Goal: Task Accomplishment & Management: Manage account settings

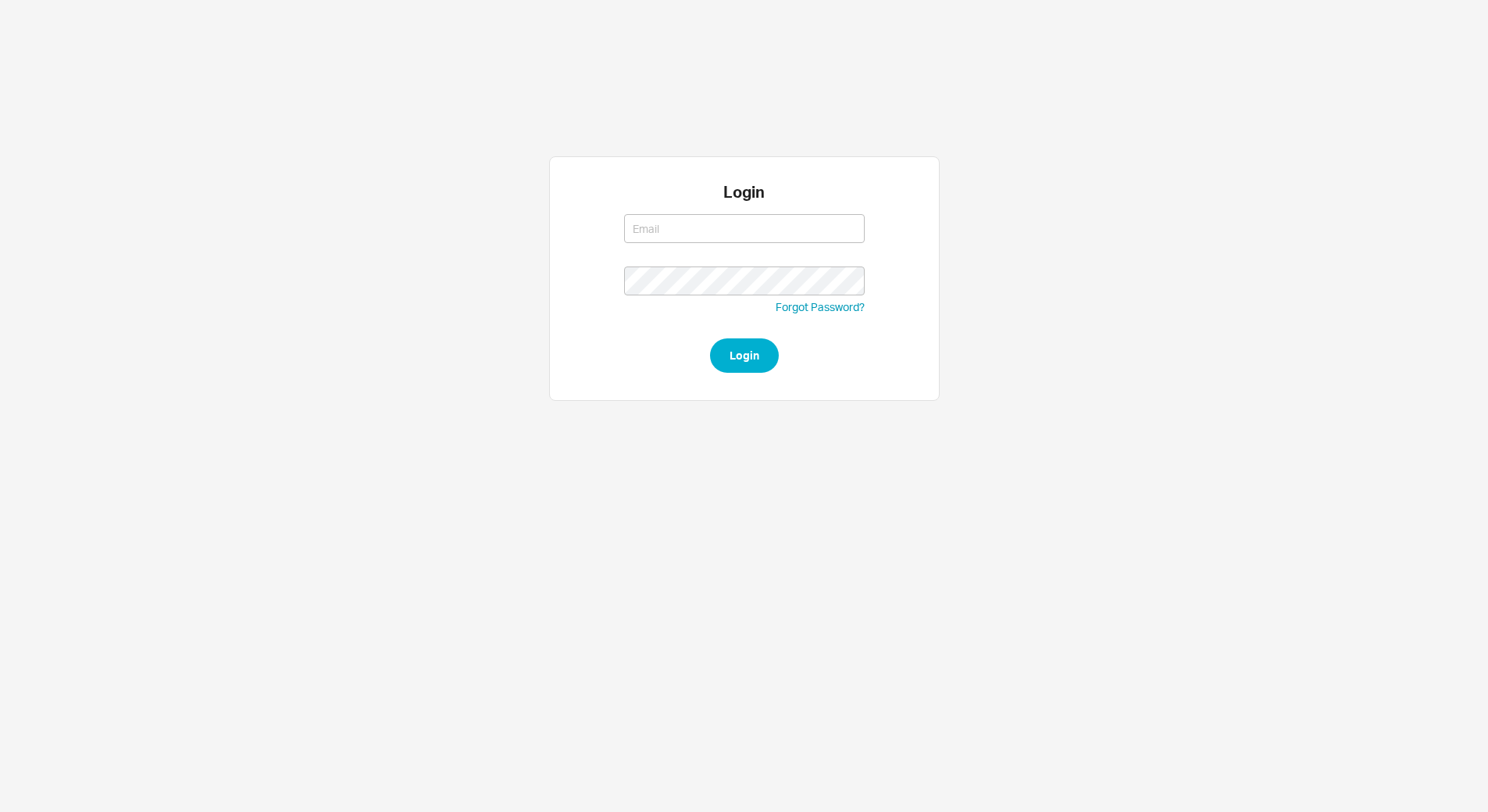
type input "[EMAIL_ADDRESS][DOMAIN_NAME]"
click at [740, 344] on button "Login" at bounding box center [744, 355] width 68 height 35
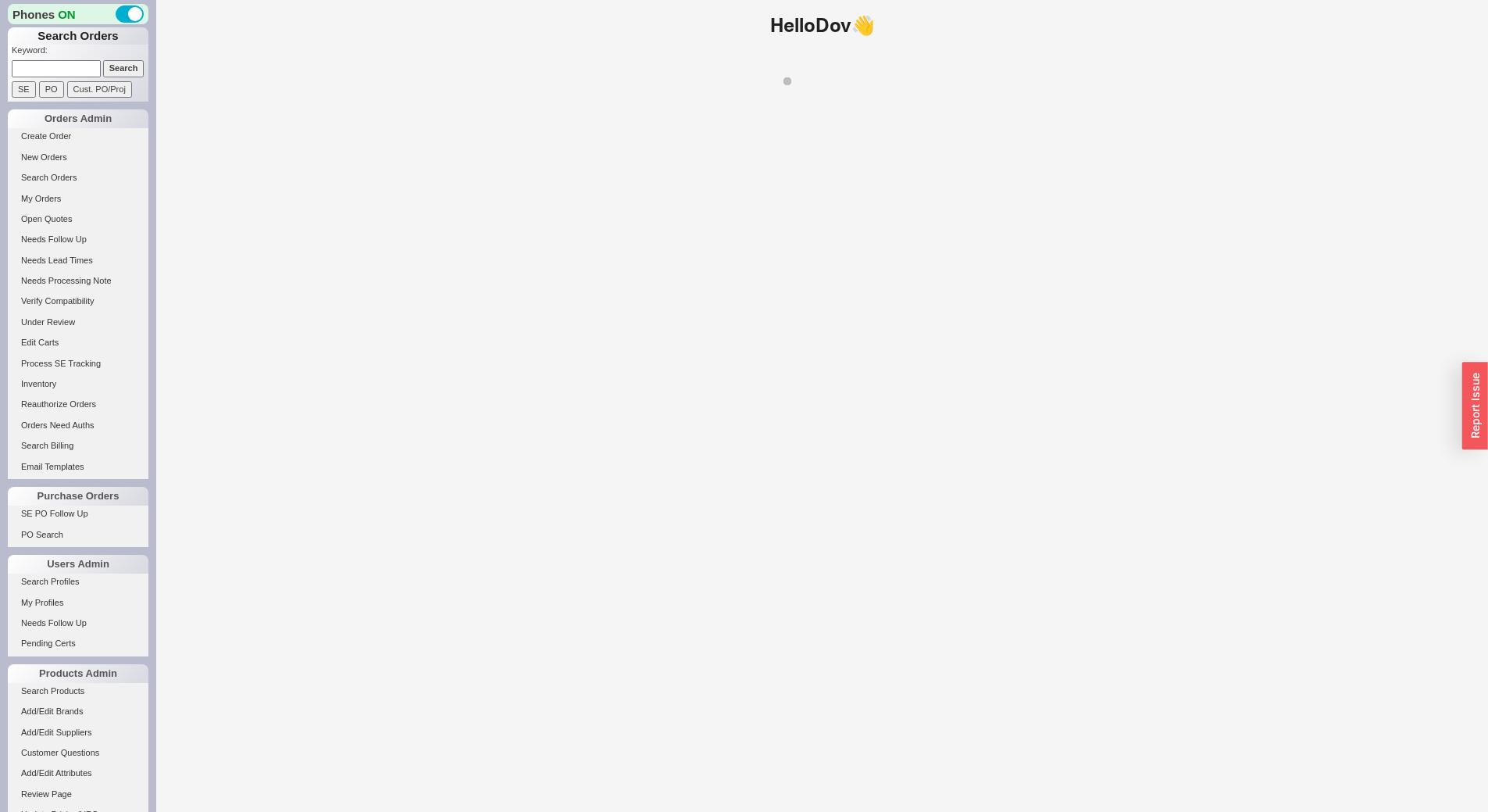
click at [59, 69] on input at bounding box center [57, 68] width 89 height 17
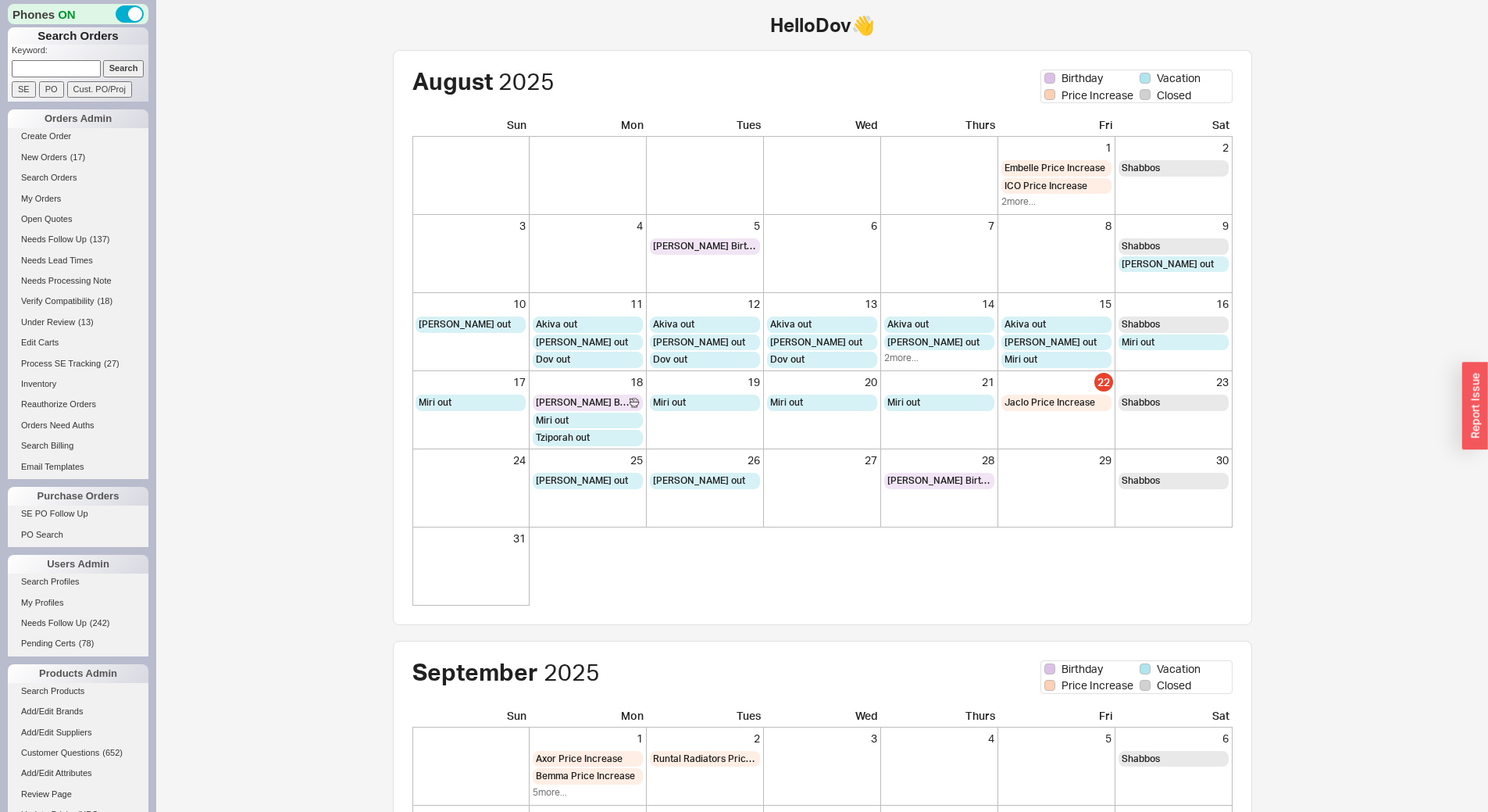
paste input "[EMAIL_ADDRESS][DOMAIN_NAME]"
type input "[EMAIL_ADDRESS][DOMAIN_NAME]"
click at [103, 61] on input "Search" at bounding box center [124, 68] width 42 height 17
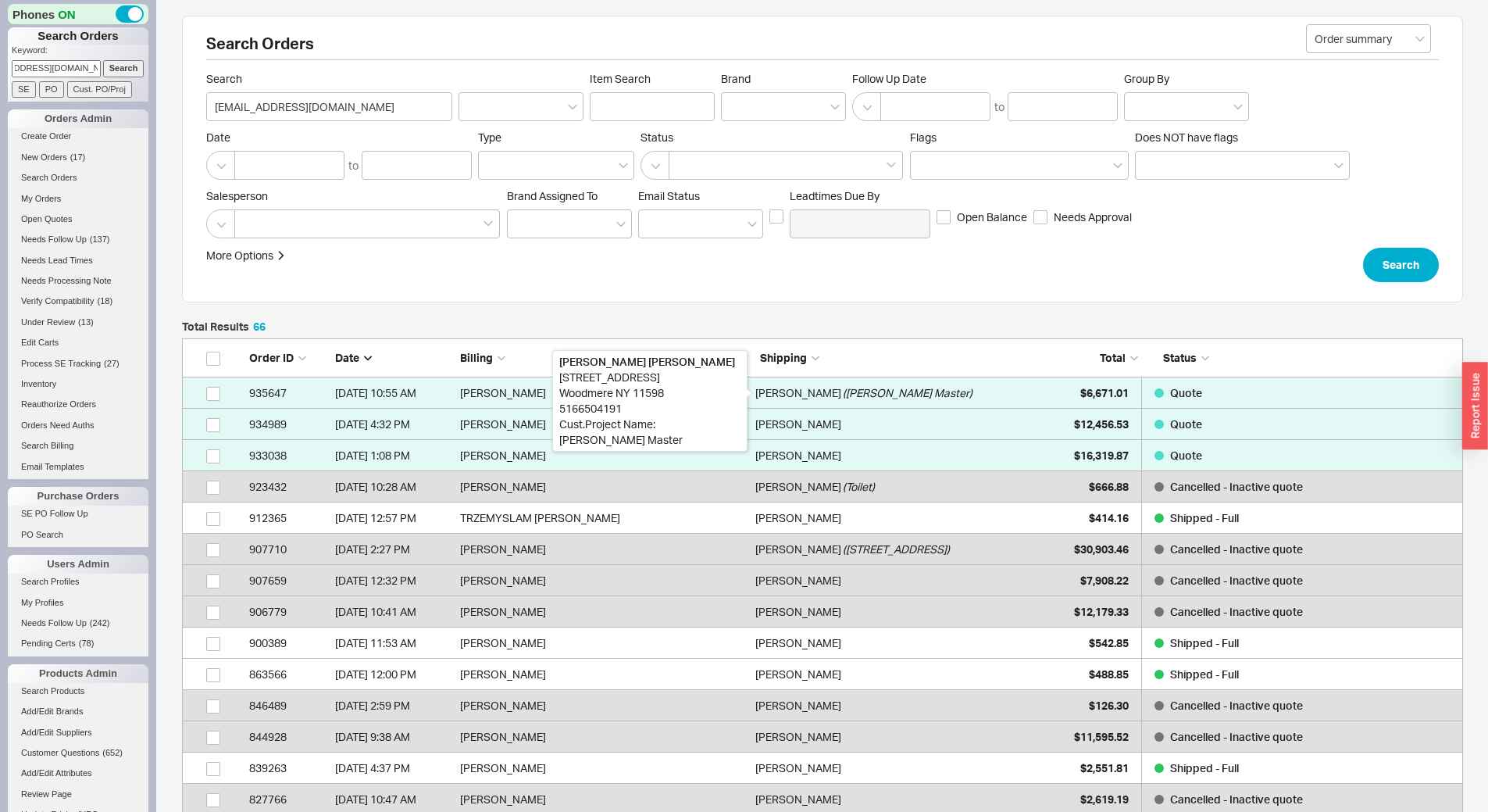
scroll to position [2090, 1270]
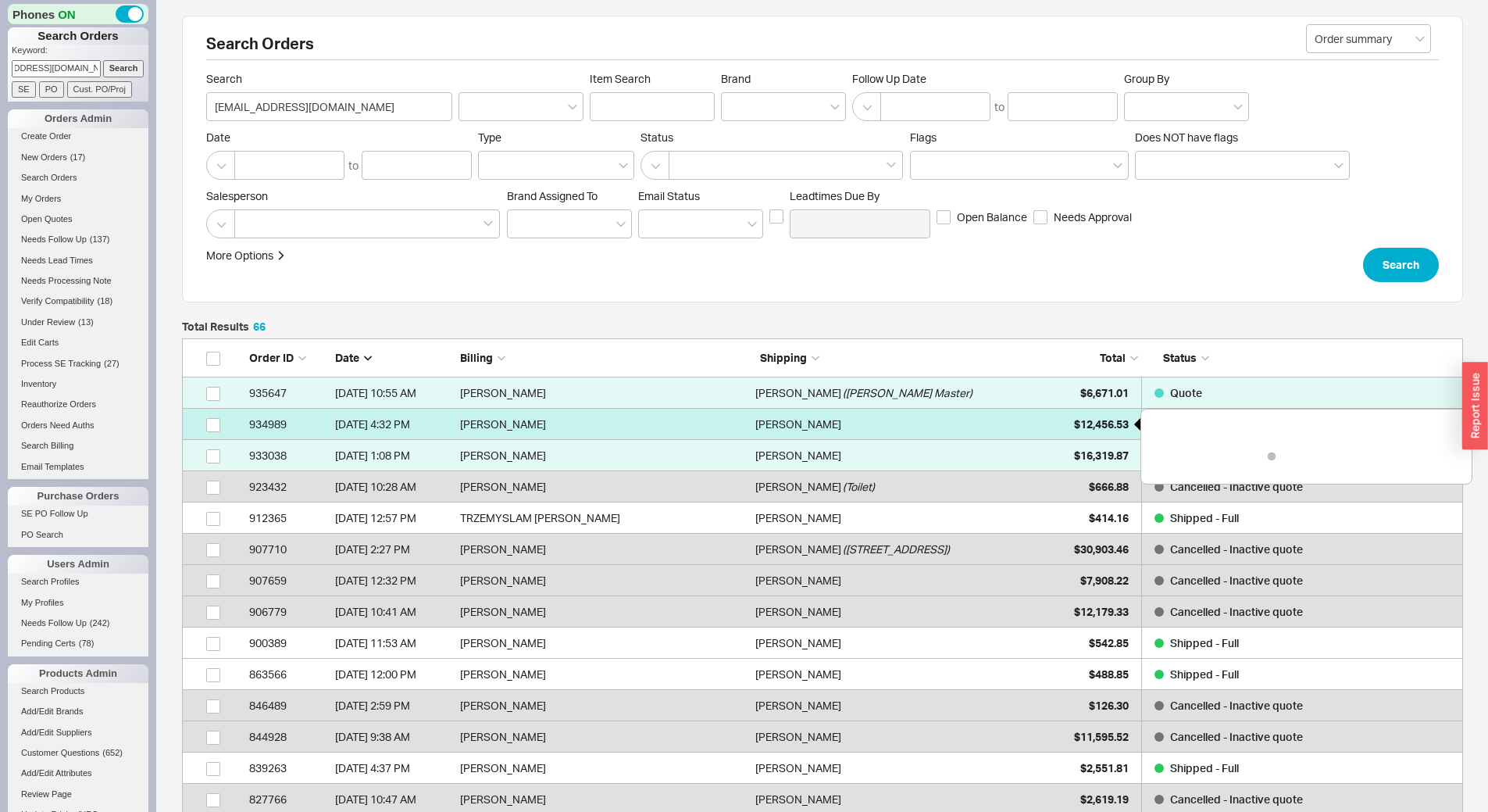
click at [1053, 425] on div "$12,456.53" at bounding box center [1089, 424] width 78 height 31
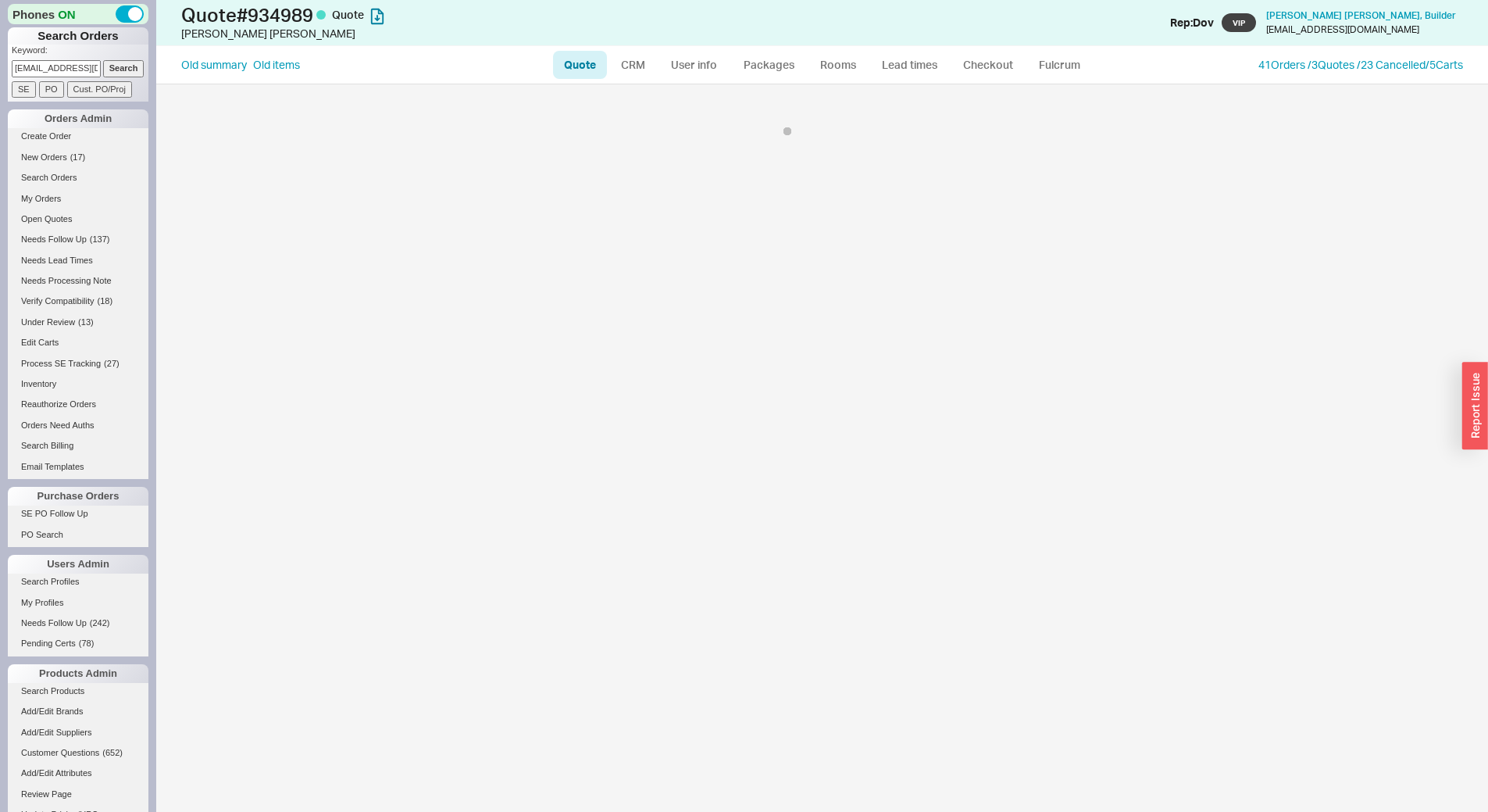
select select "LOW"
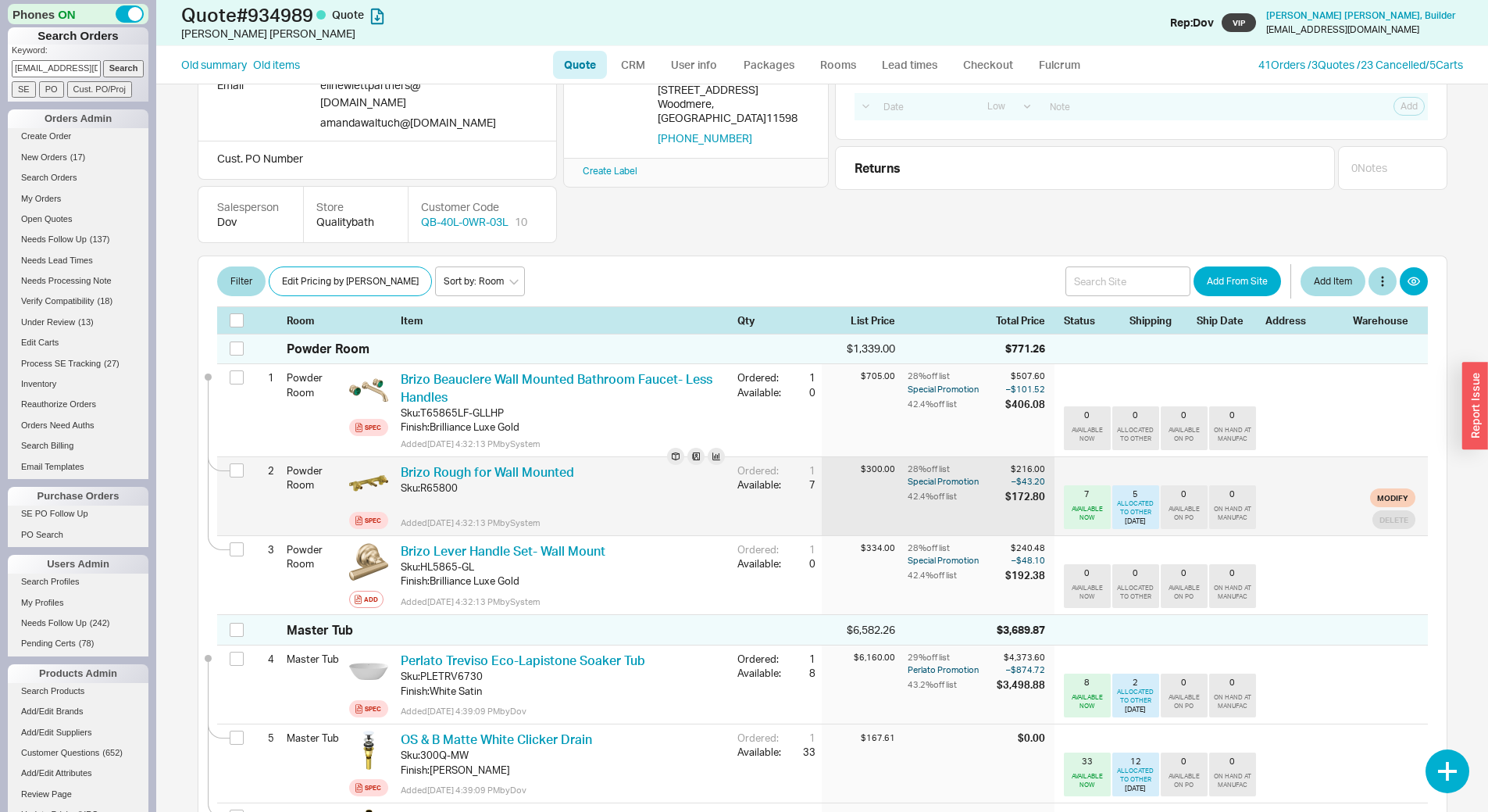
scroll to position [156, 0]
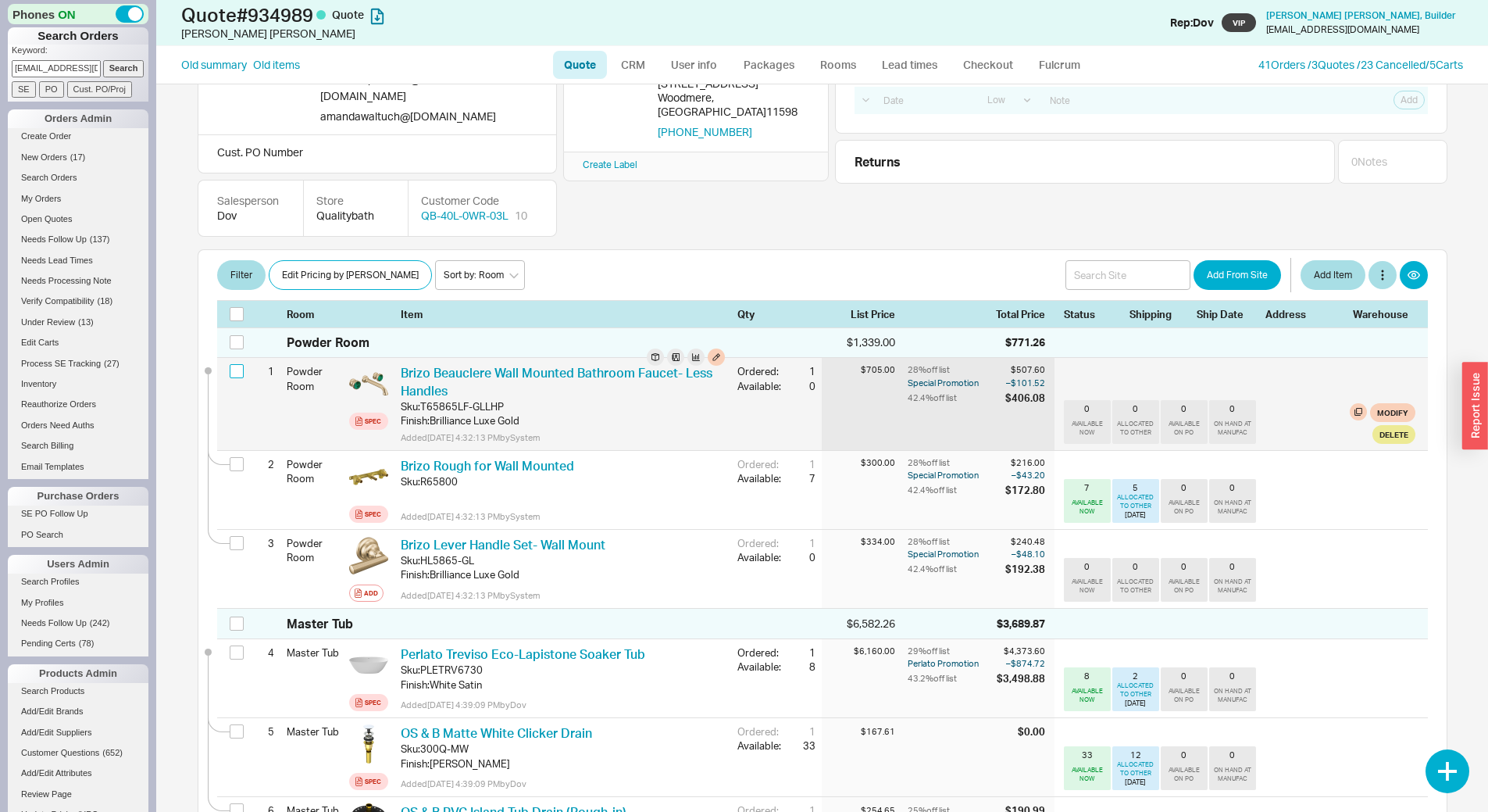
click at [236, 364] on input "checkbox" at bounding box center [236, 371] width 14 height 14
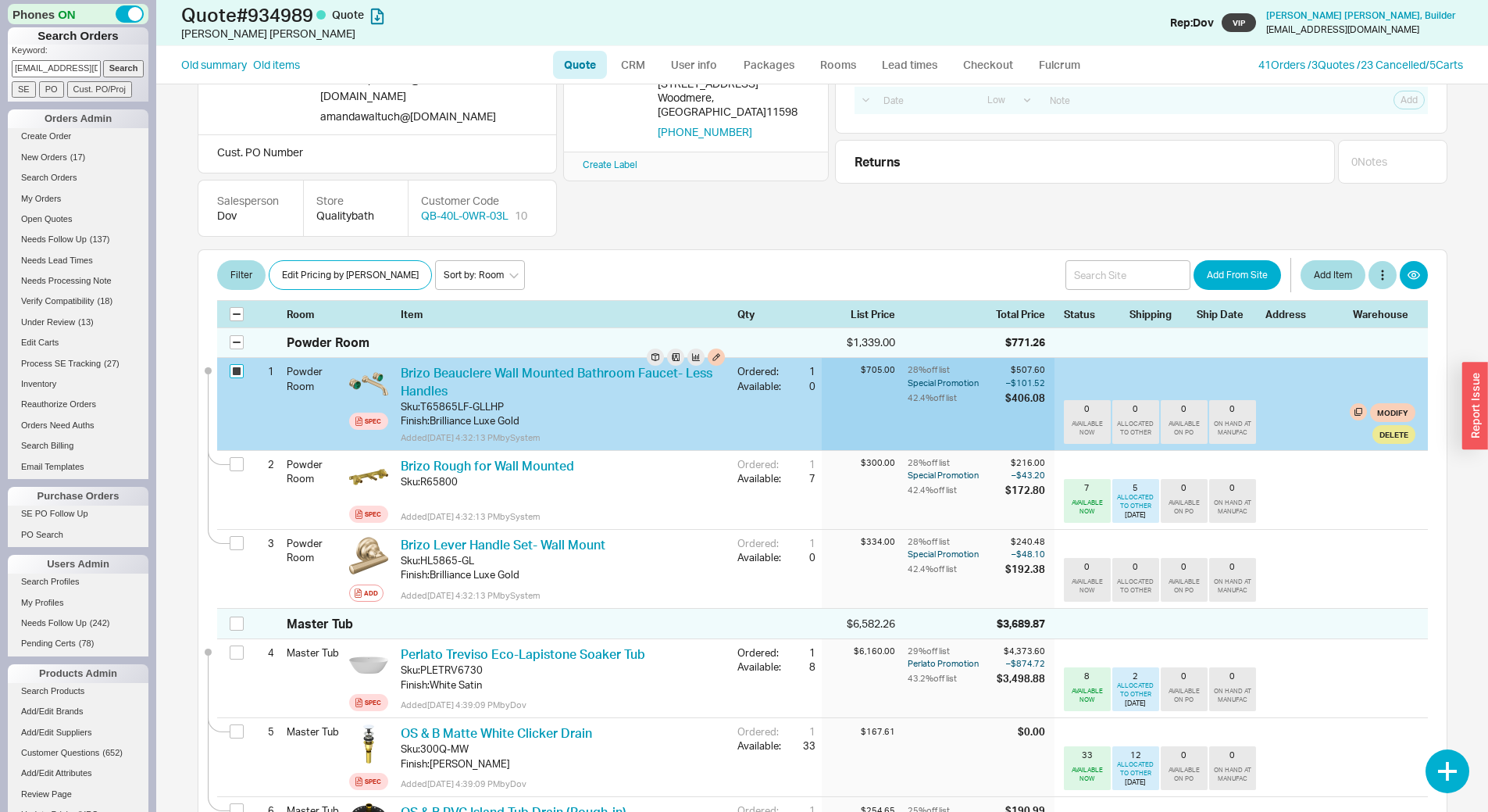
checkbox input "true"
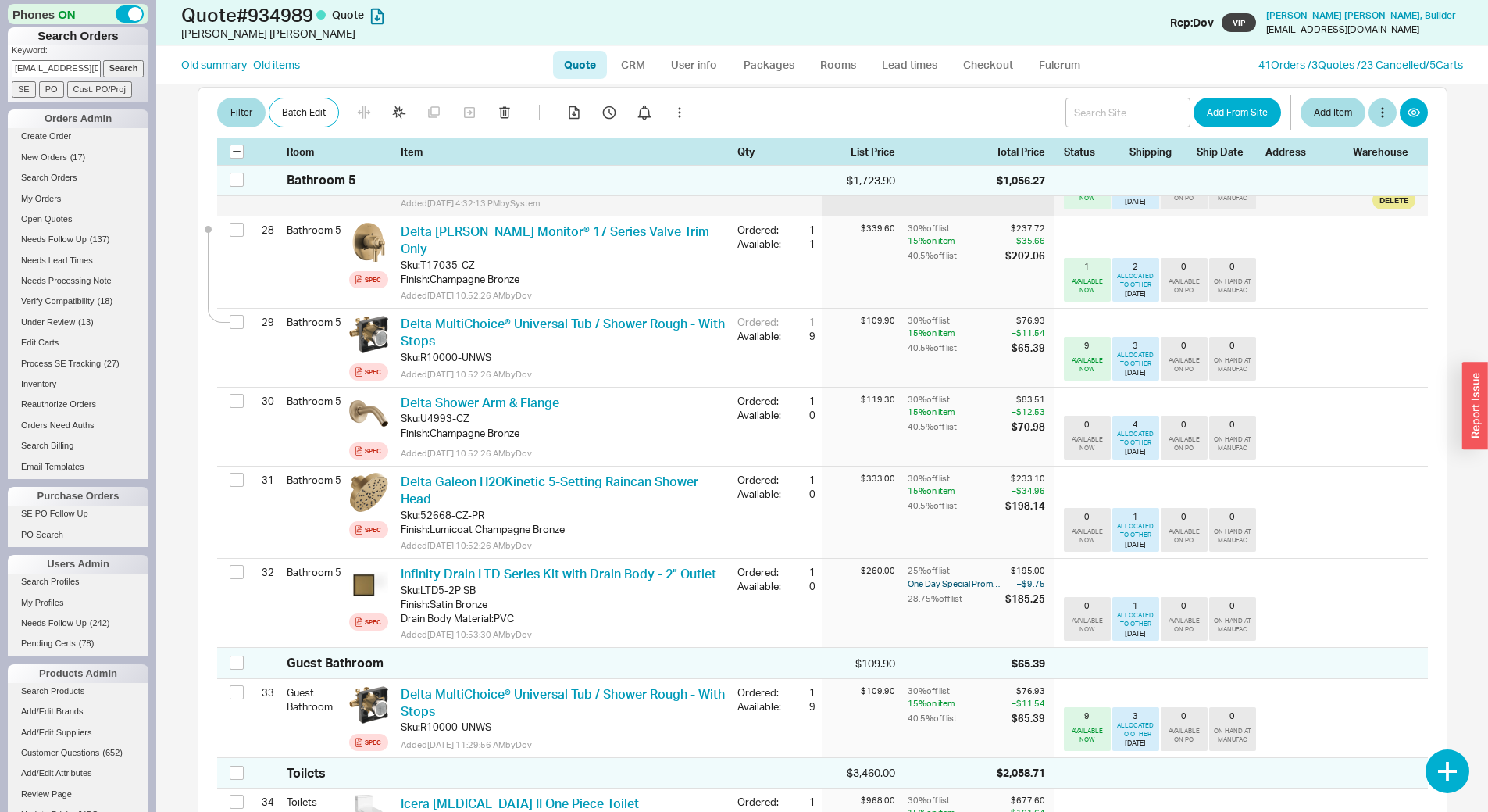
scroll to position [2578, 0]
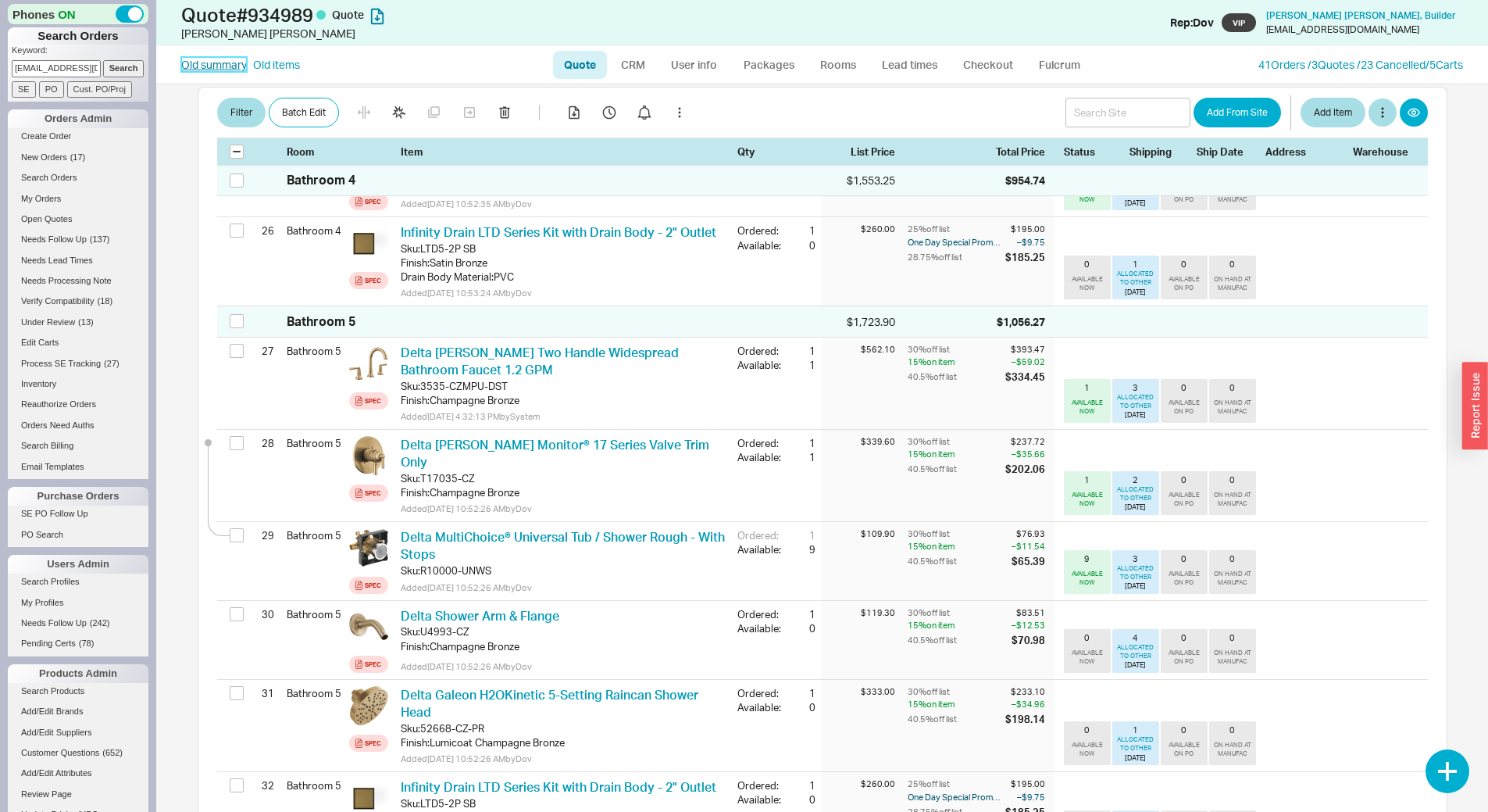
drag, startPoint x: 202, startPoint y: 61, endPoint x: 210, endPoint y: 68, distance: 10.6
click at [202, 61] on link "Old summary" at bounding box center [214, 65] width 66 height 16
select select "*"
select select "LOW"
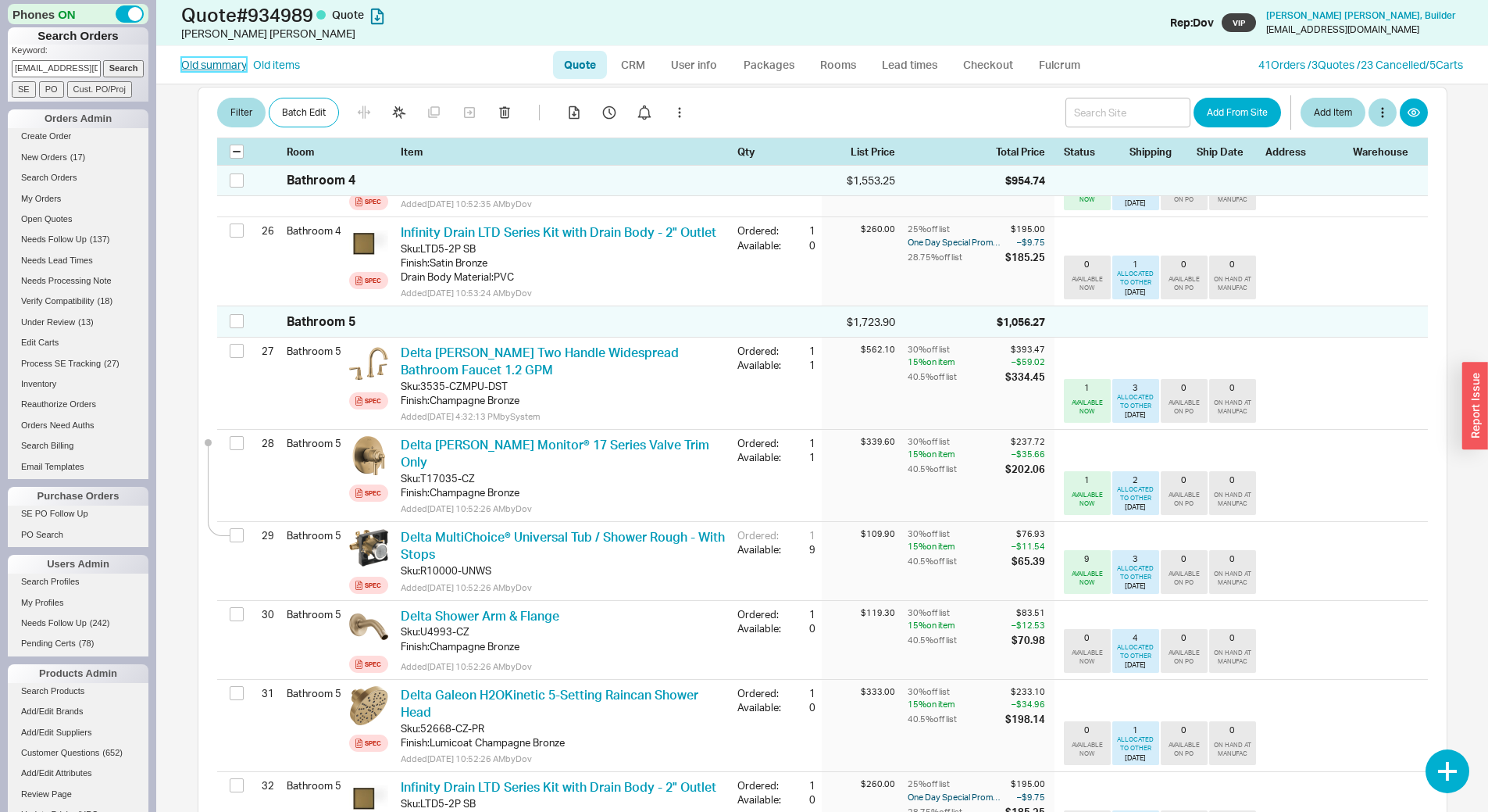
select select "LOW"
select select "3"
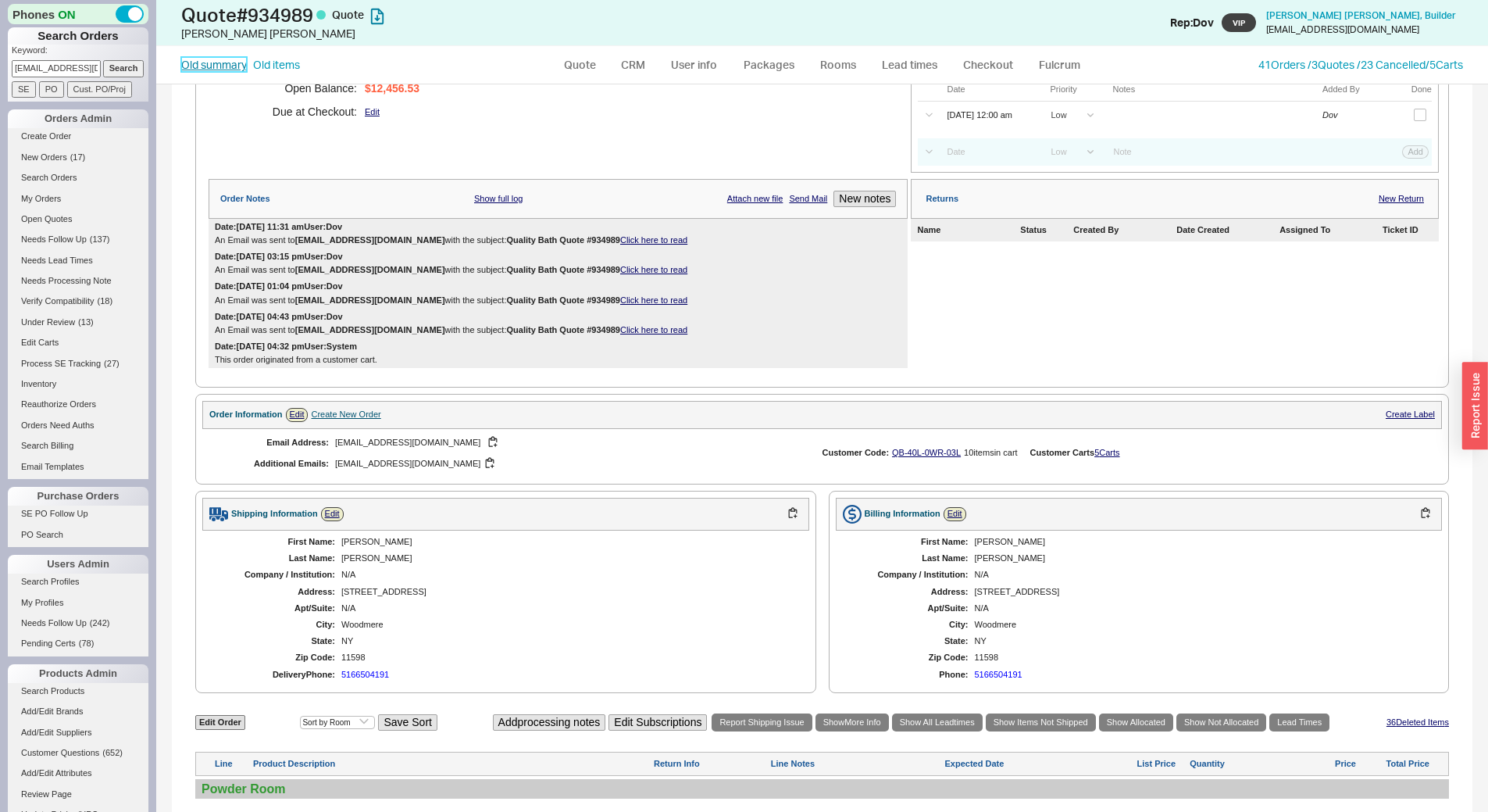
scroll to position [469, 0]
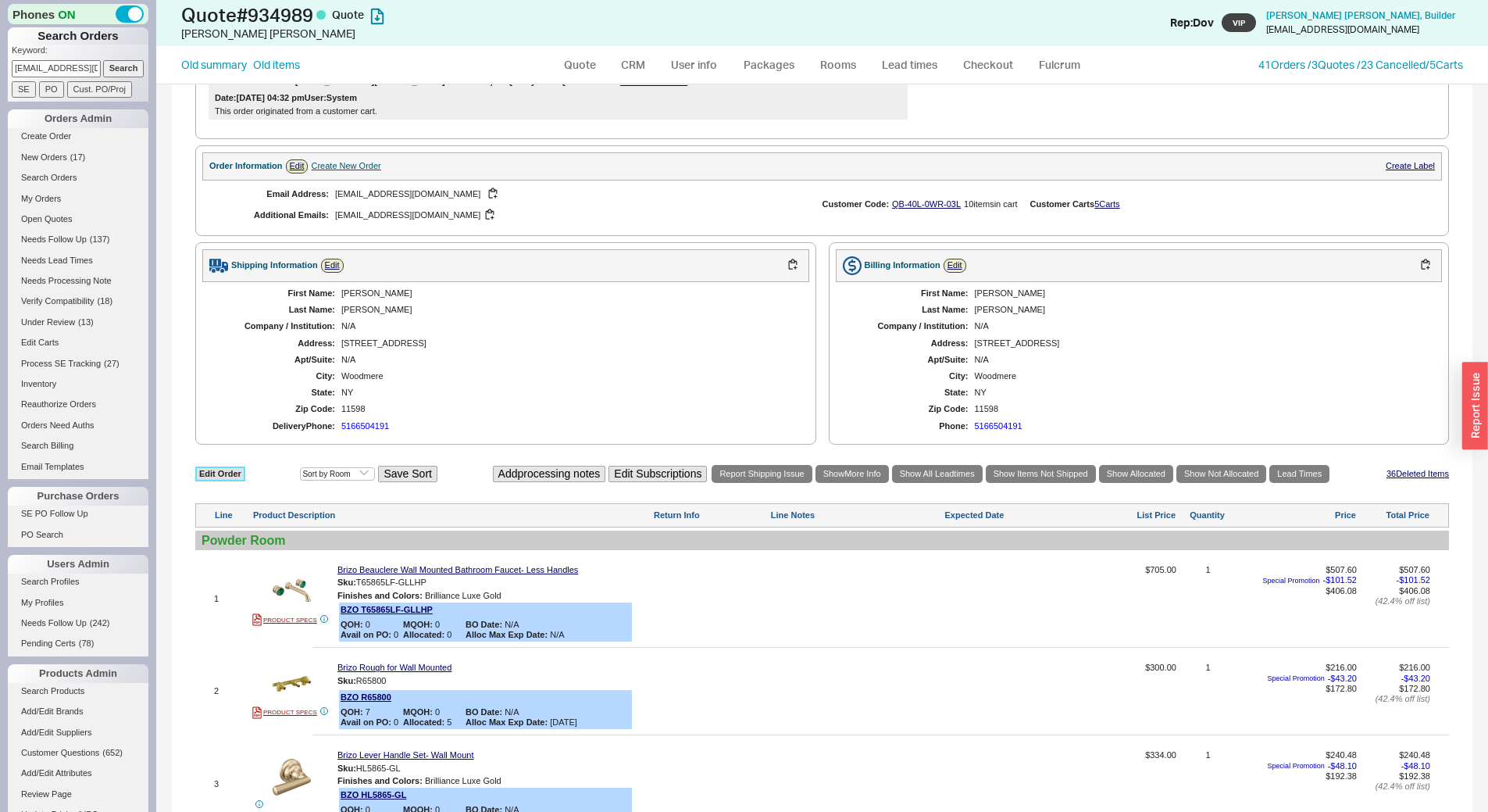
click at [221, 468] on link "Edit Order" at bounding box center [220, 474] width 50 height 15
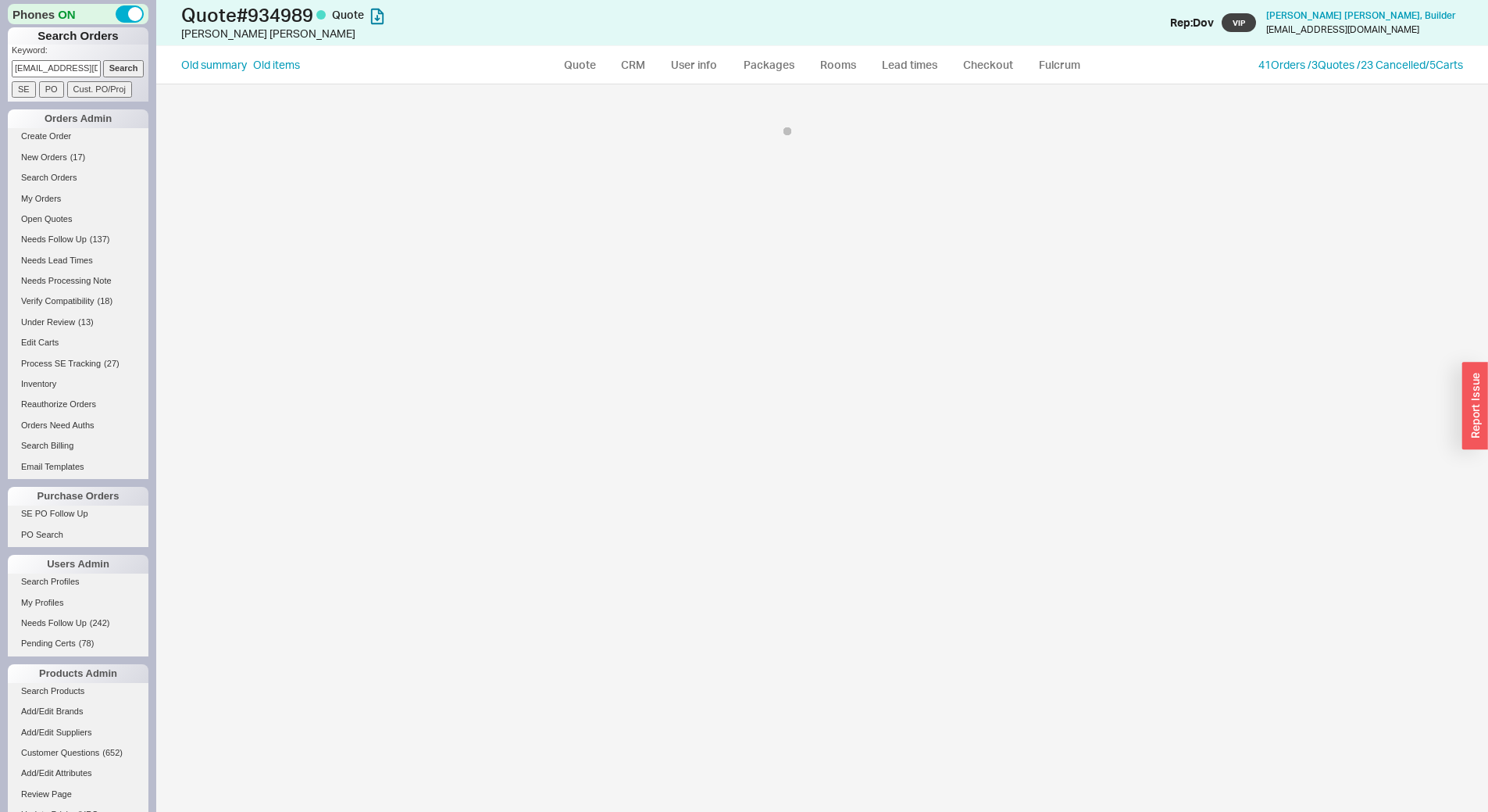
select select "3"
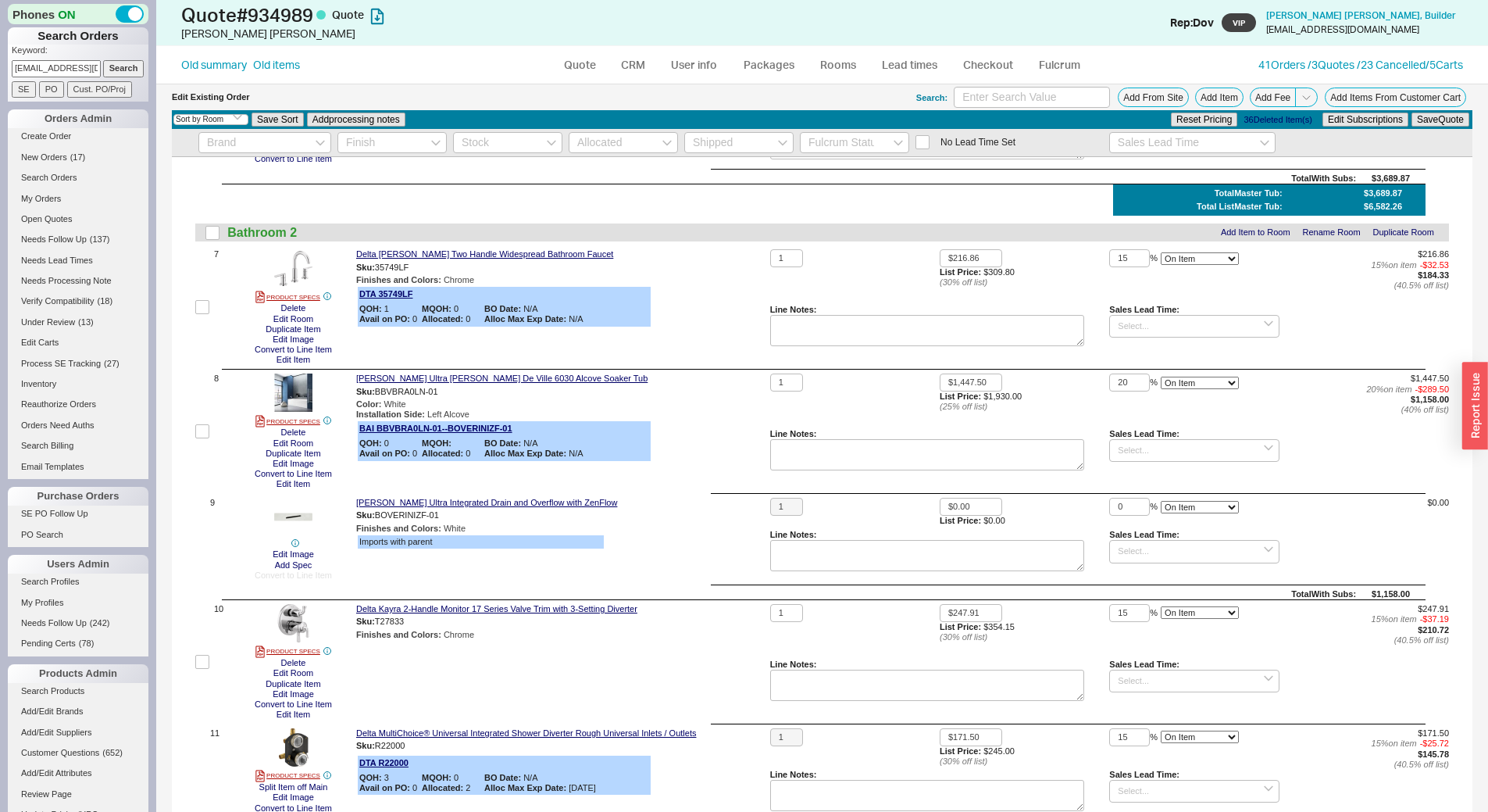
scroll to position [781, 0]
click at [214, 229] on input "checkbox" at bounding box center [212, 233] width 14 height 14
checkbox input "true"
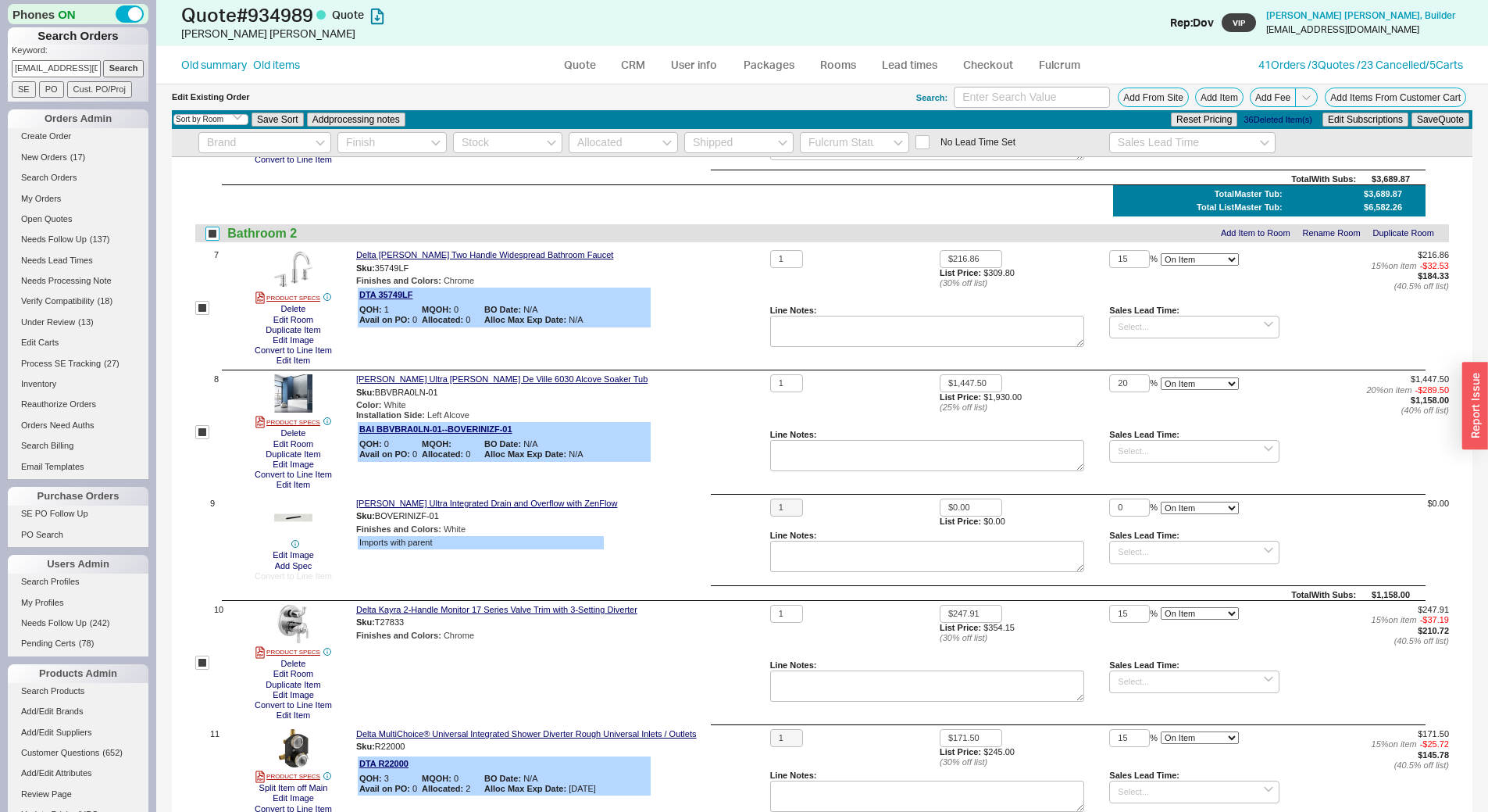
checkbox input "true"
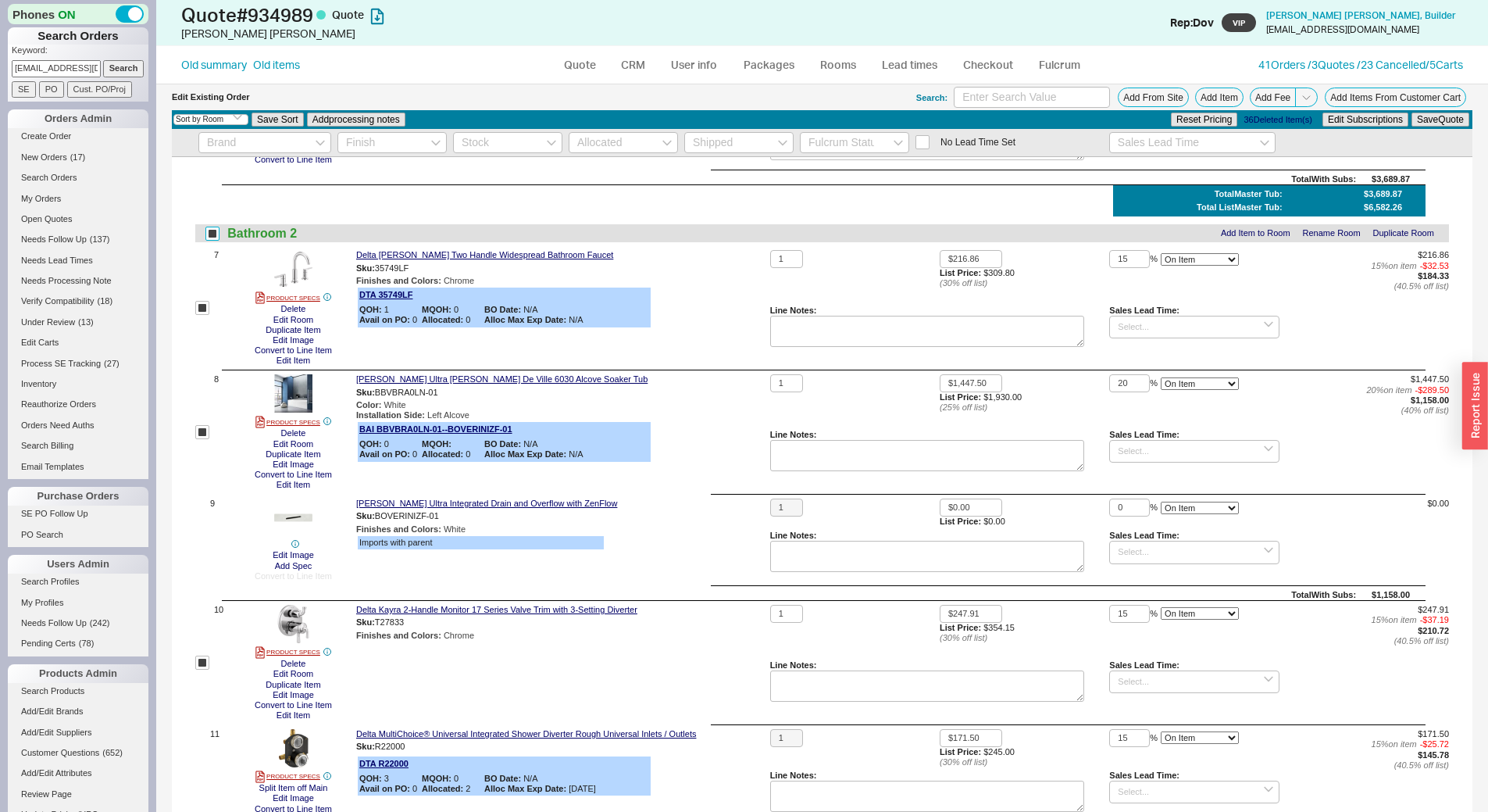
scroll to position [797, 0]
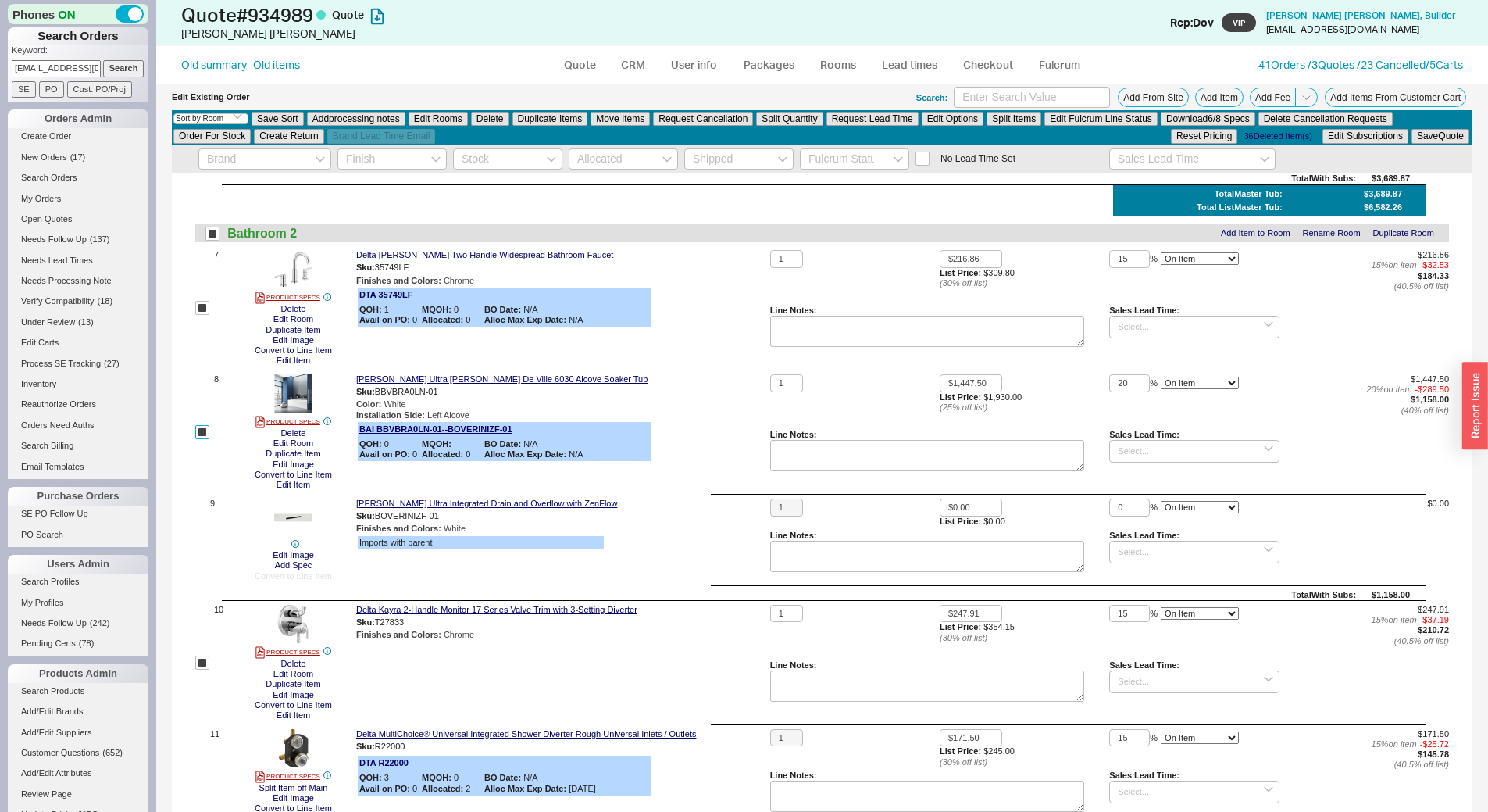
click at [203, 431] on input "checkbox" at bounding box center [203, 432] width 14 height 14
checkbox input "false"
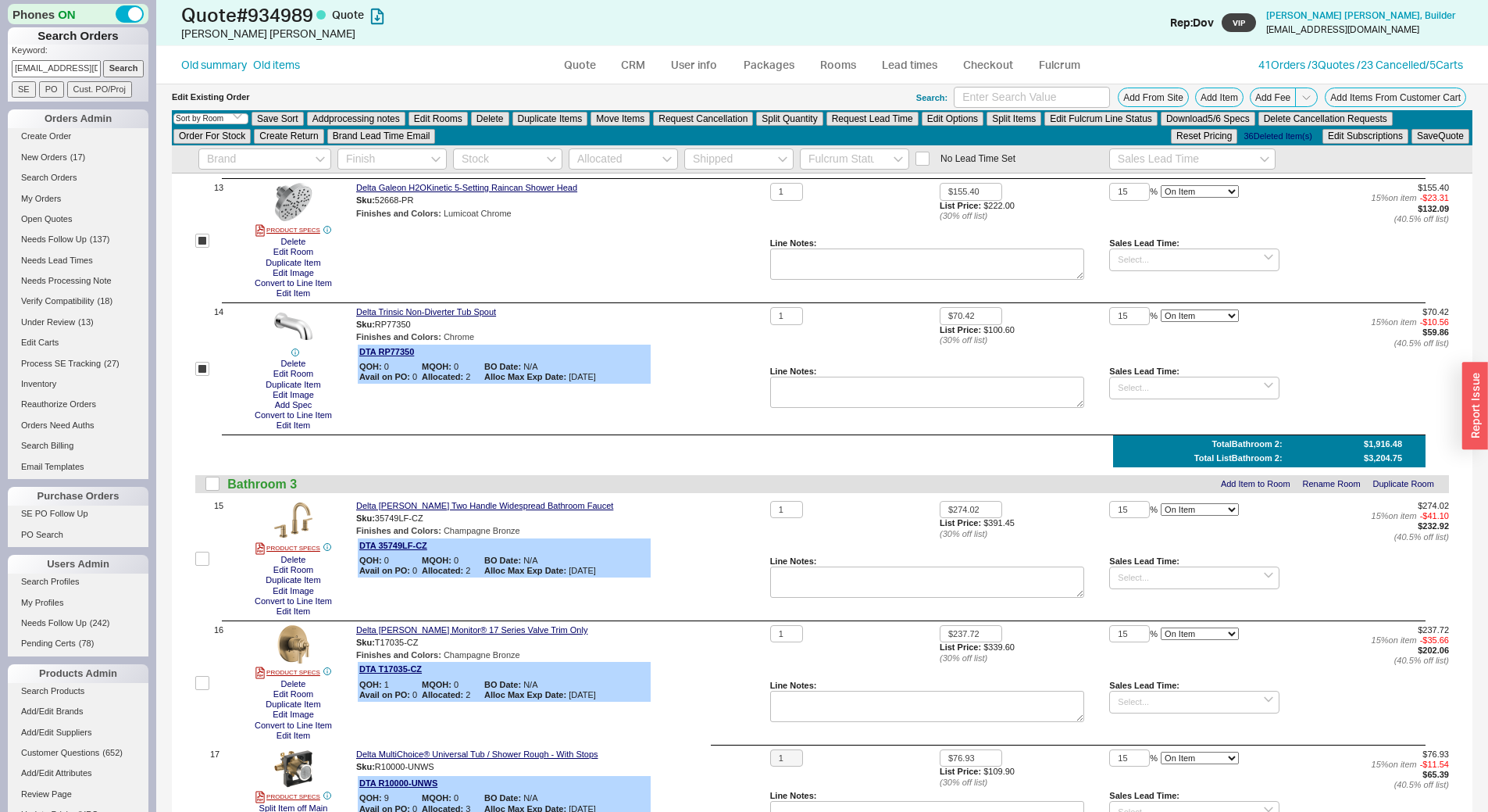
scroll to position [1657, 0]
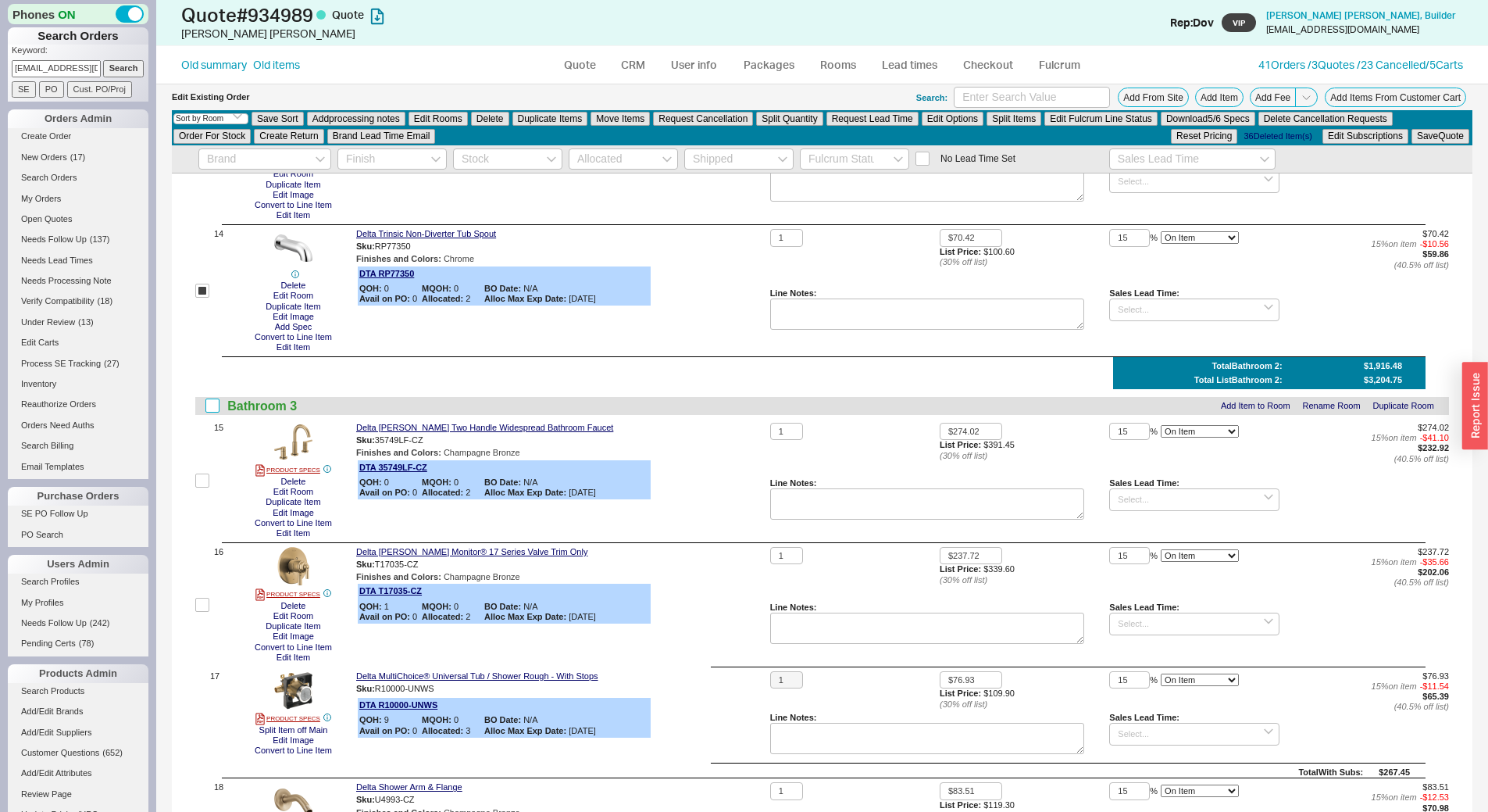
click at [210, 412] on input "checkbox" at bounding box center [212, 405] width 14 height 14
checkbox input "true"
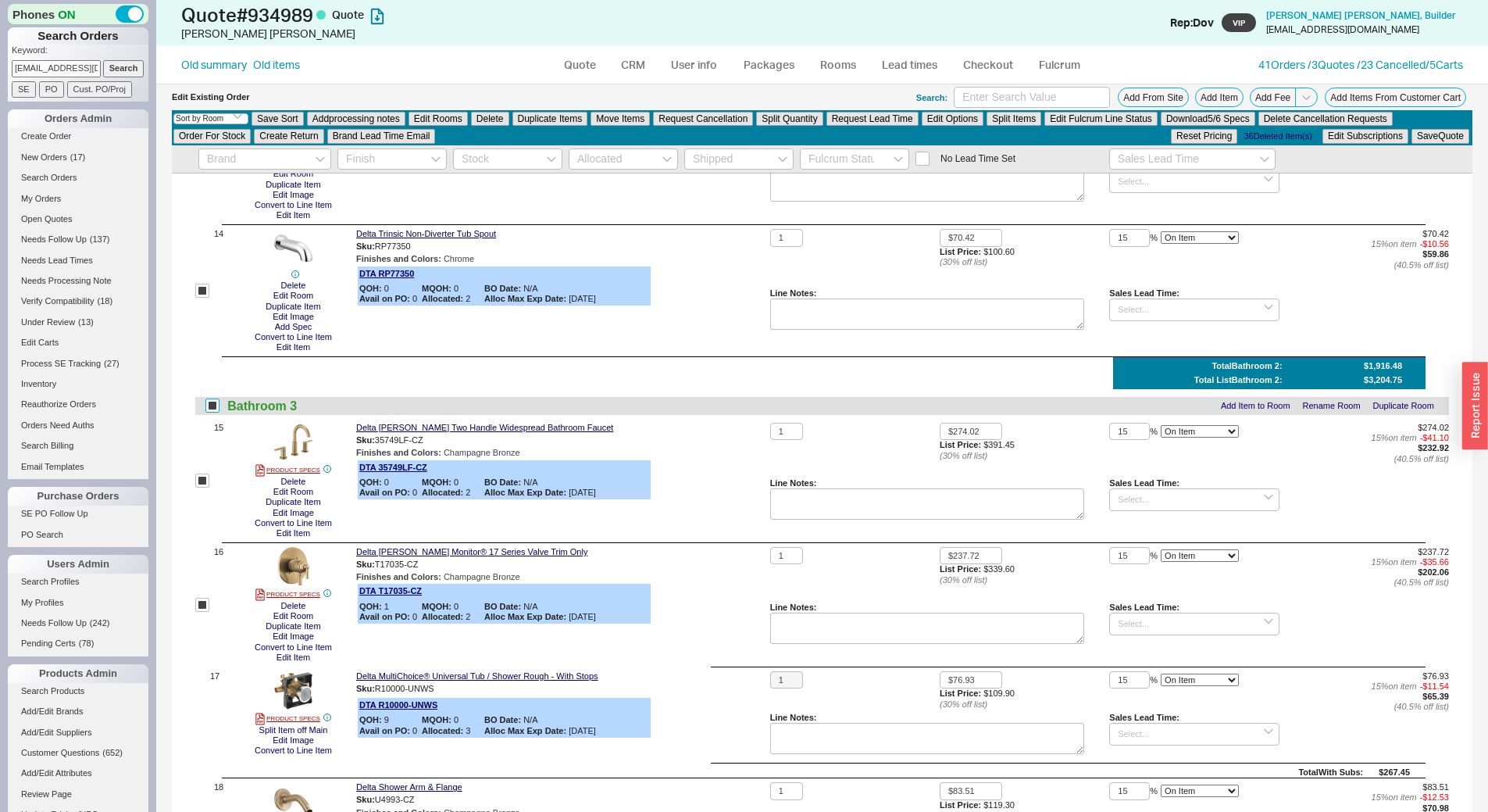
checkbox input "true"
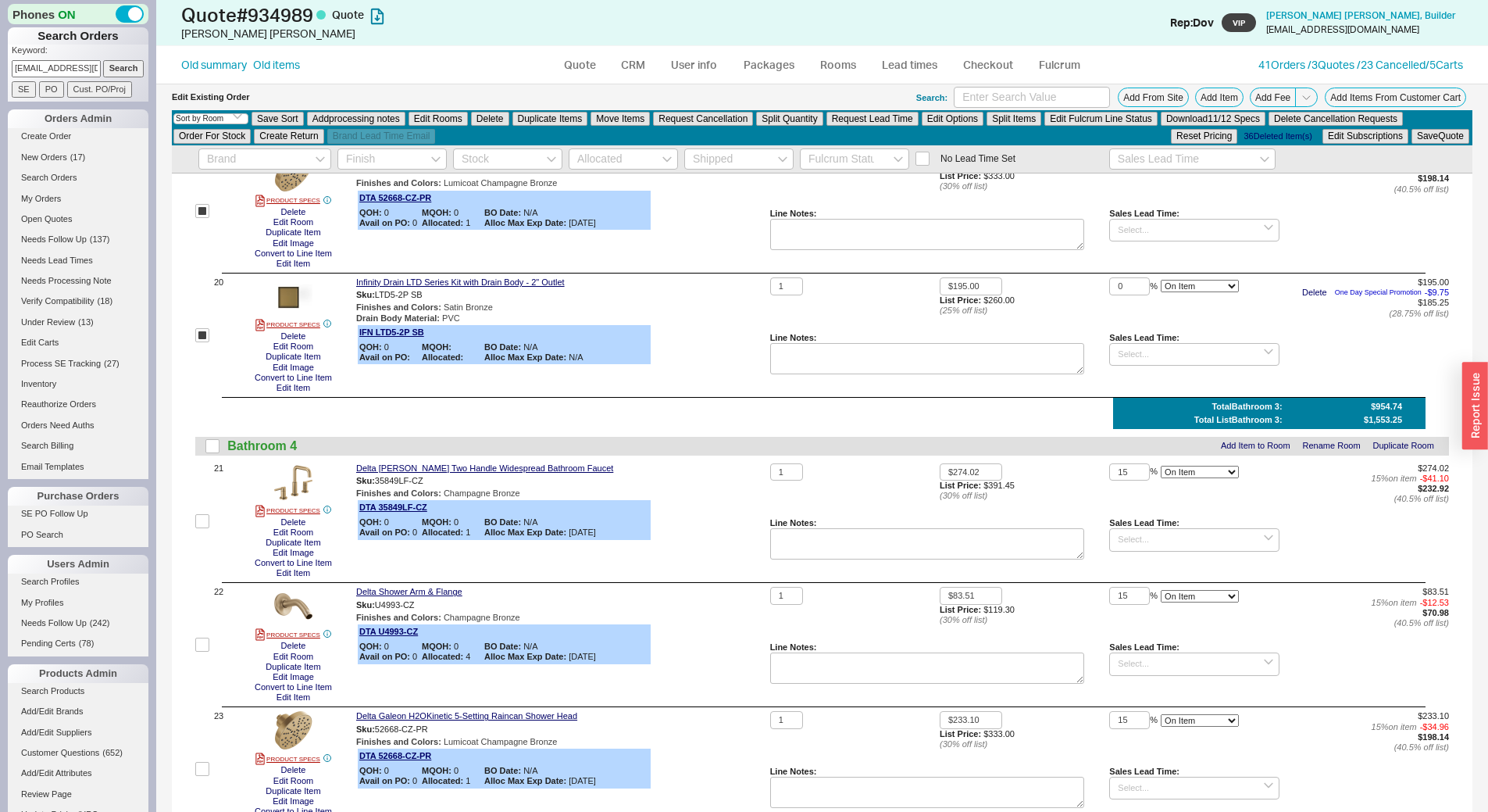
scroll to position [2438, 0]
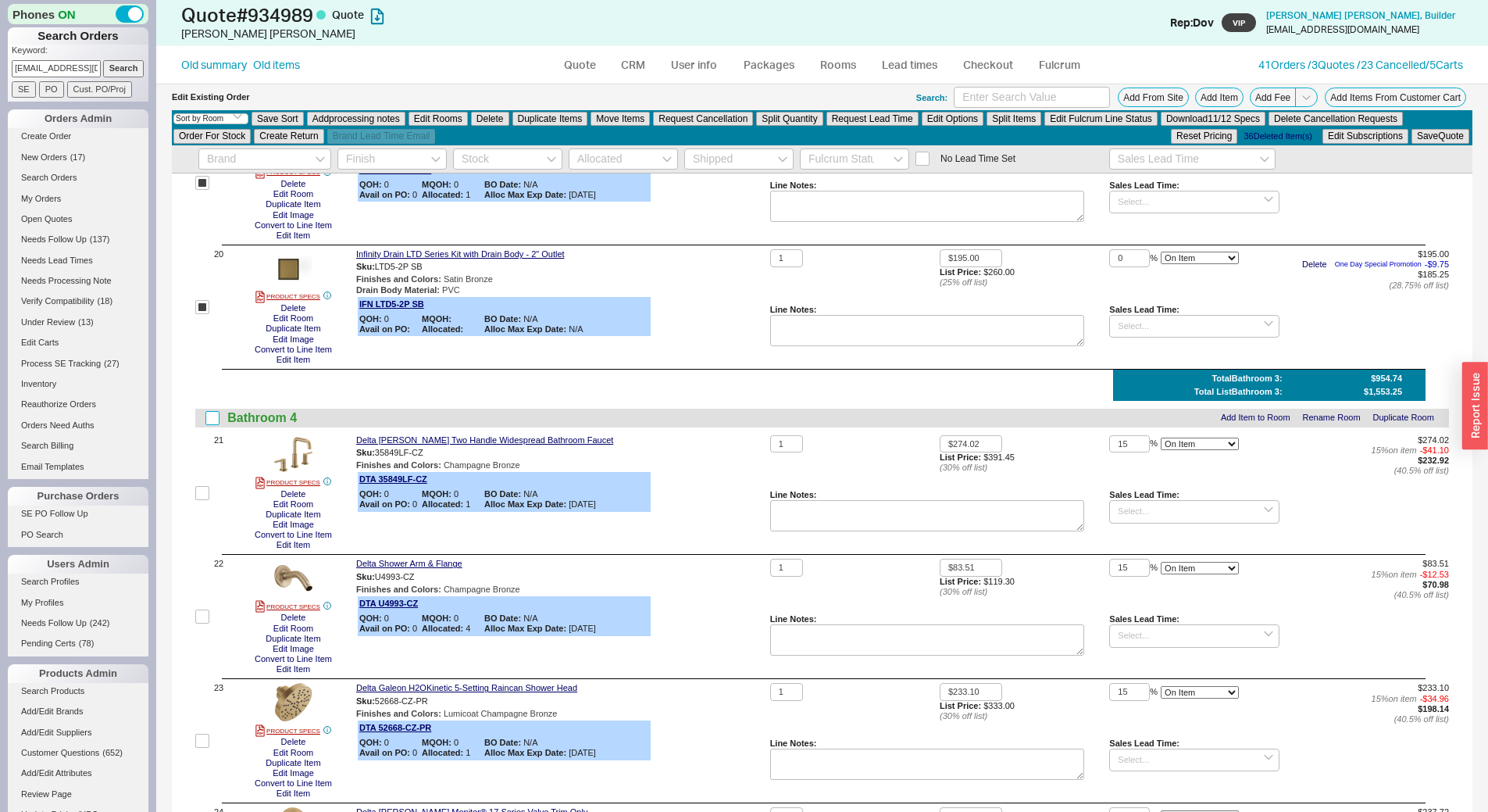
click at [208, 416] on input "checkbox" at bounding box center [212, 418] width 14 height 14
checkbox input "true"
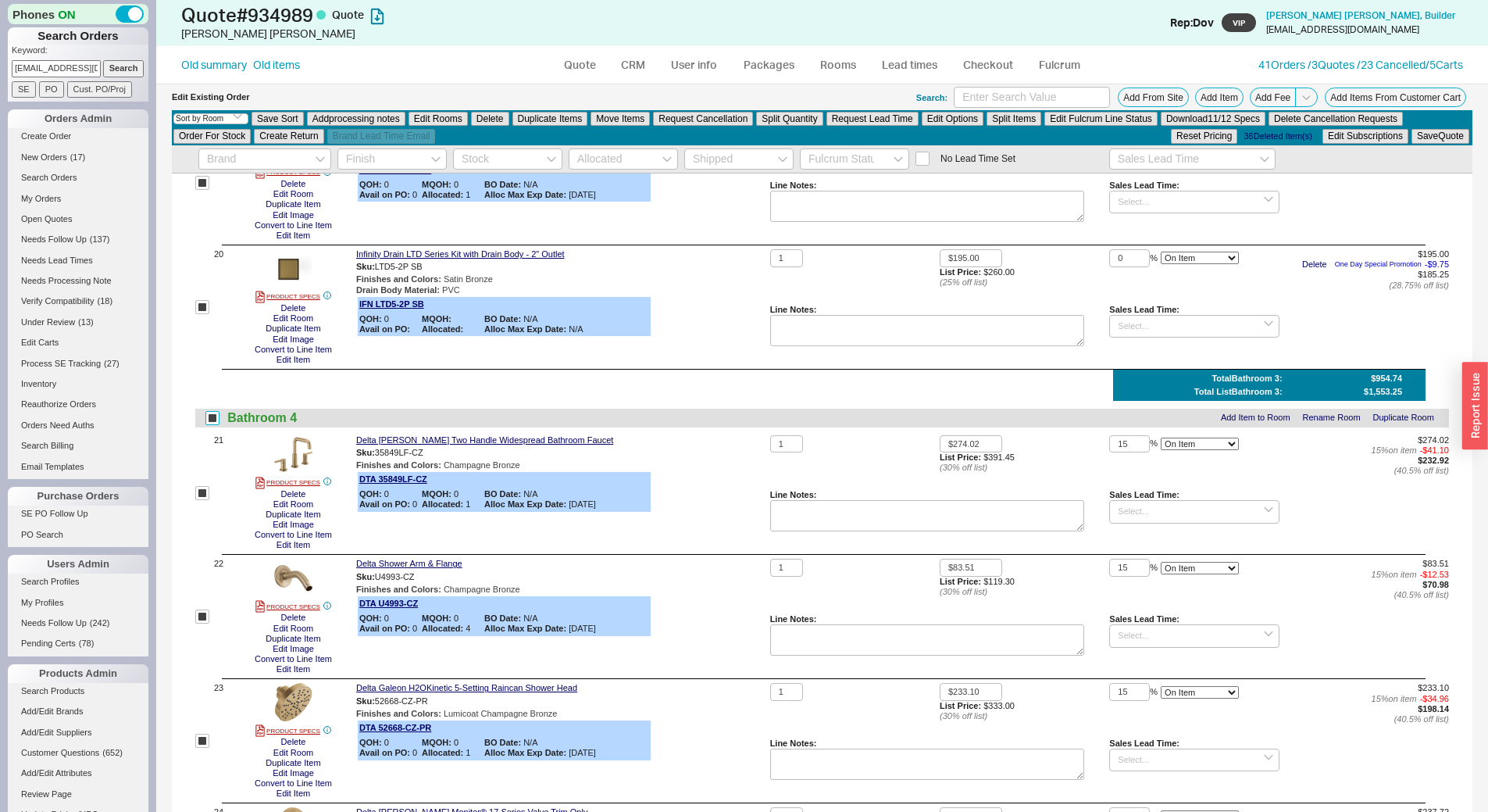
checkbox input "true"
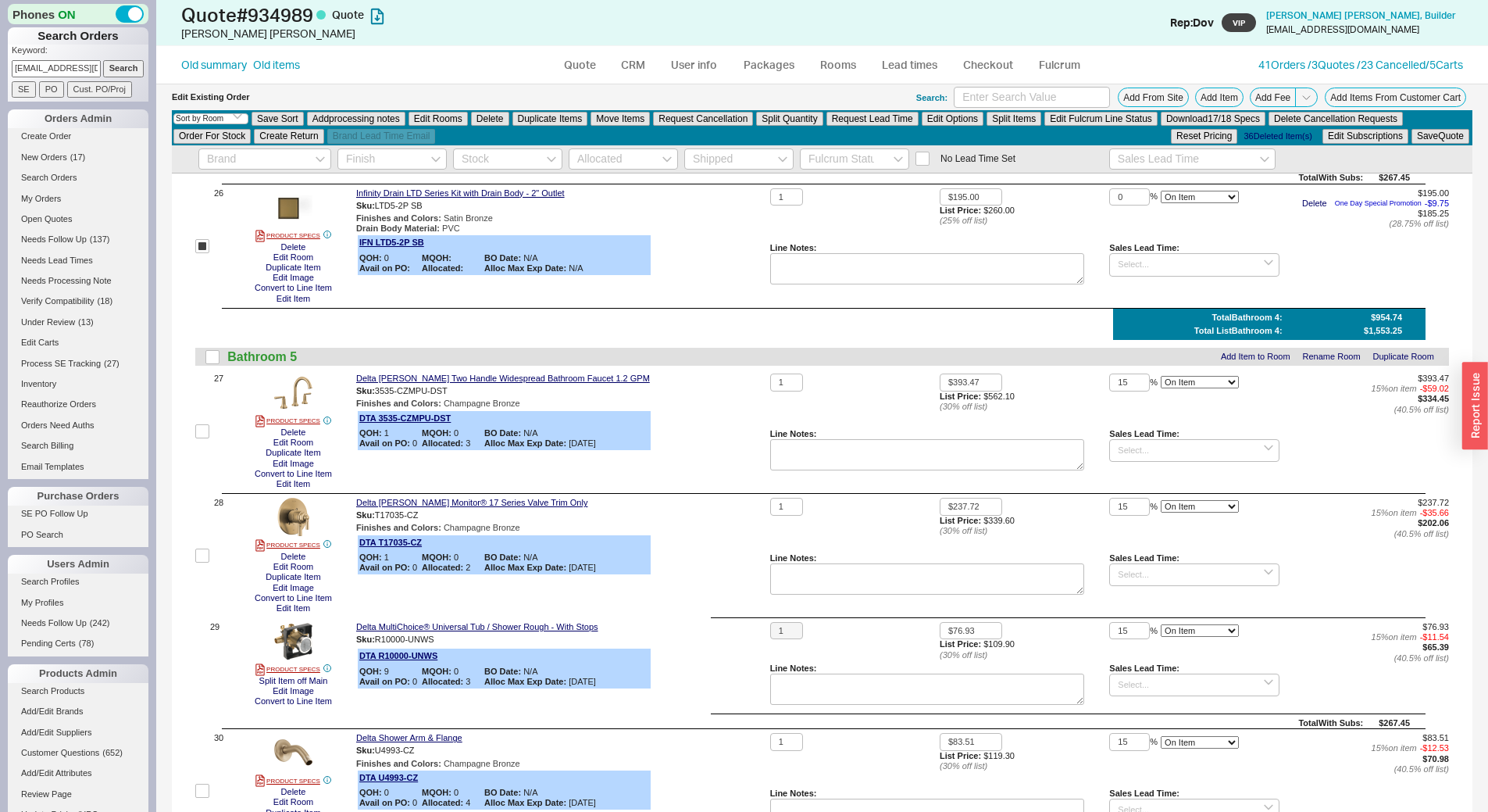
scroll to position [3297, 0]
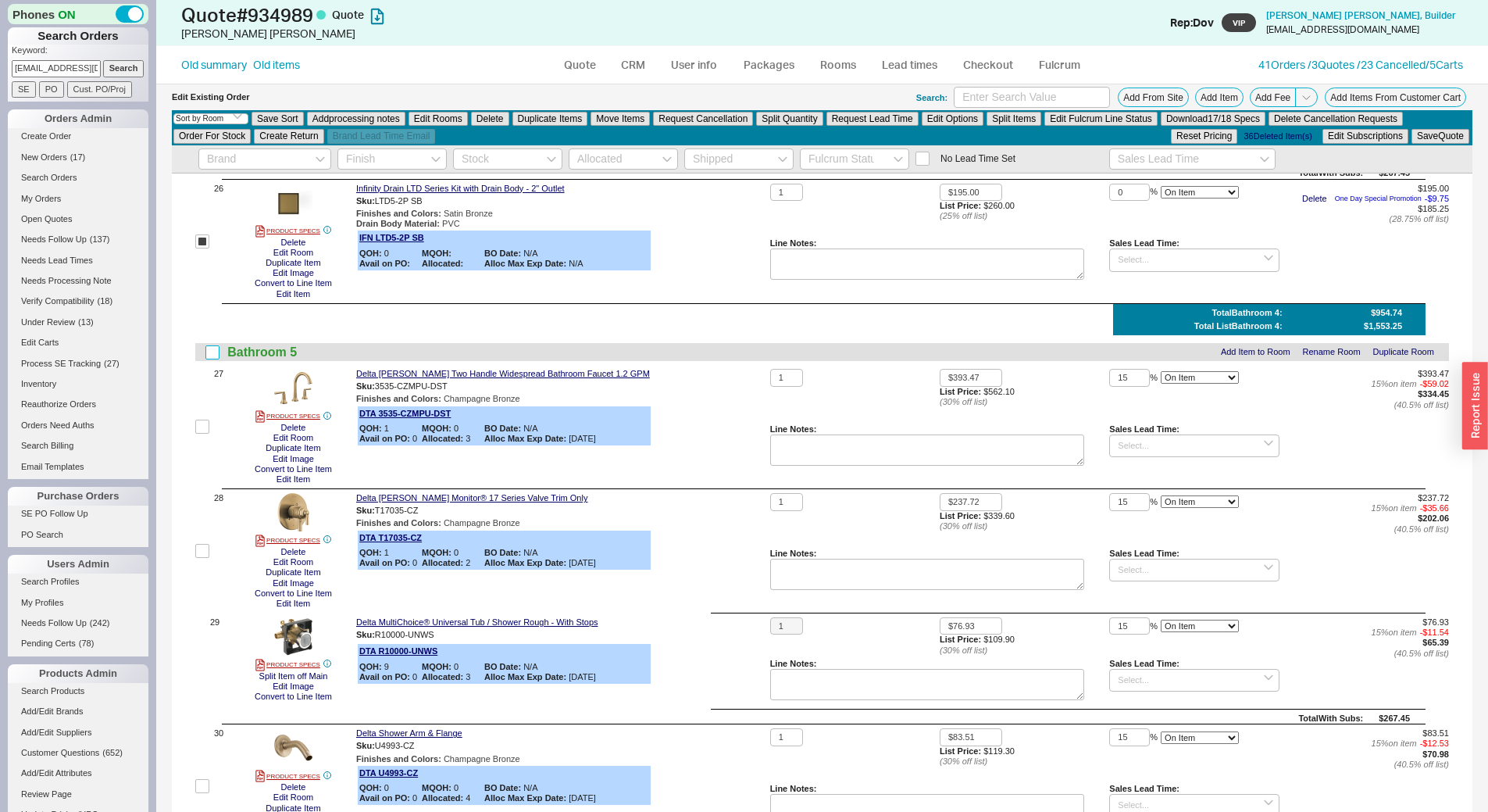
click at [209, 357] on input "checkbox" at bounding box center [212, 352] width 14 height 14
checkbox input "true"
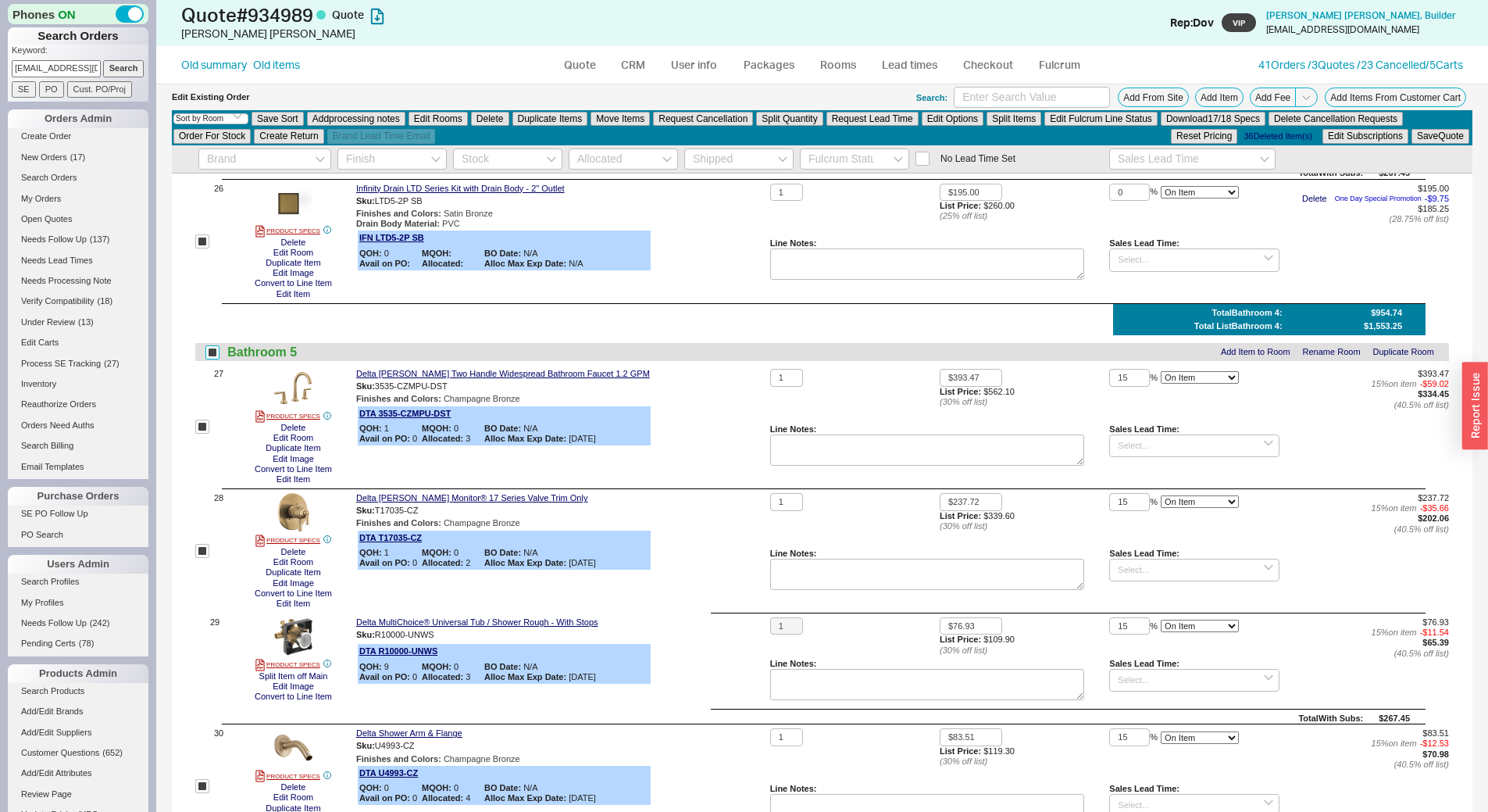
checkbox input "true"
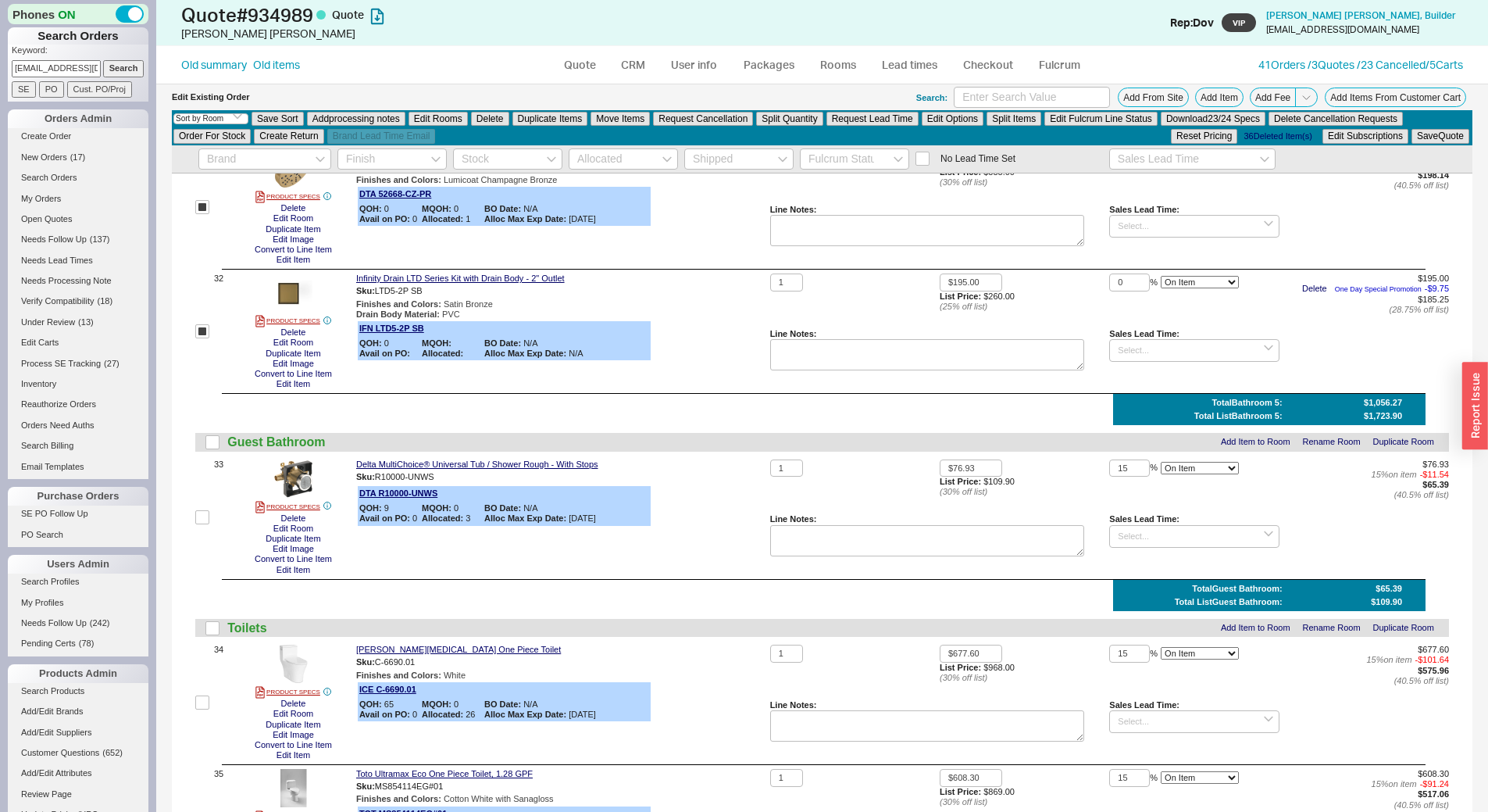
scroll to position [4078, 0]
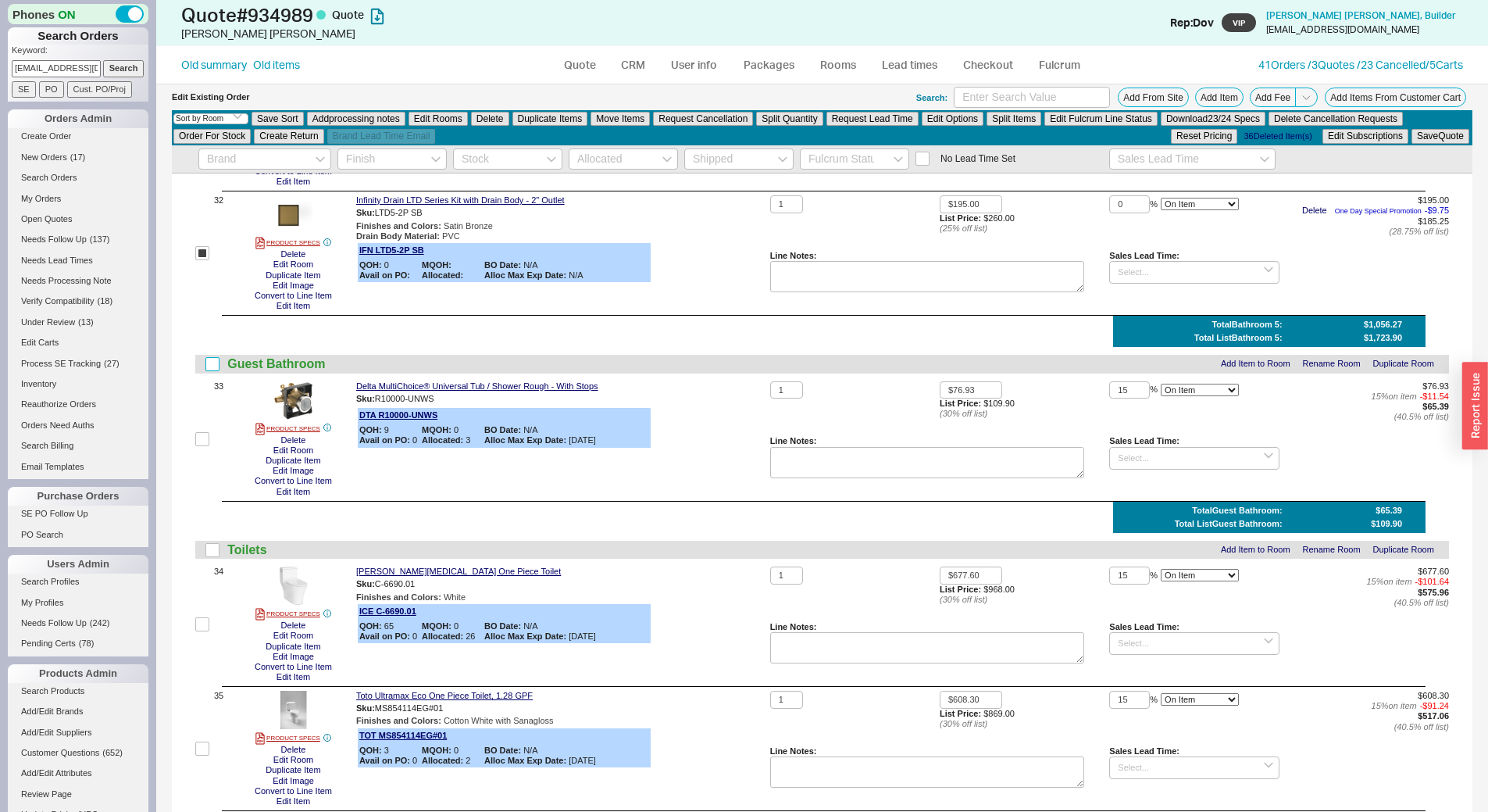
click at [214, 358] on input "checkbox" at bounding box center [212, 364] width 14 height 14
checkbox input "true"
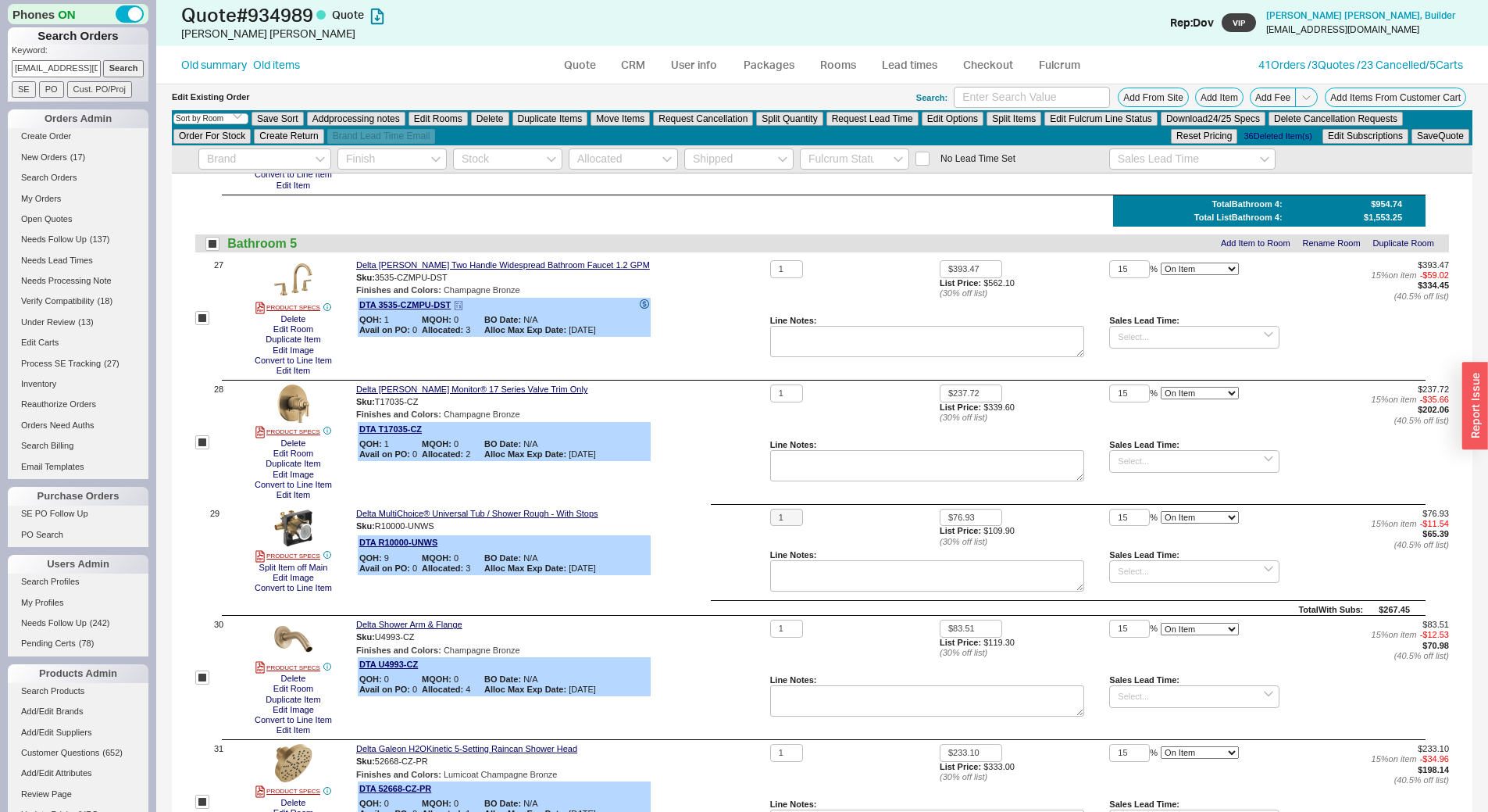
scroll to position [3375, 0]
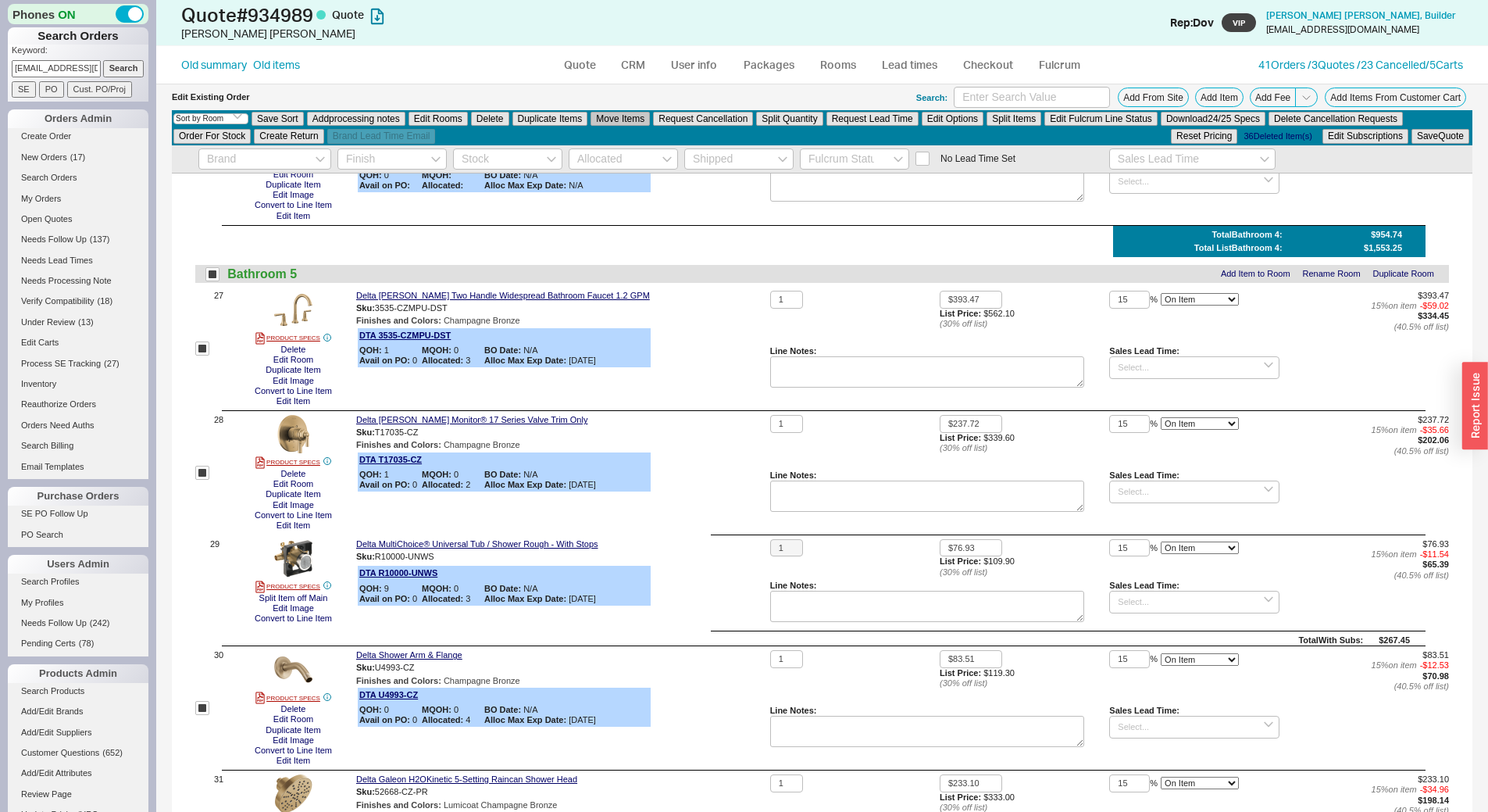
click at [603, 117] on button "Move Items" at bounding box center [620, 119] width 60 height 14
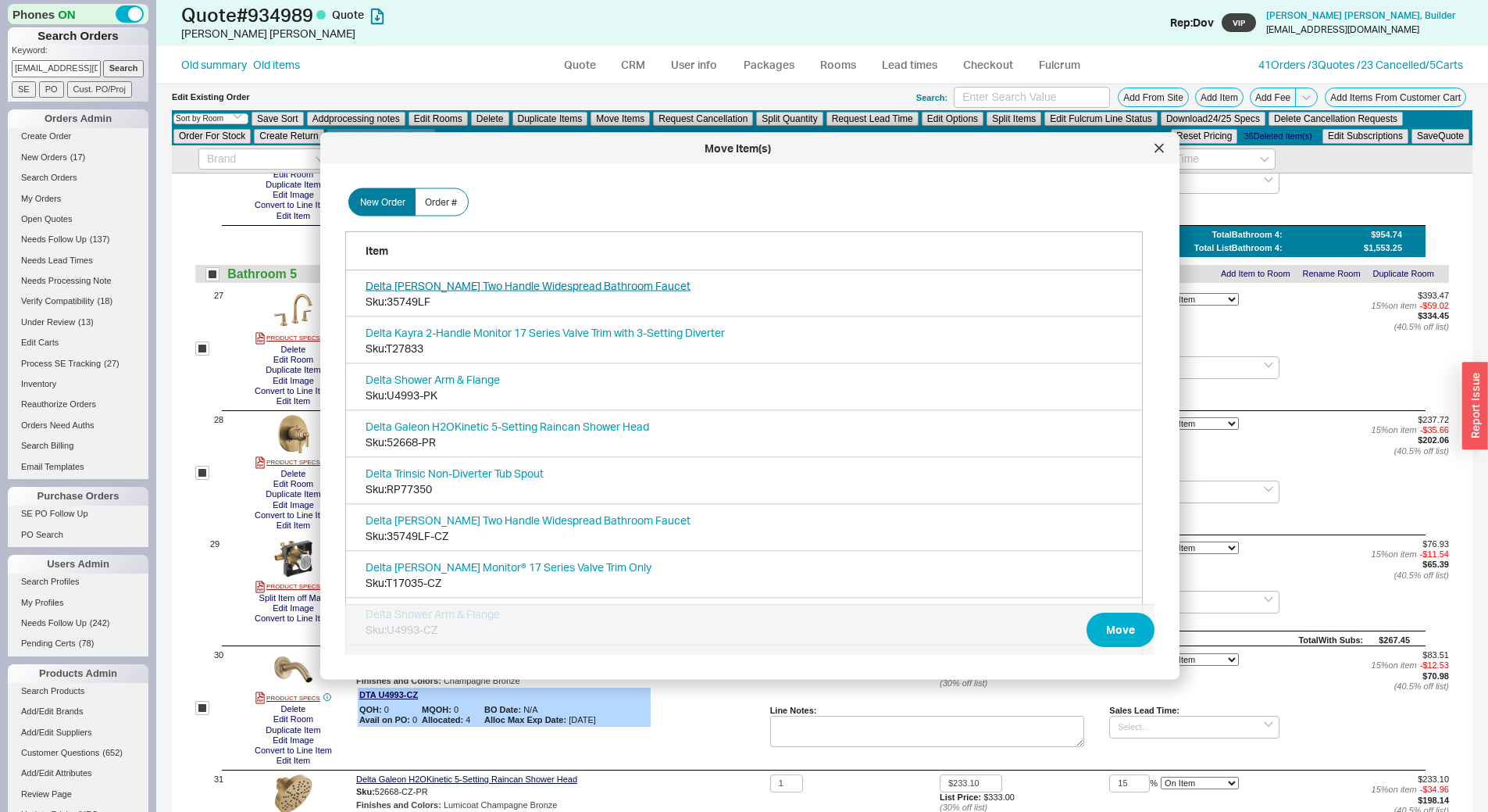
scroll to position [467, 811]
click at [1125, 628] on button "Move" at bounding box center [1121, 630] width 68 height 35
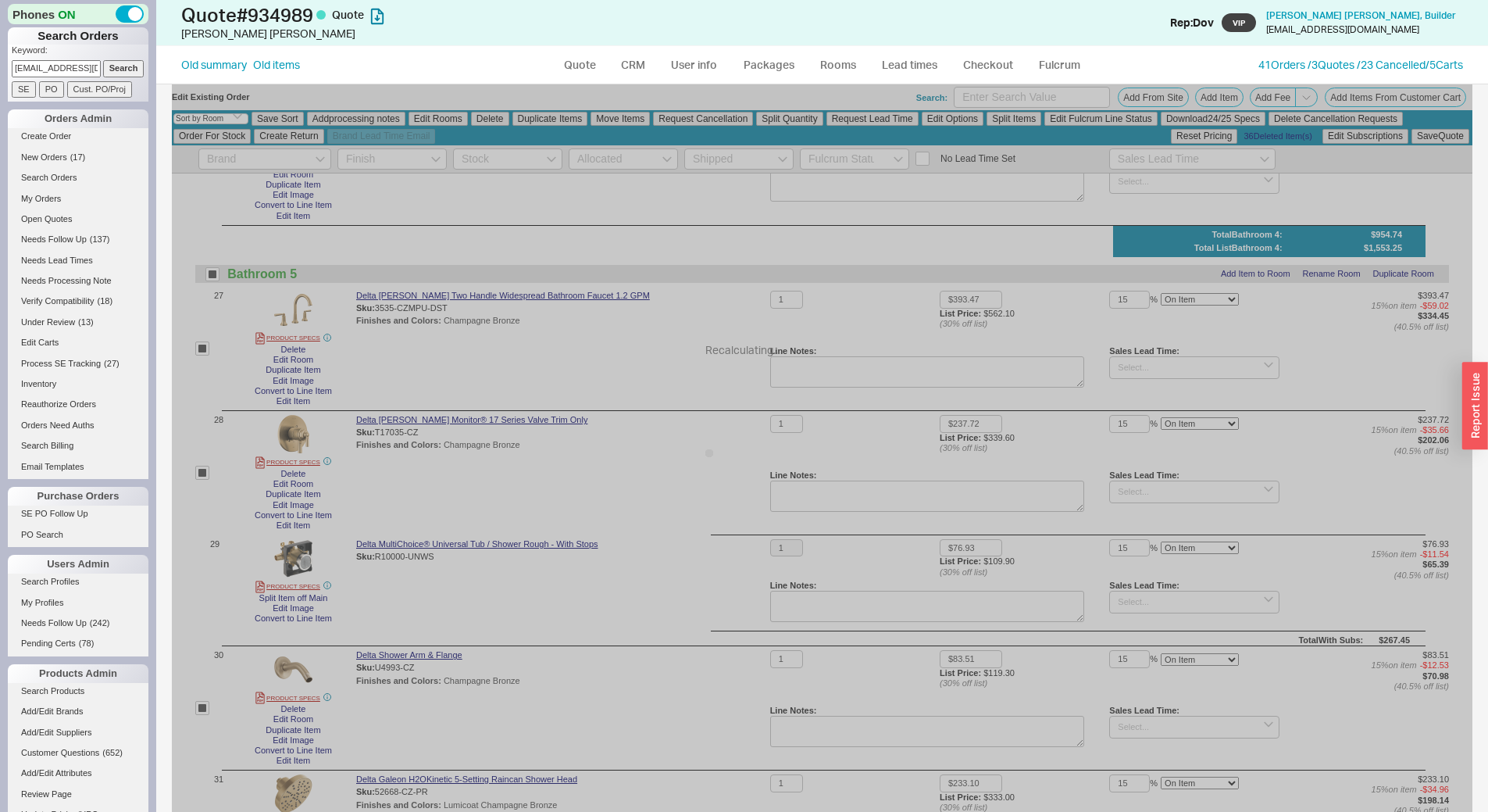
checkbox input "false"
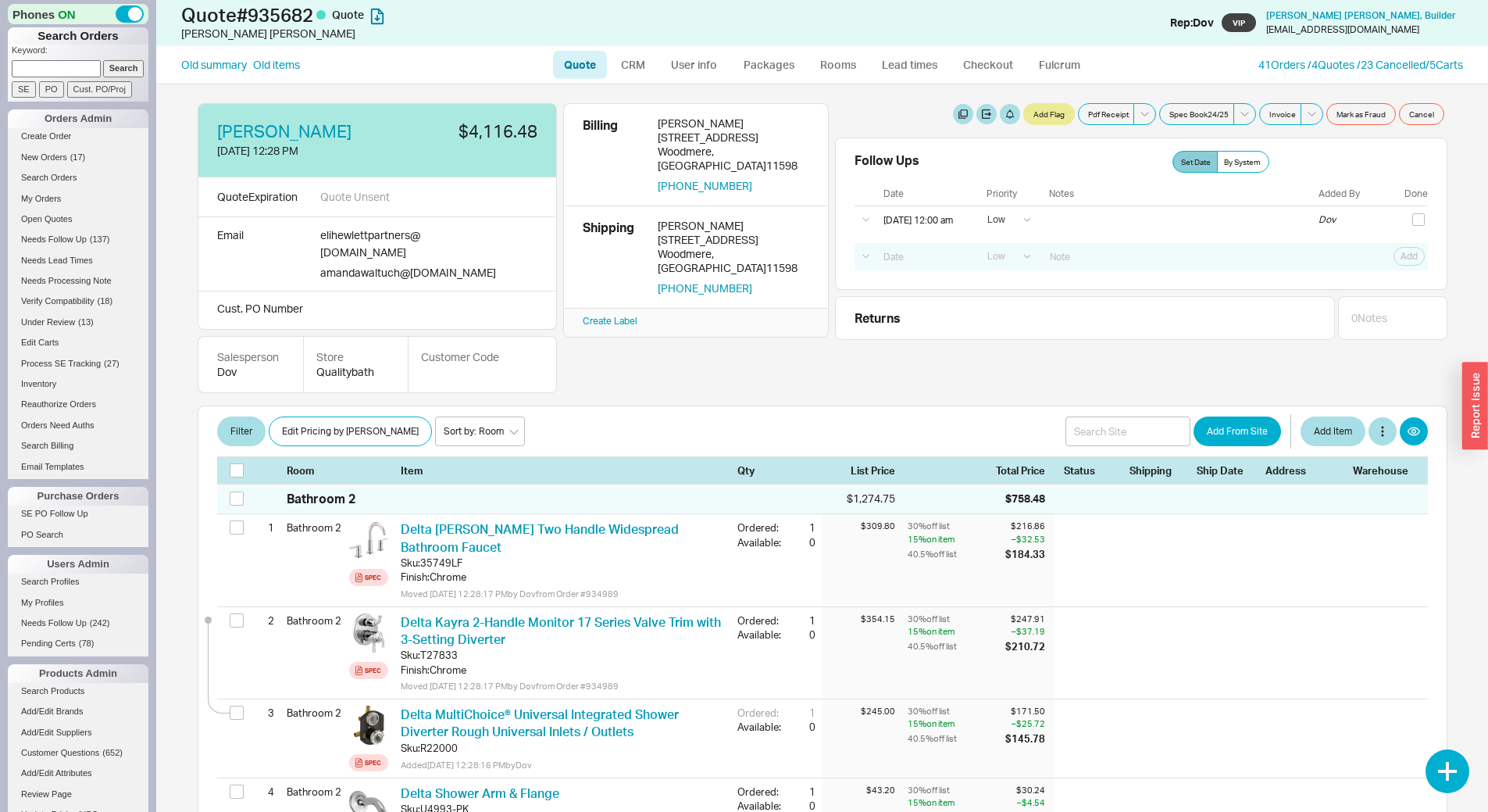
select select "LOW"
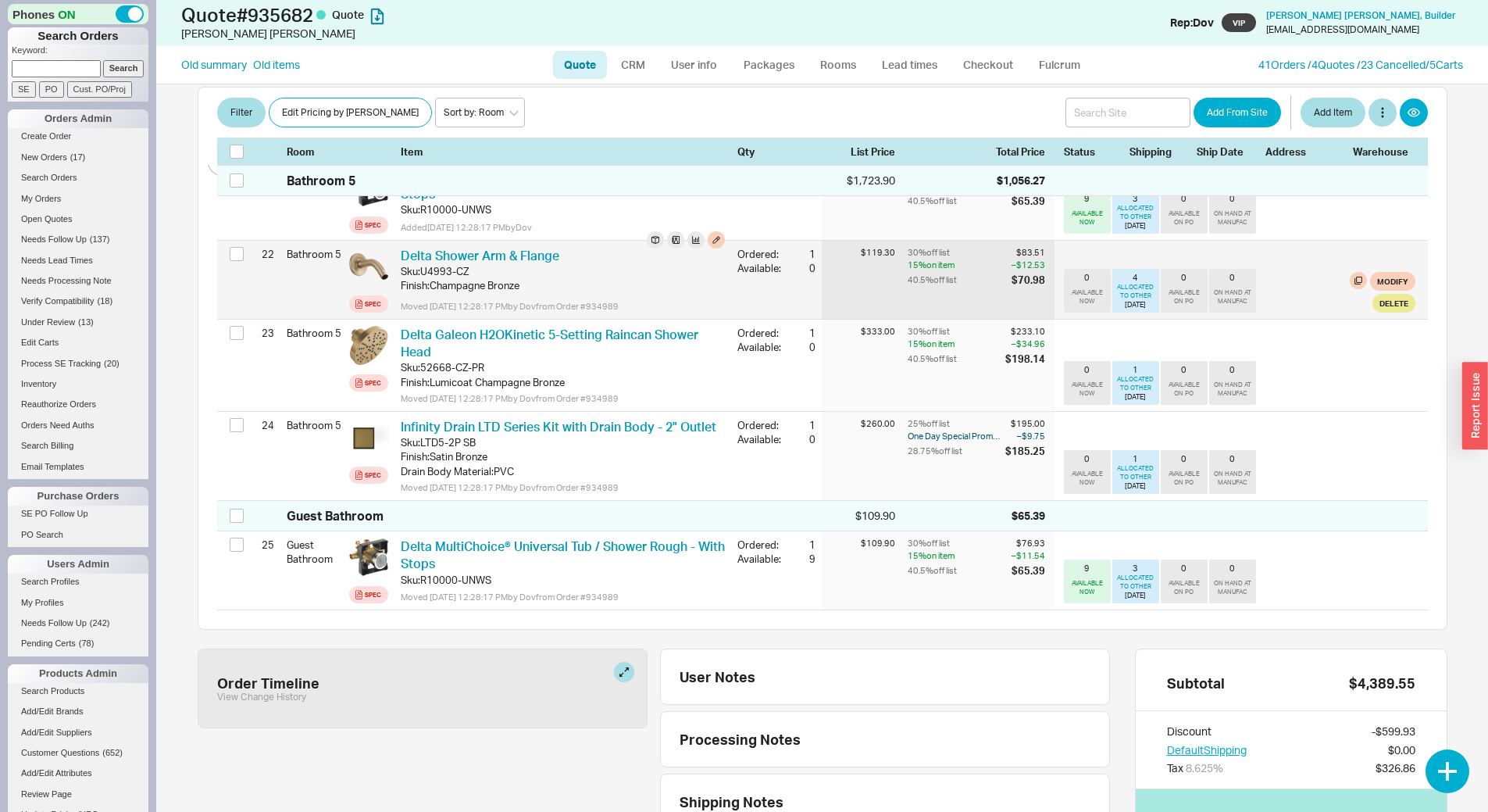
scroll to position [2229, 0]
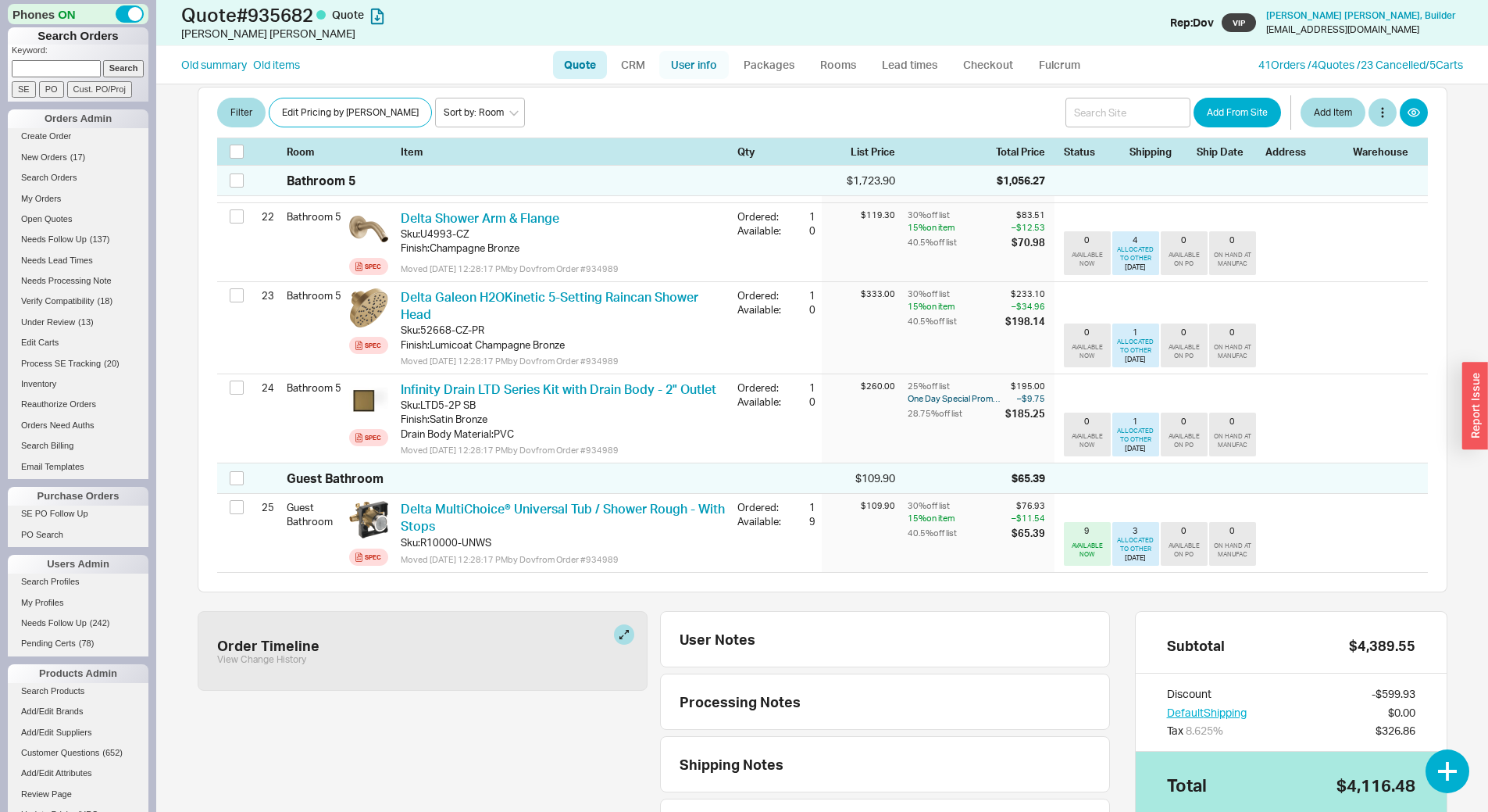
click at [687, 68] on link "User info" at bounding box center [694, 65] width 69 height 28
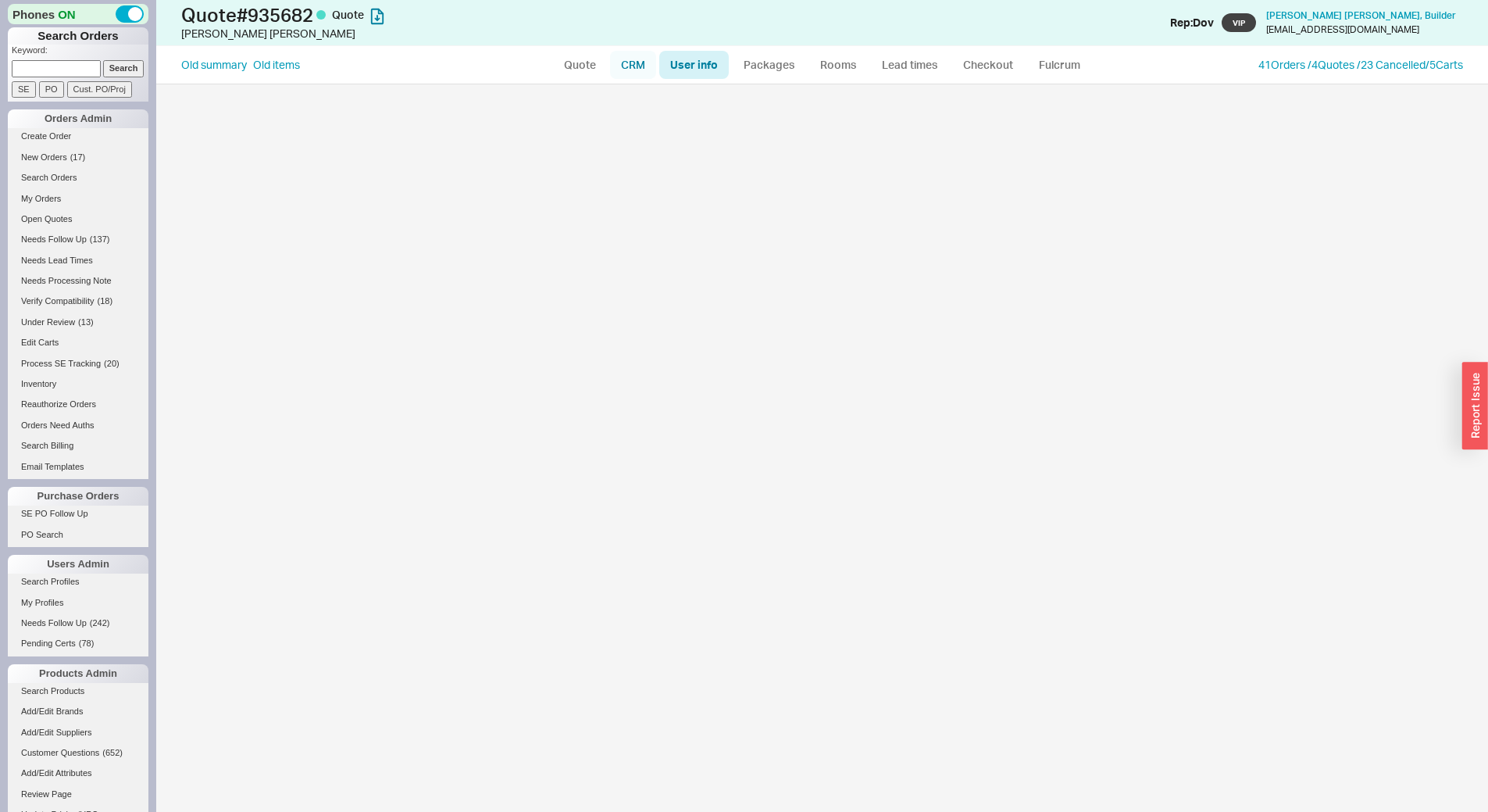
click at [634, 72] on link "CRM" at bounding box center [633, 65] width 46 height 28
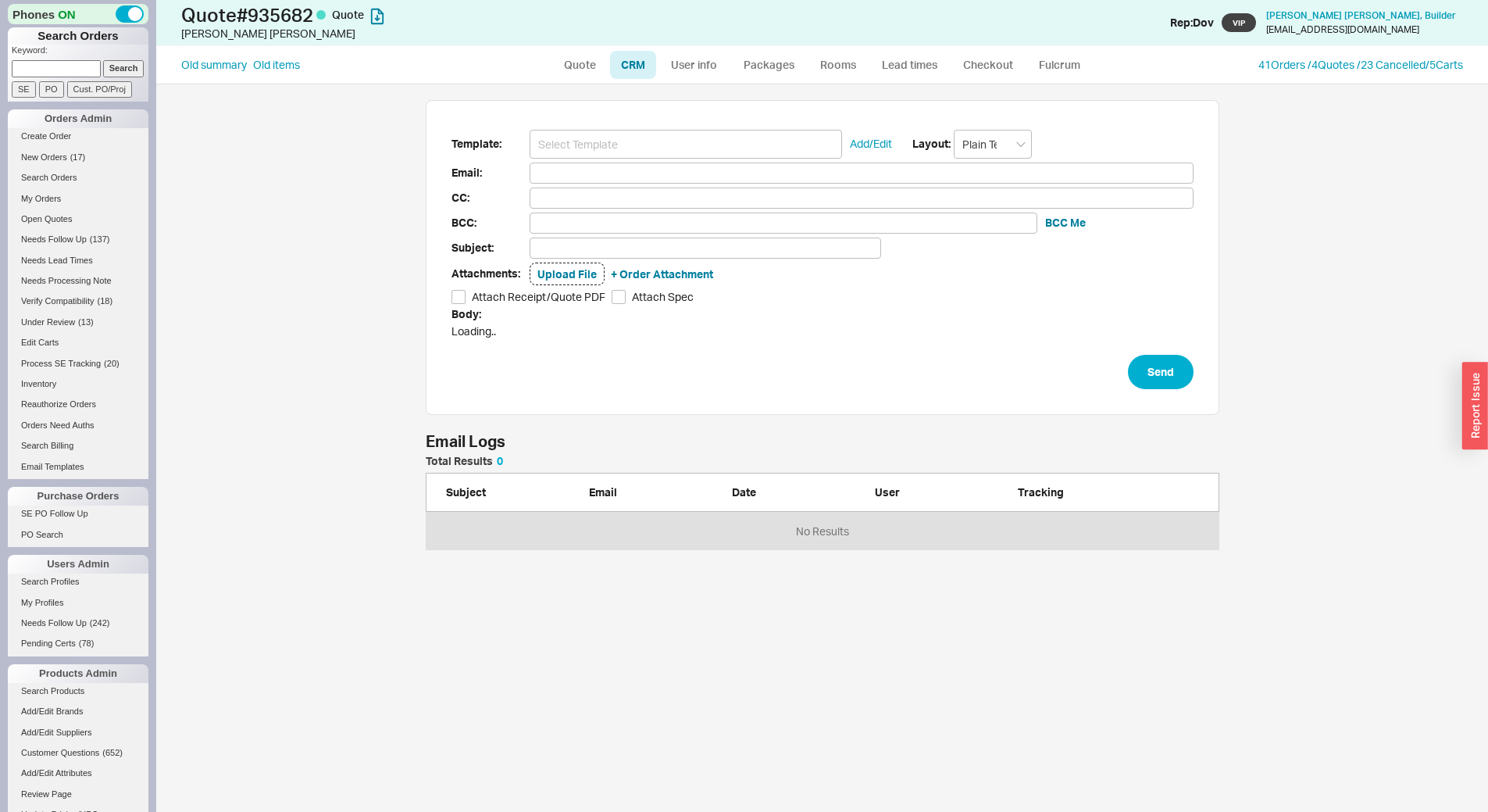
scroll to position [82, 782]
drag, startPoint x: 620, startPoint y: 141, endPoint x: 618, endPoint y: 160, distance: 19.1
click at [620, 143] on input at bounding box center [685, 144] width 313 height 29
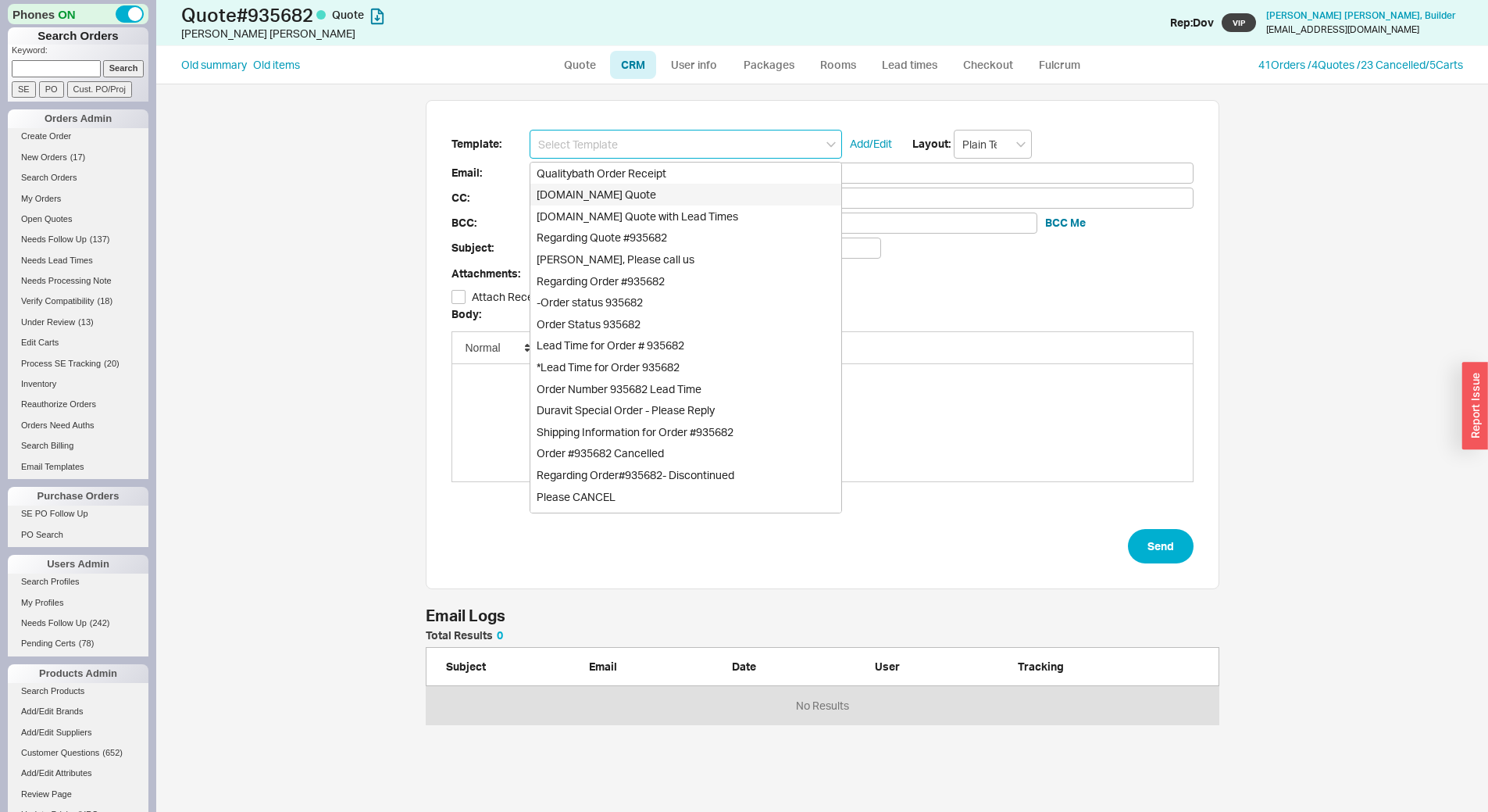
click at [613, 191] on div "Qualitybath.com Quote" at bounding box center [685, 195] width 311 height 22
type input "Receipt"
type input "elihewlettpartners@gmail.com"
type input "amandawaltuch@gmail.com"
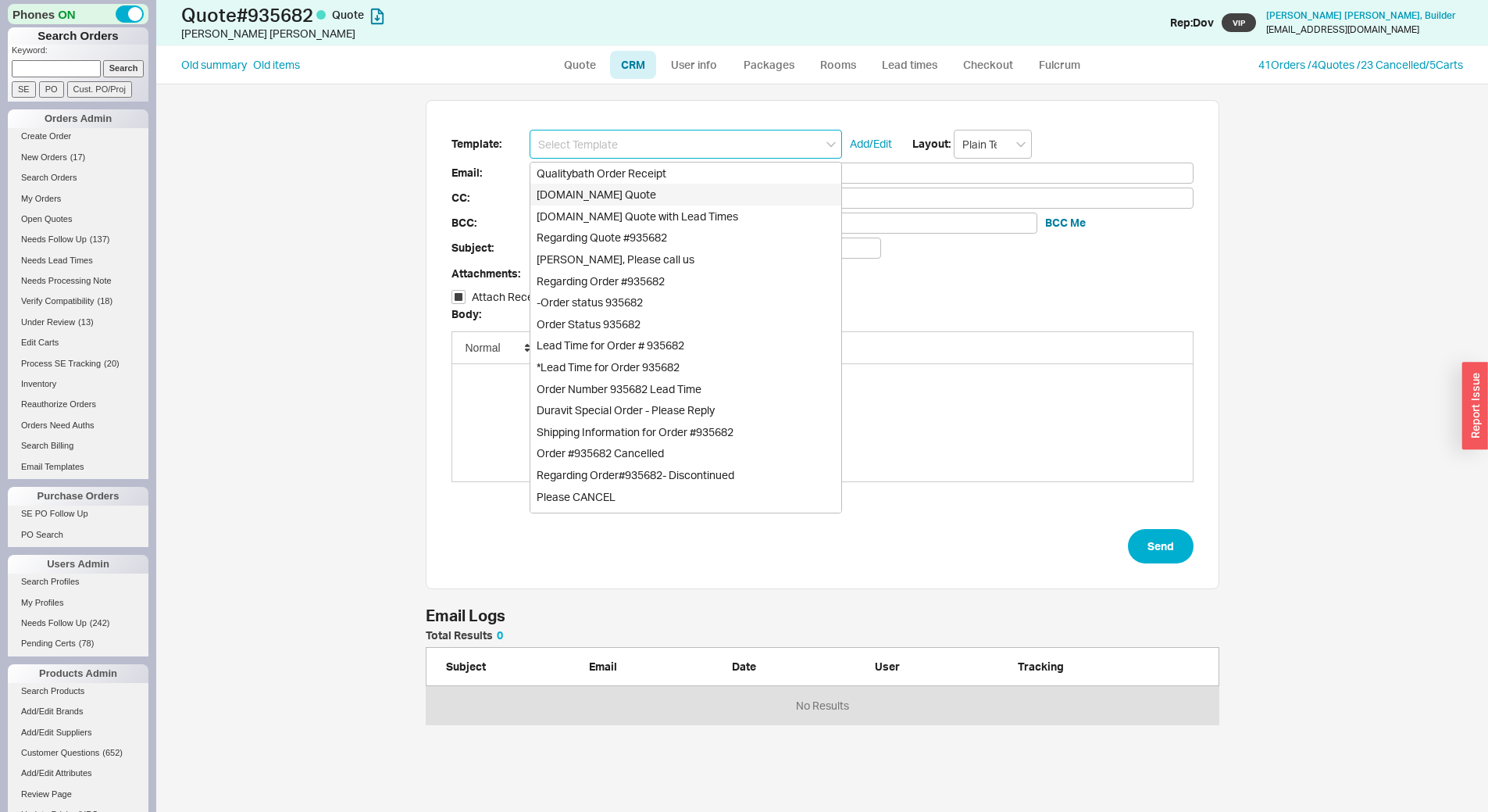
type input "amandawaltuch@gmail.com"
type input "Quality Bath Quote #935682"
checkbox input "true"
type input "Qualitybath.com Quote"
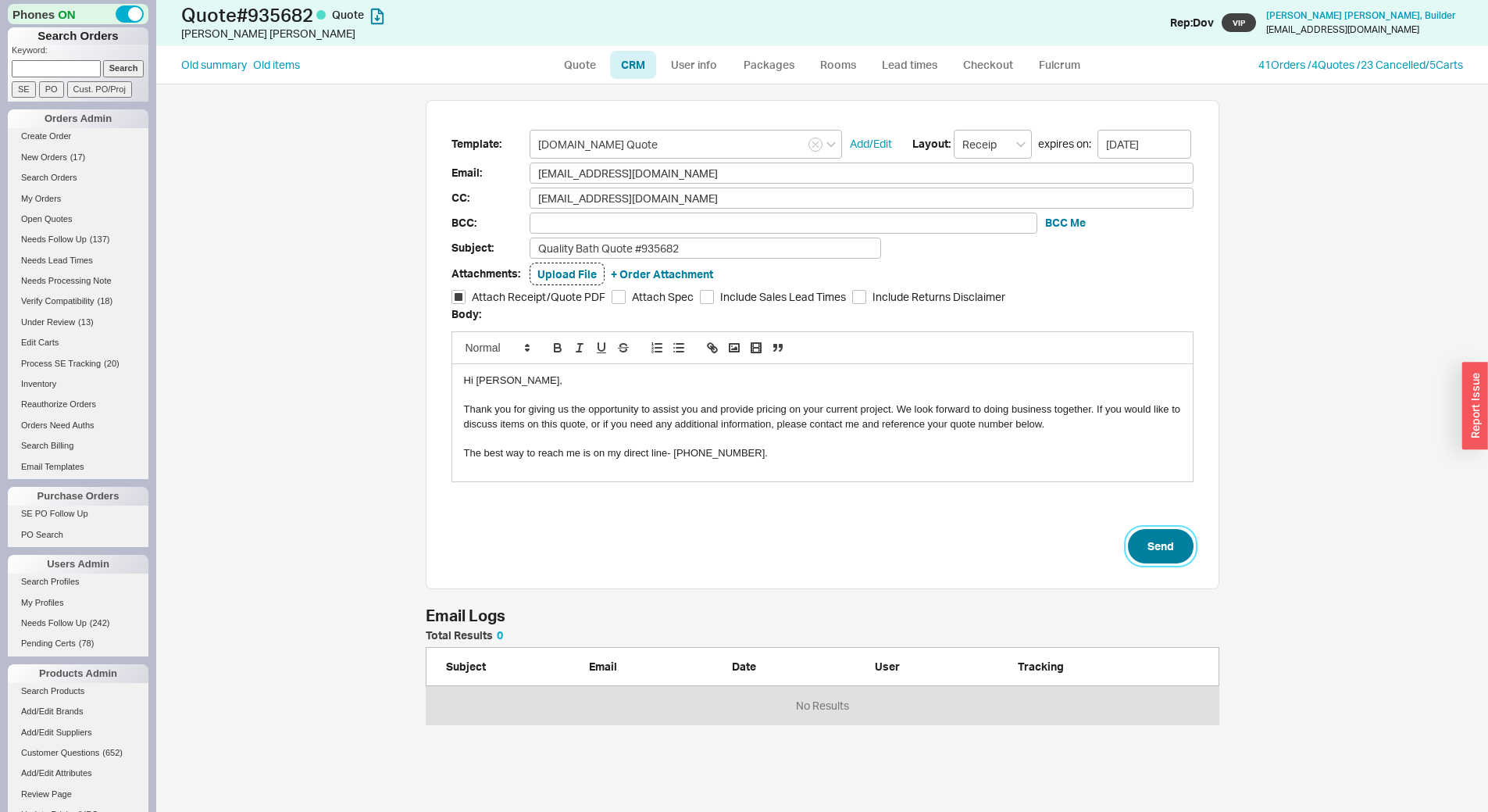
click at [1163, 552] on button "Send" at bounding box center [1160, 546] width 66 height 35
select select "LOW"
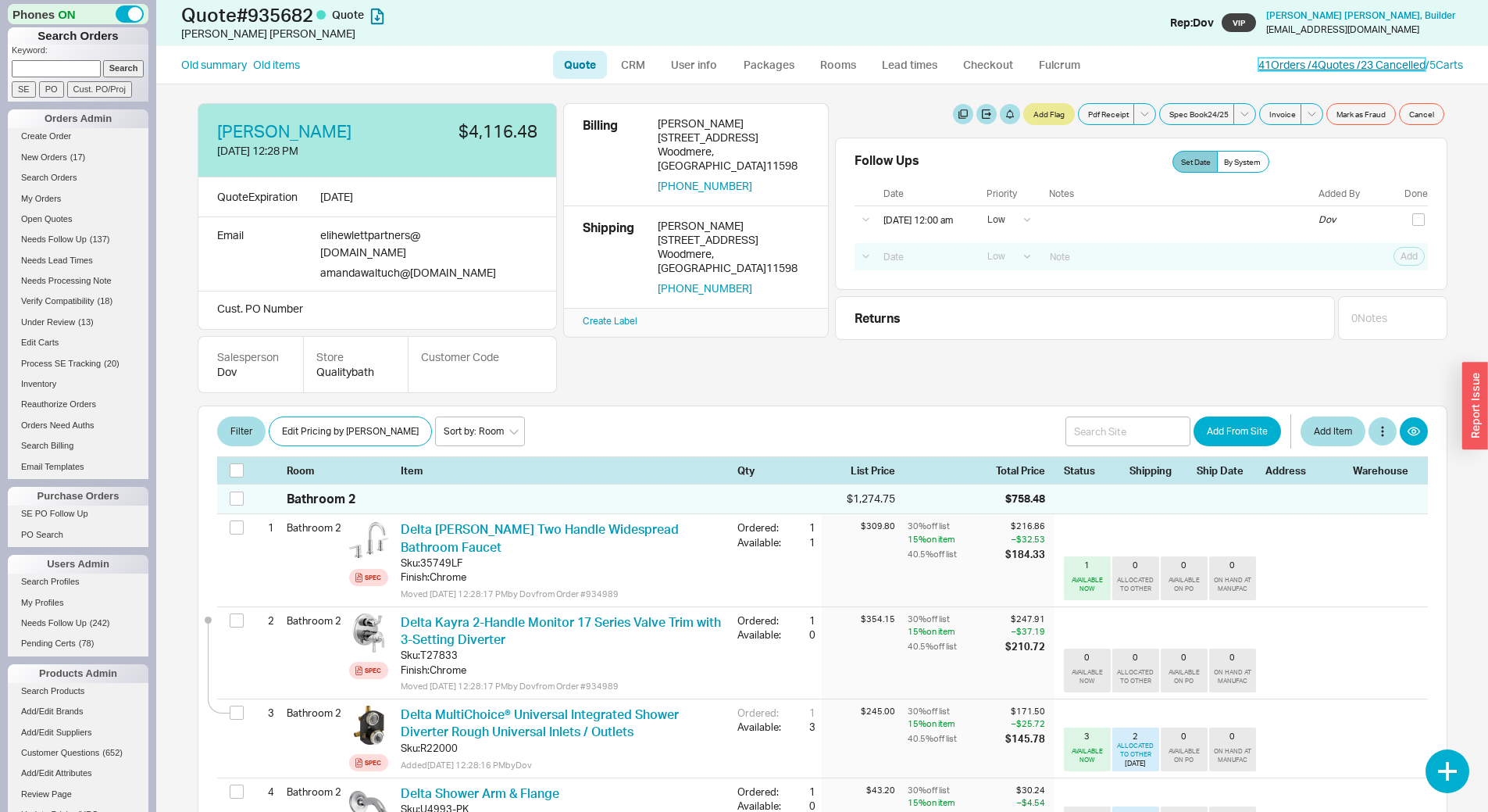
drag, startPoint x: 1291, startPoint y: 68, endPoint x: 1191, endPoint y: 77, distance: 100.4
click at [1290, 68] on link "41 Orders / 4 Quotes / 23 Cancelled" at bounding box center [1342, 64] width 167 height 13
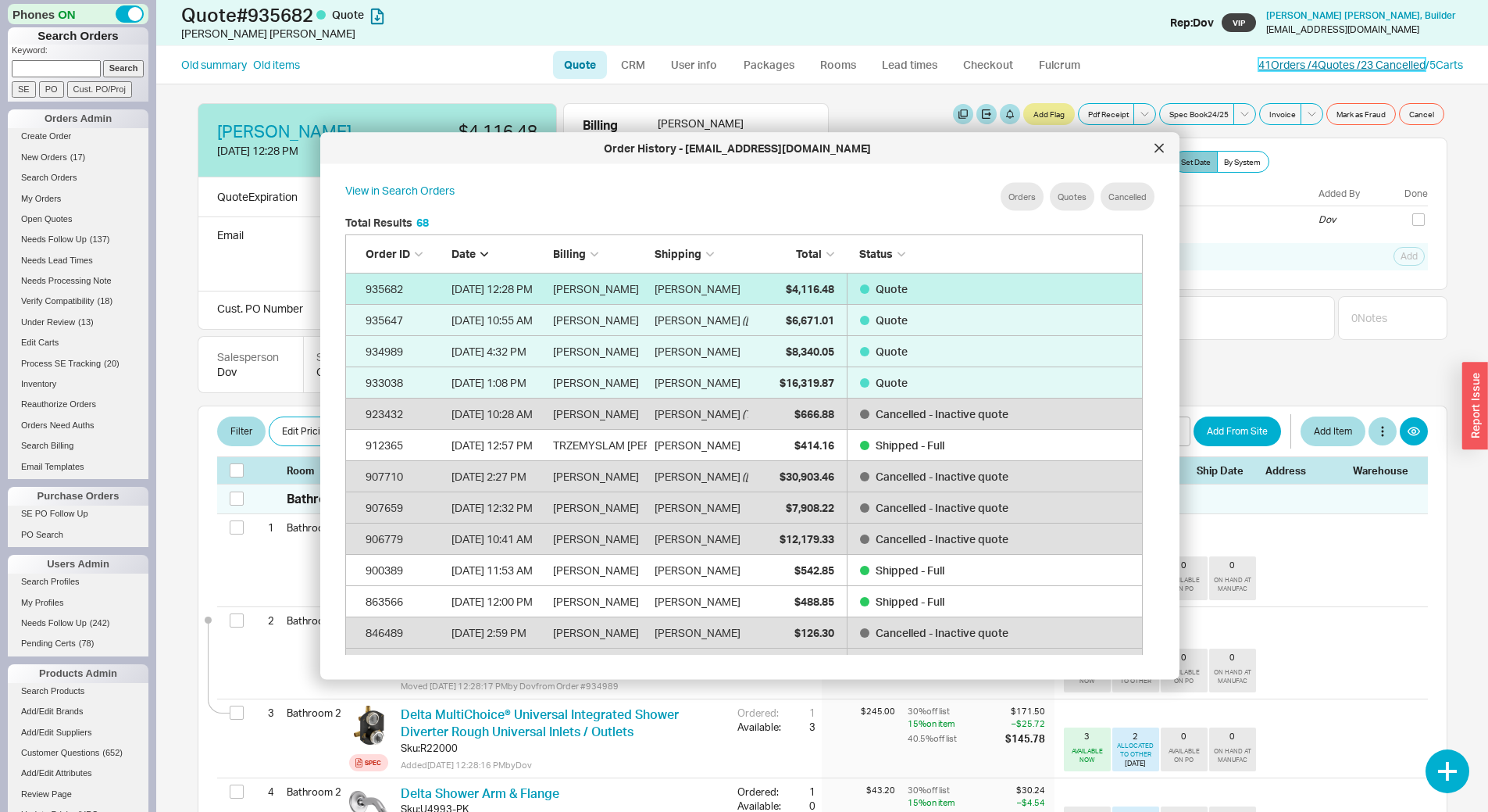
scroll to position [2152, 786]
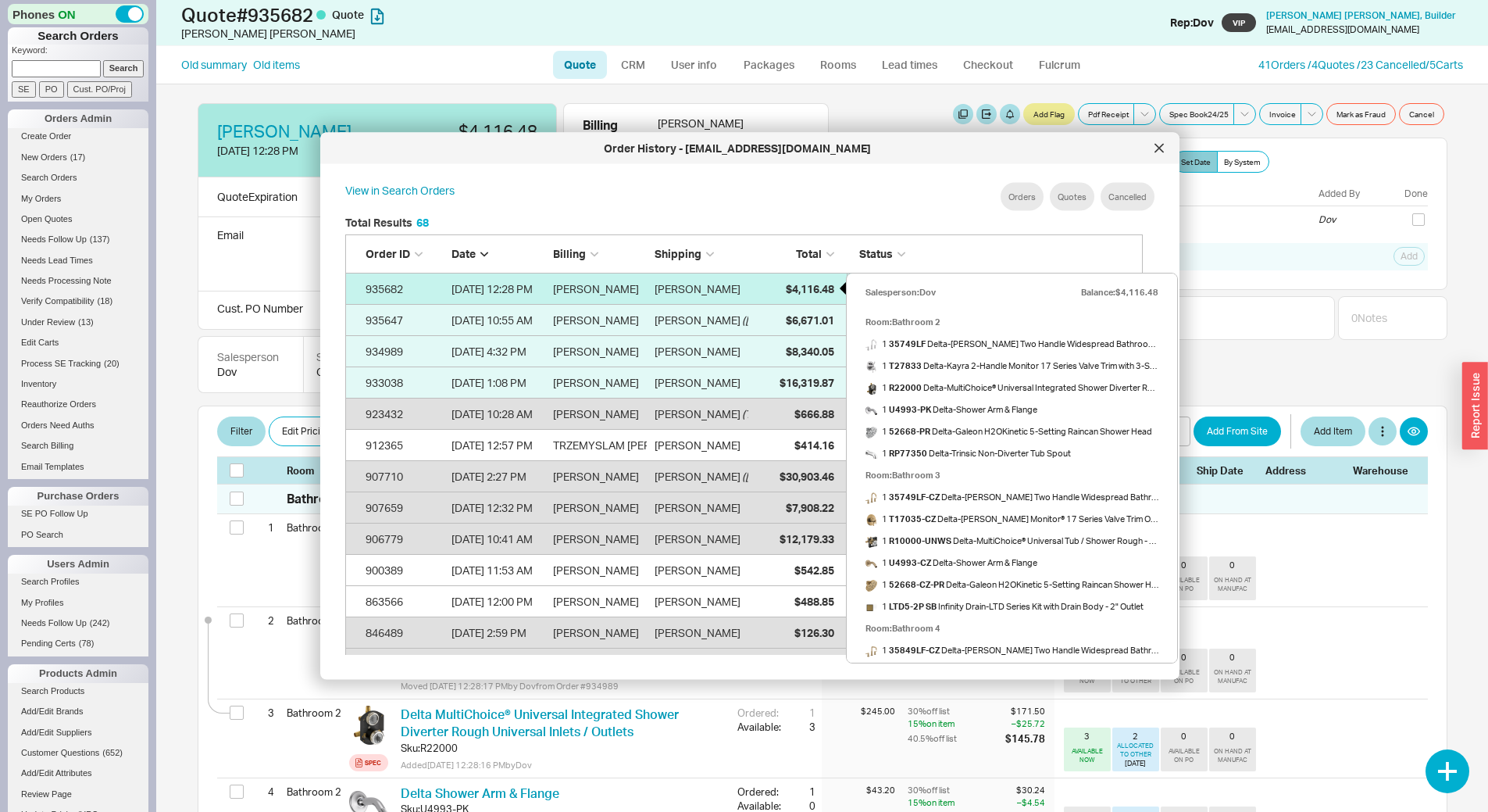
click at [795, 293] on span "$4,116.48" at bounding box center [810, 287] width 49 height 13
select select "LOW"
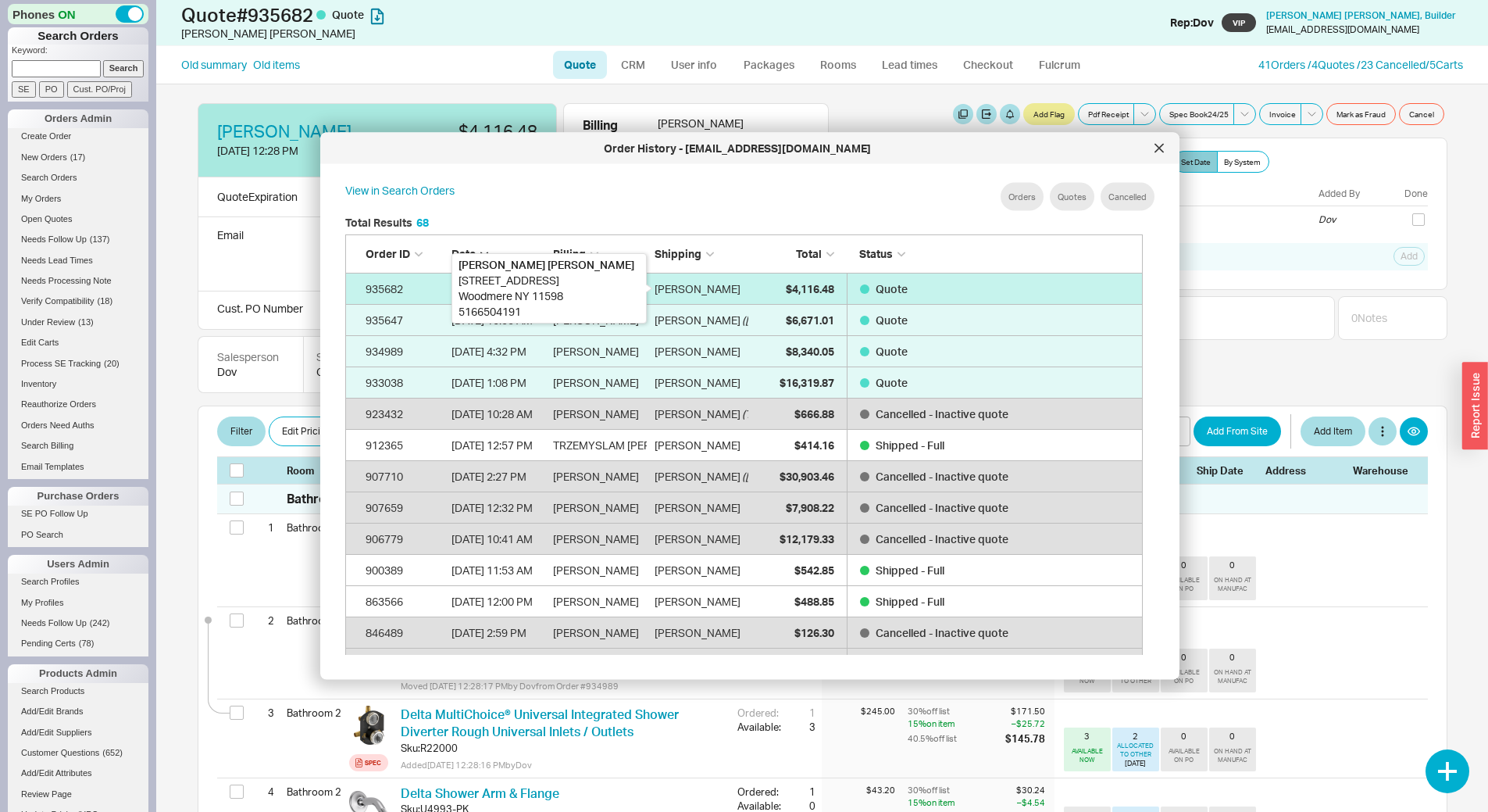
click at [713, 288] on div "Amanda Waltuch" at bounding box center [697, 288] width 86 height 31
select select "LOW"
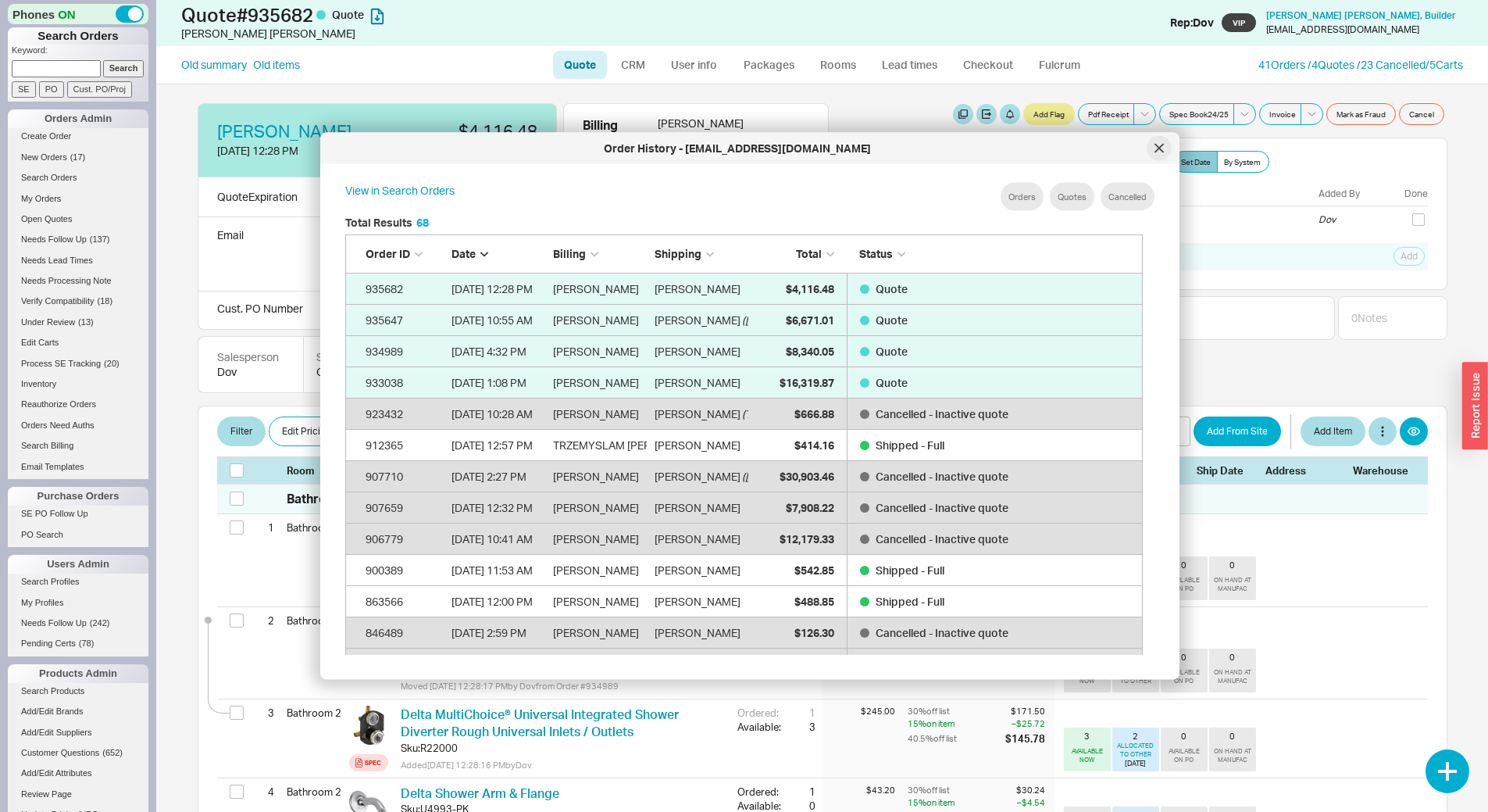
click at [1150, 147] on div at bounding box center [1158, 148] width 25 height 25
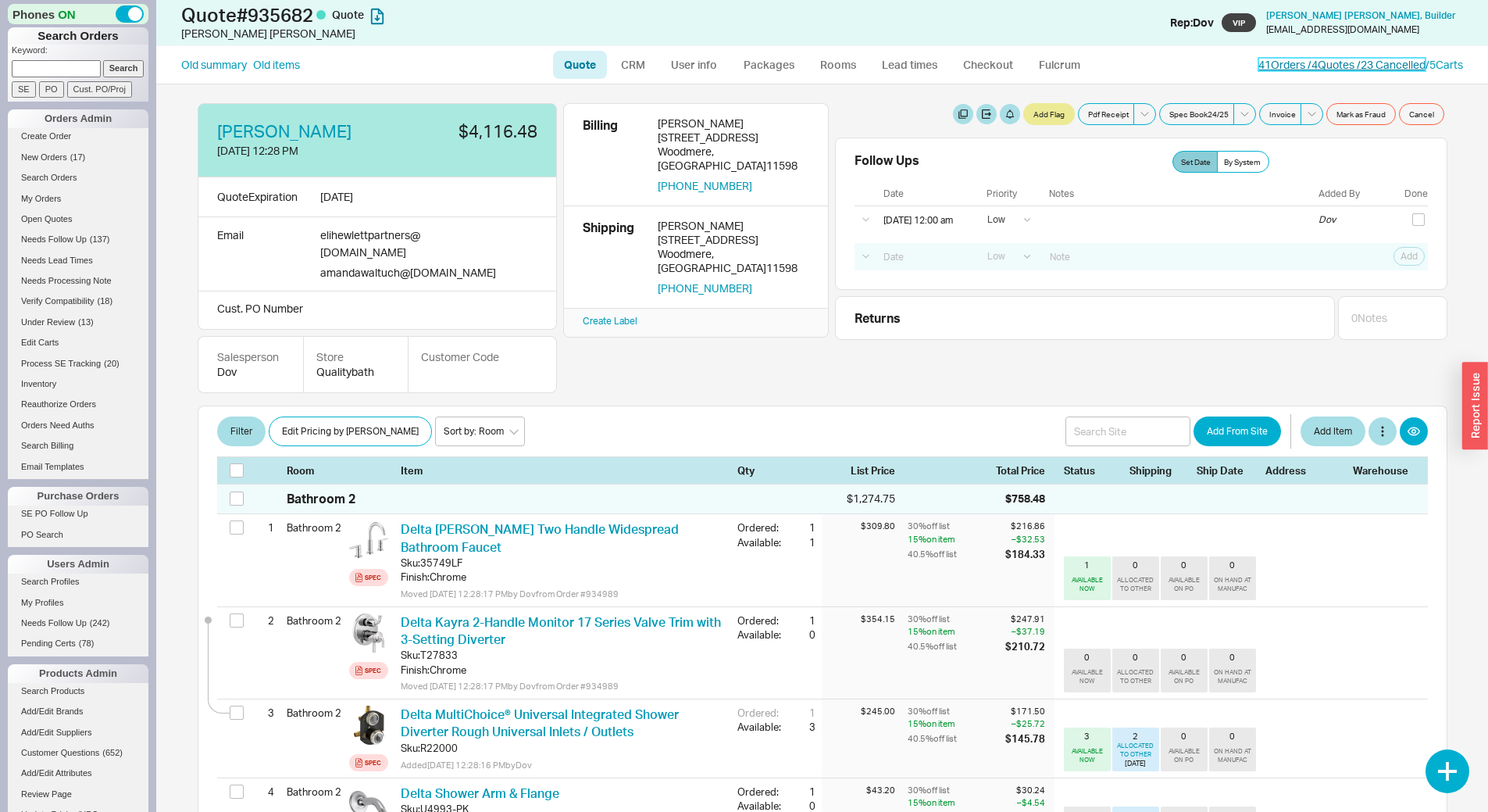
click at [1352, 68] on link "41 Orders / 4 Quotes / 23 Cancelled" at bounding box center [1342, 64] width 167 height 13
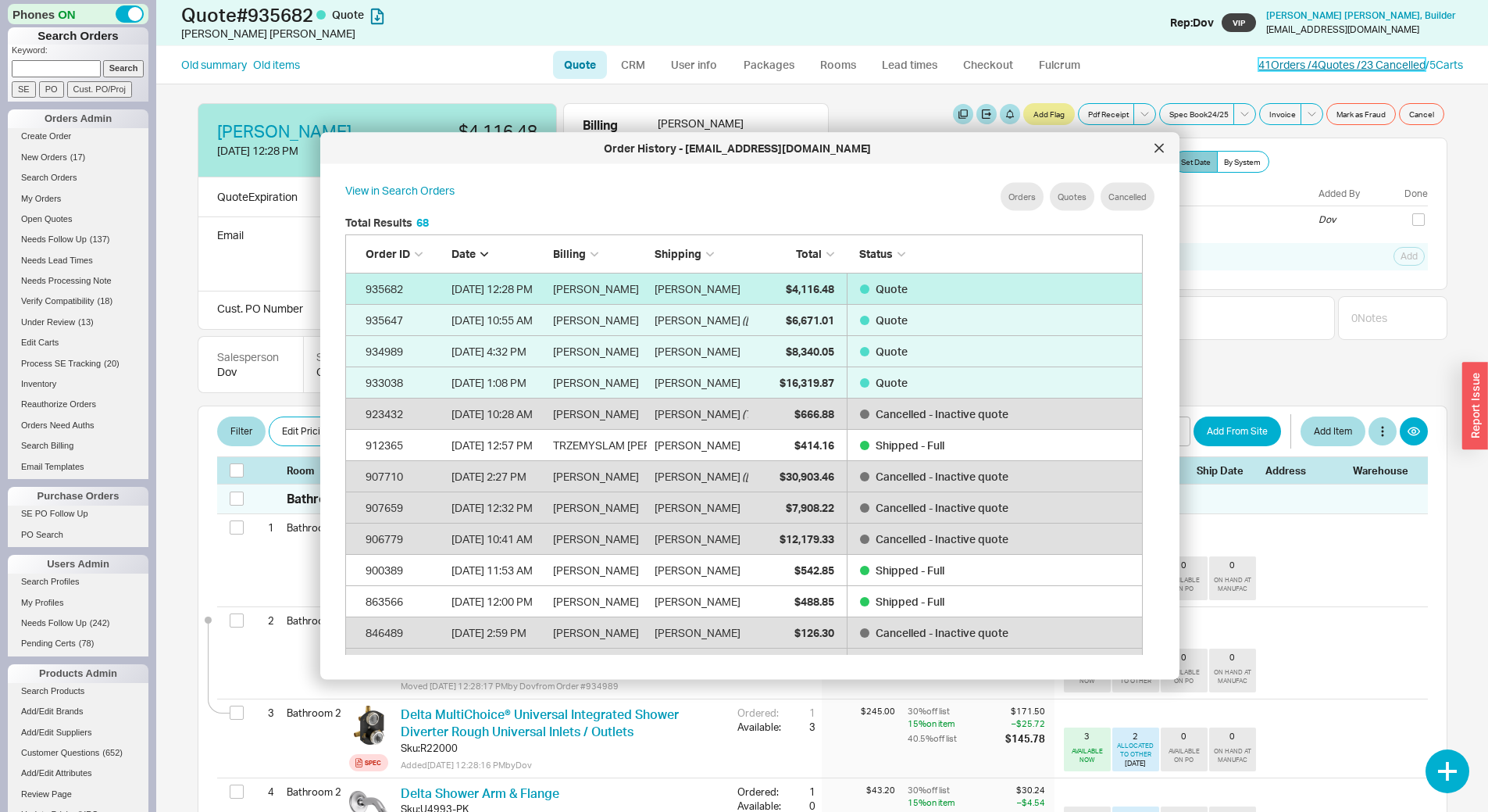
scroll to position [2152, 786]
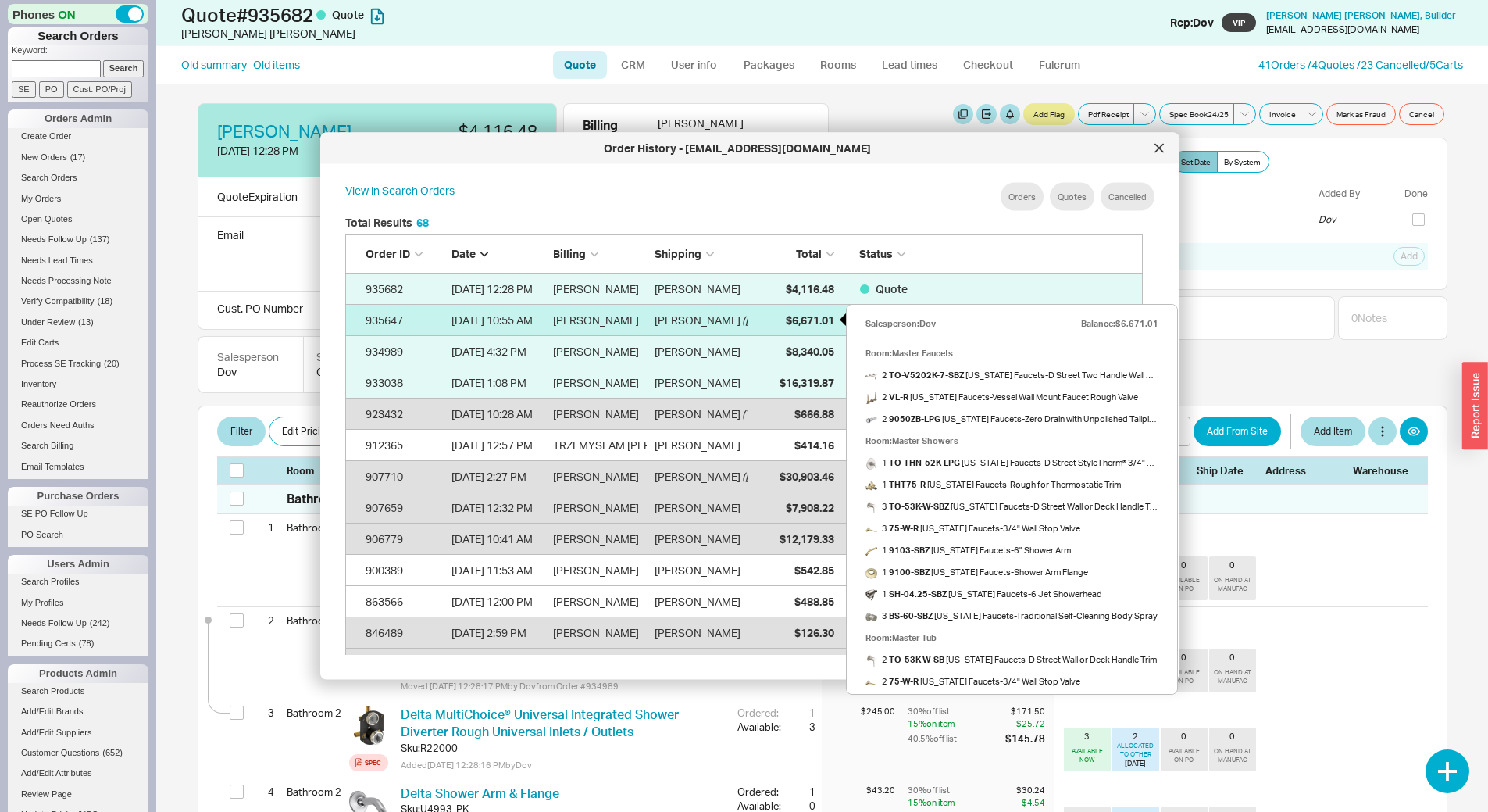
click at [790, 321] on span "$6,671.01" at bounding box center [810, 319] width 49 height 13
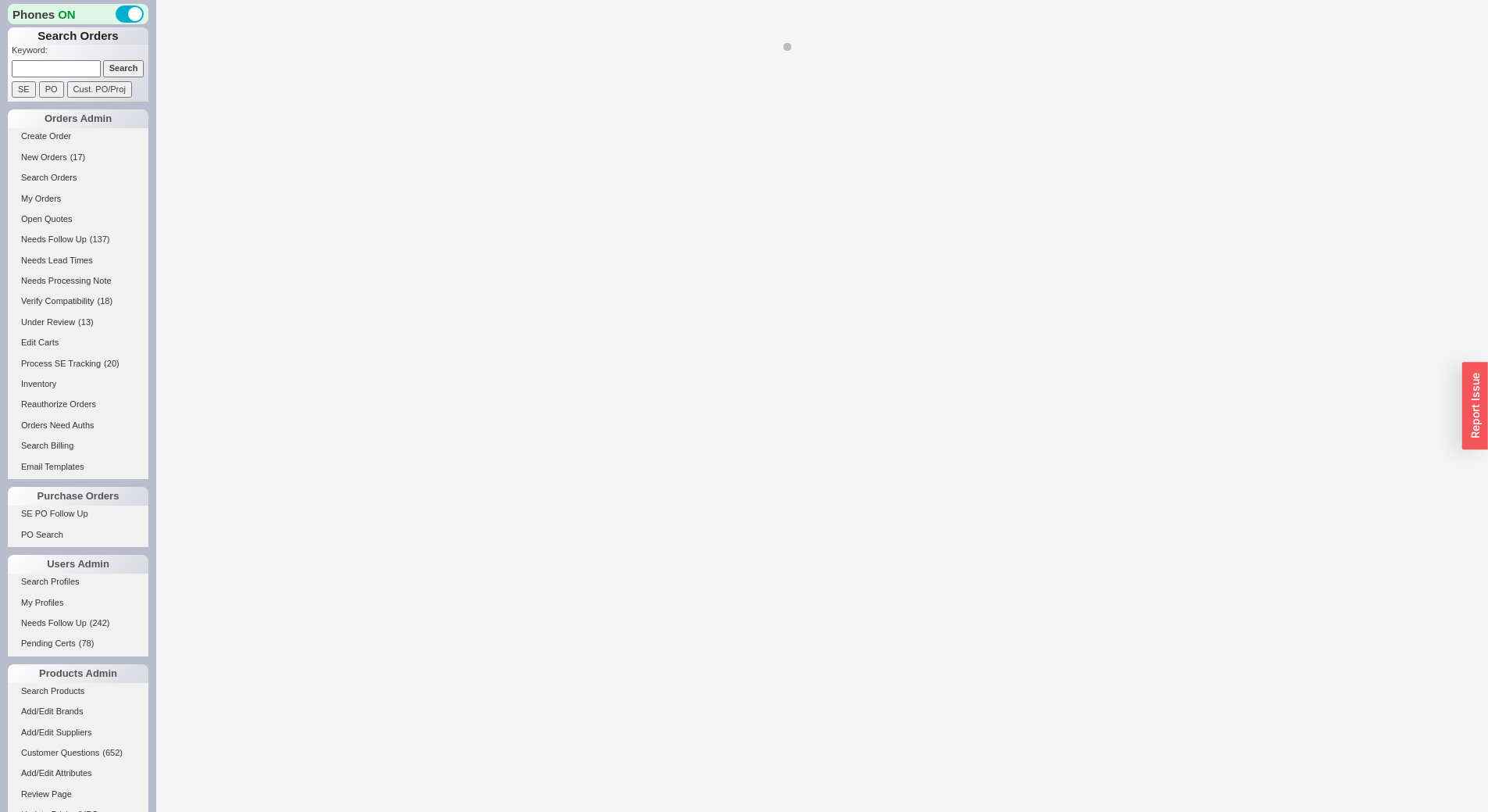
select select "LOW"
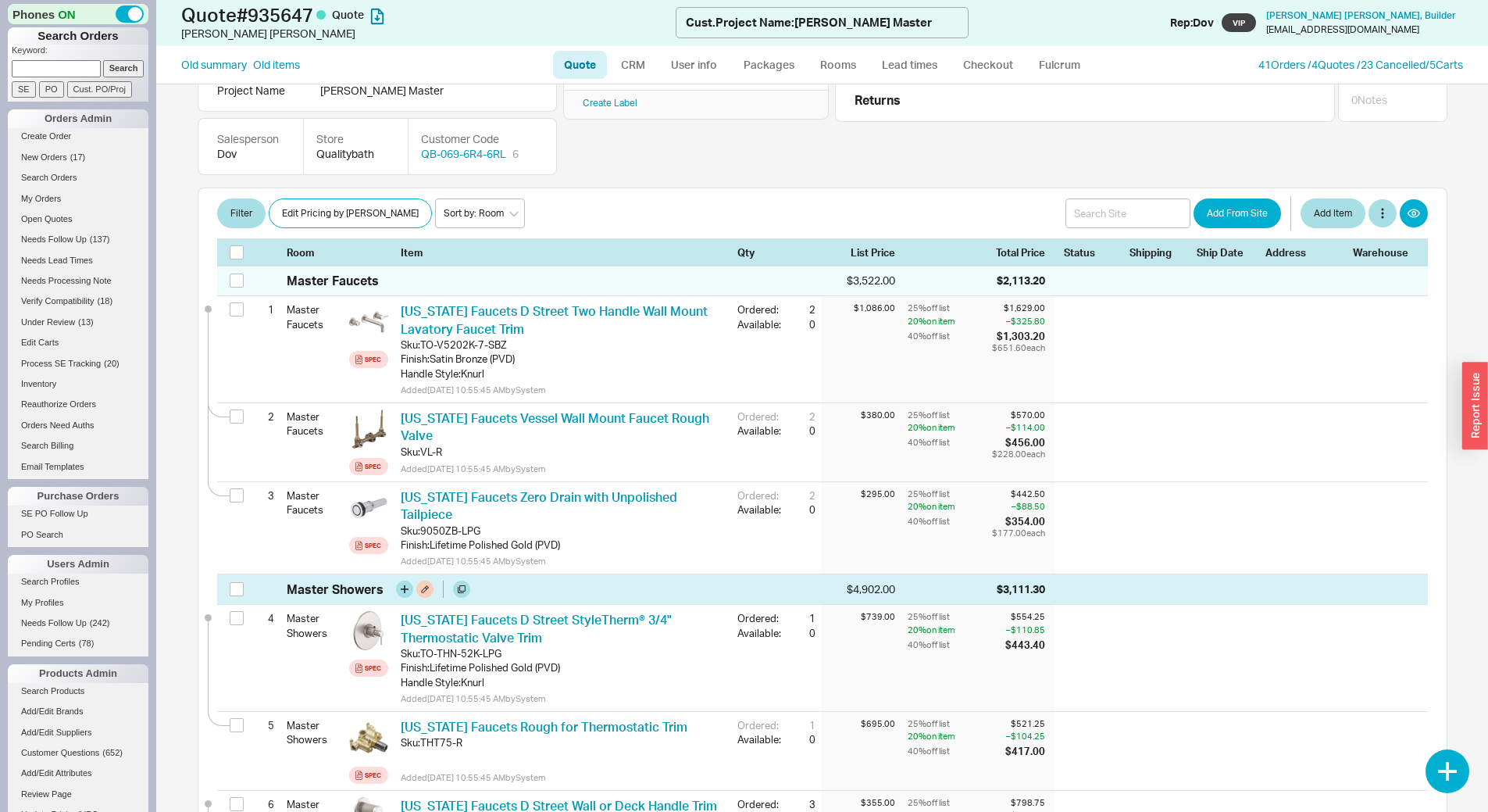
scroll to position [547, 0]
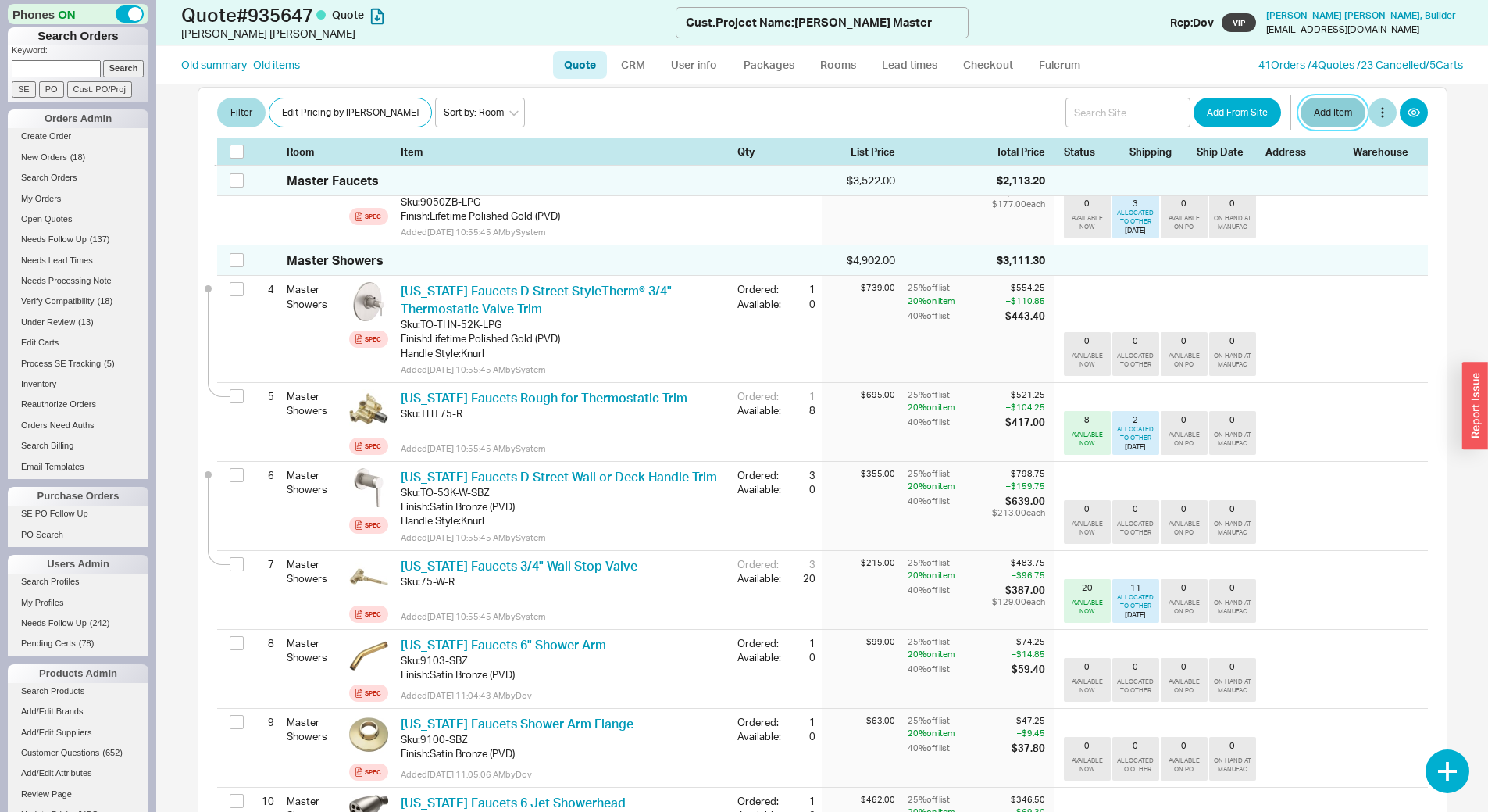
click at [1323, 112] on button "Add Item" at bounding box center [1332, 112] width 65 height 30
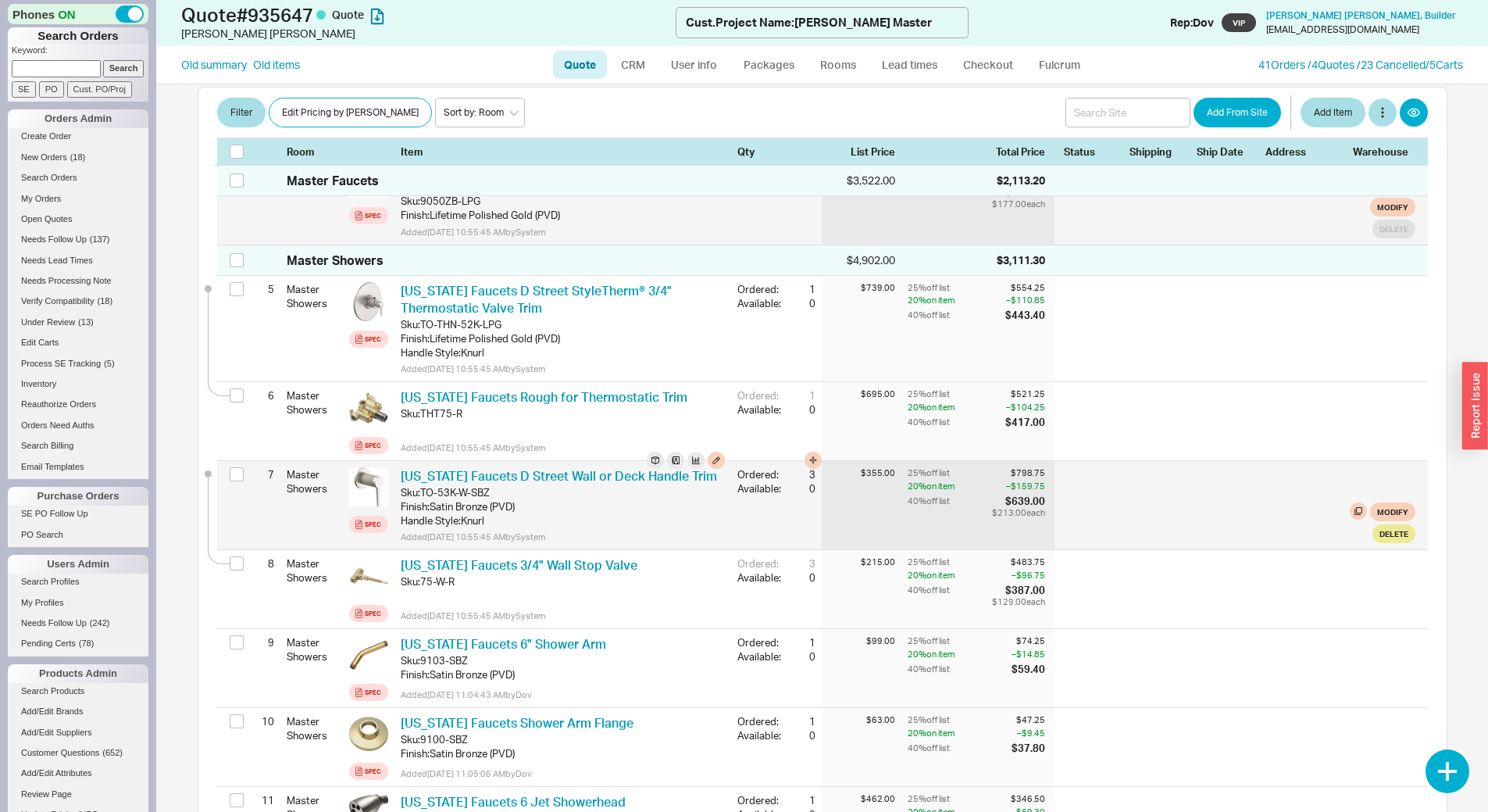
scroll to position [1217, 0]
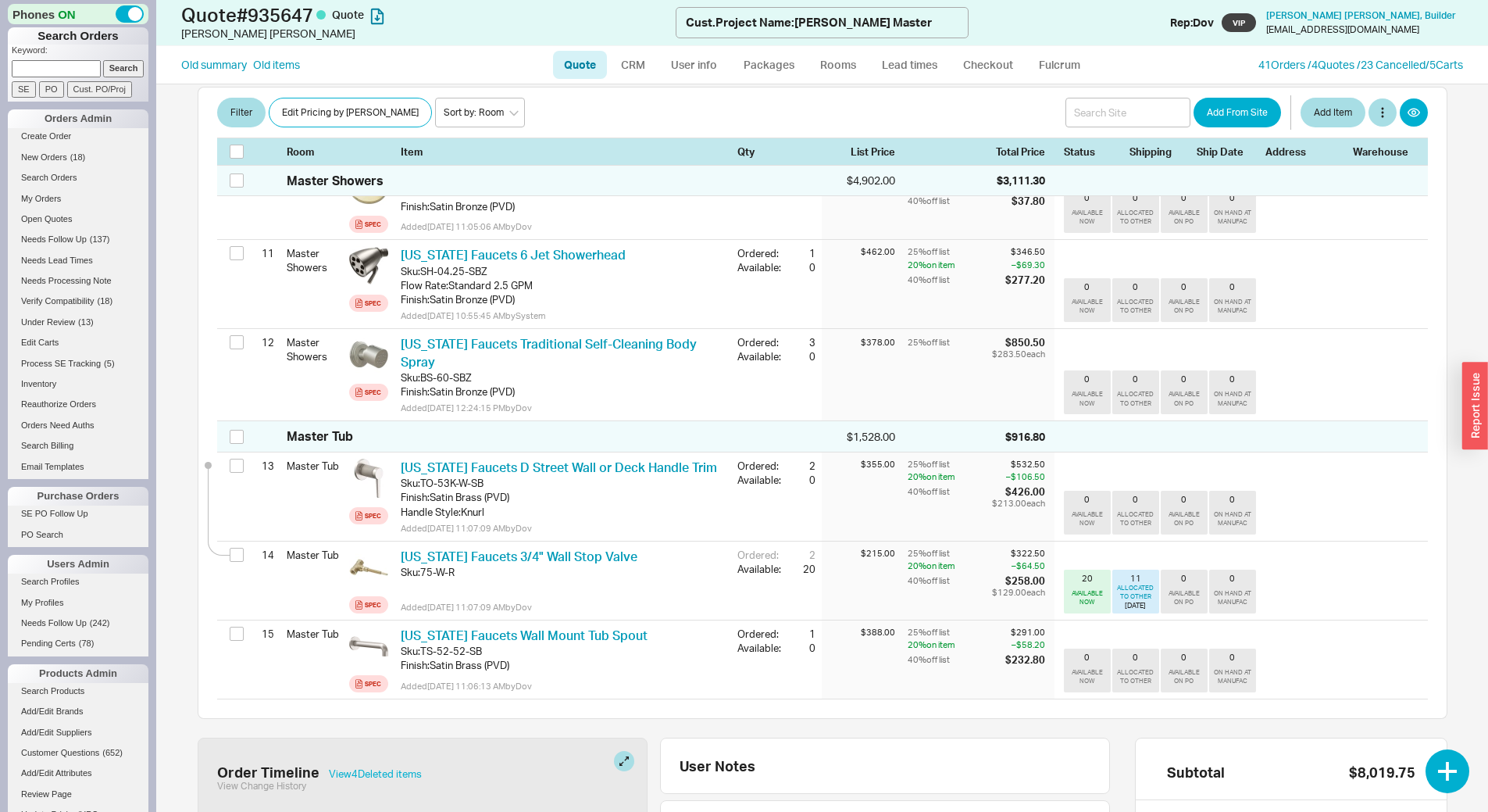
click at [577, 63] on link "Quote" at bounding box center [580, 65] width 54 height 28
select select "LOW"
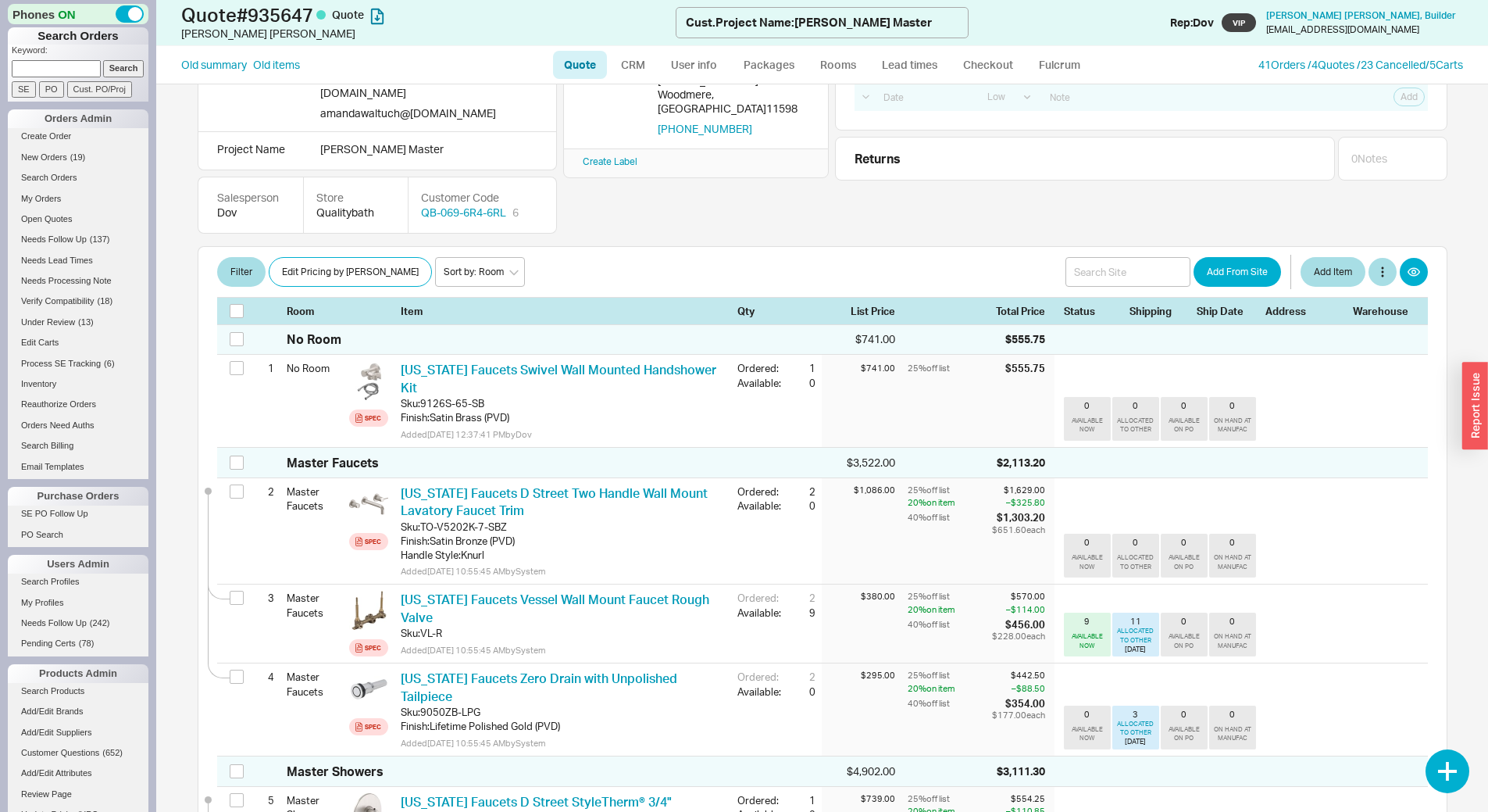
scroll to position [156, 0]
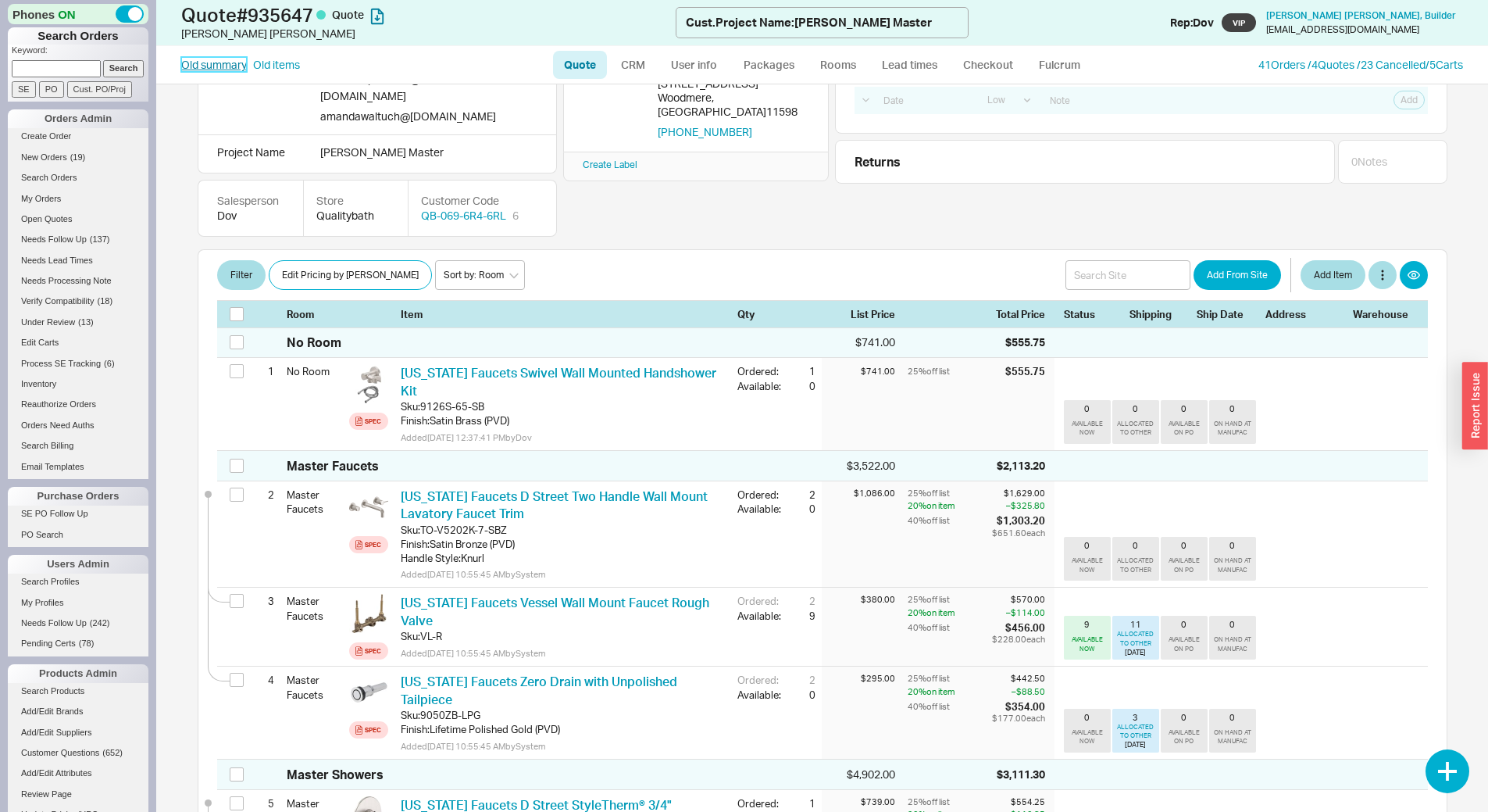
click at [217, 64] on link "Old summary" at bounding box center [214, 65] width 66 height 16
select select "*"
select select "LOW"
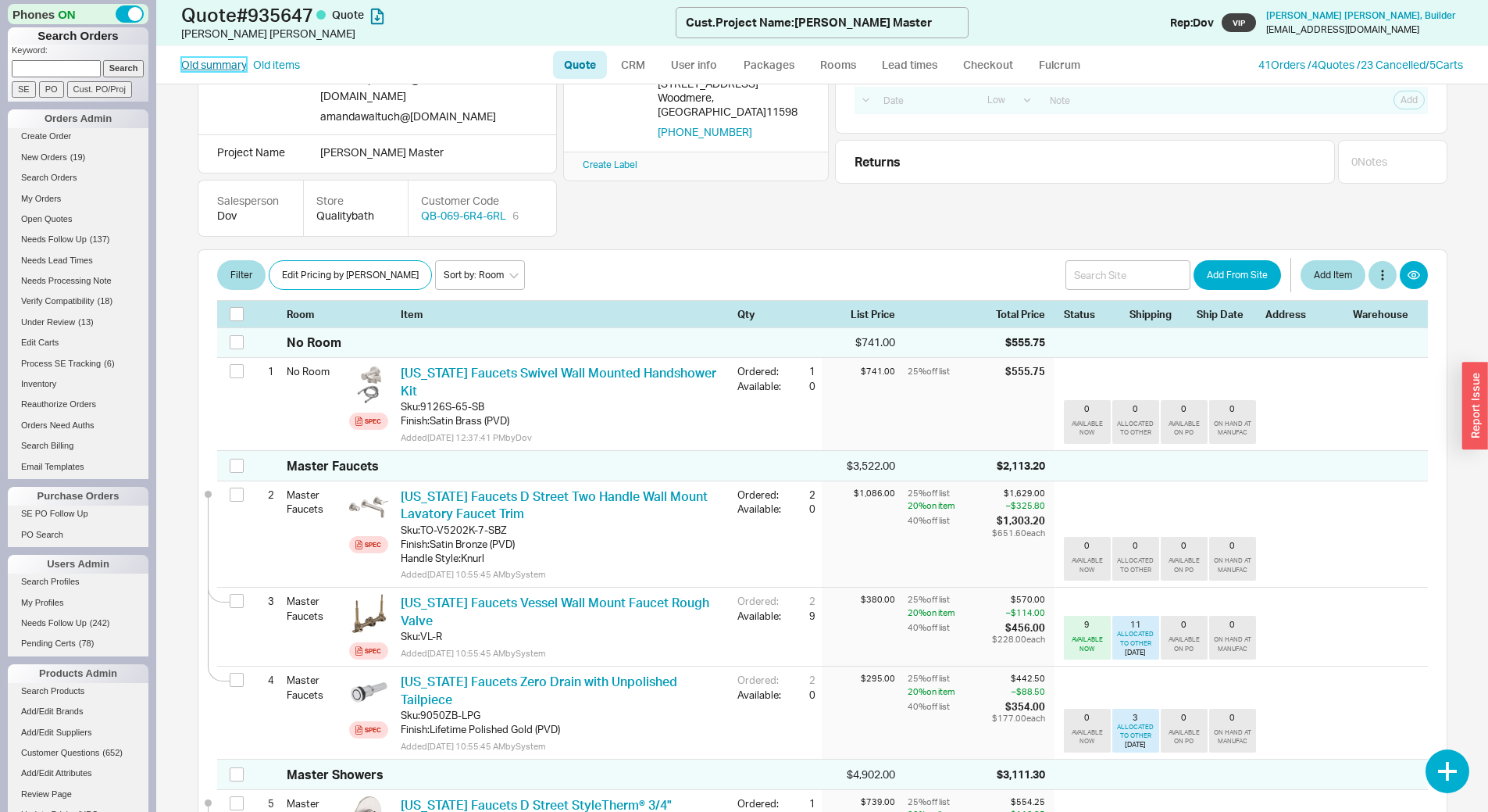
select select "3"
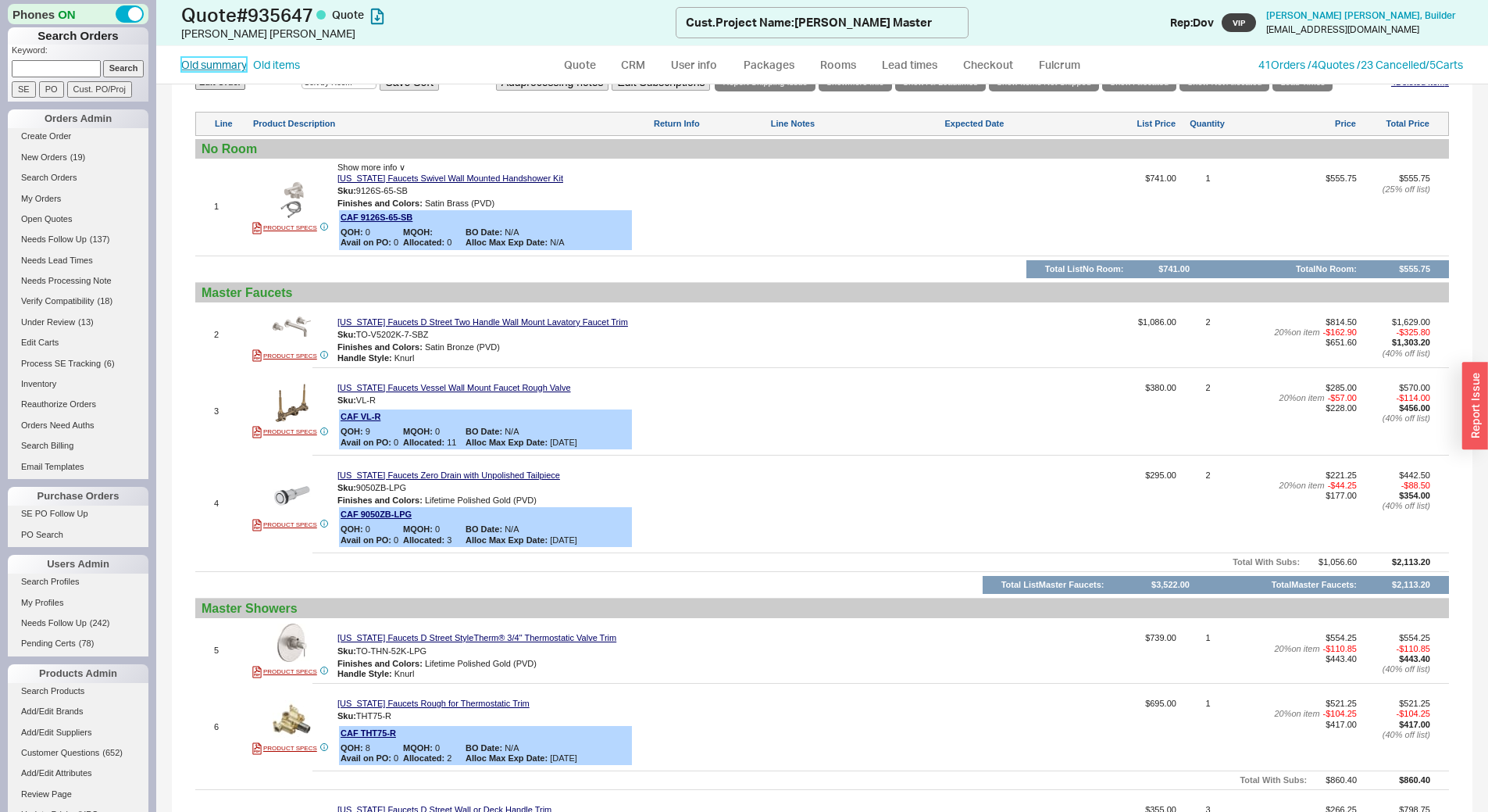
scroll to position [767, 0]
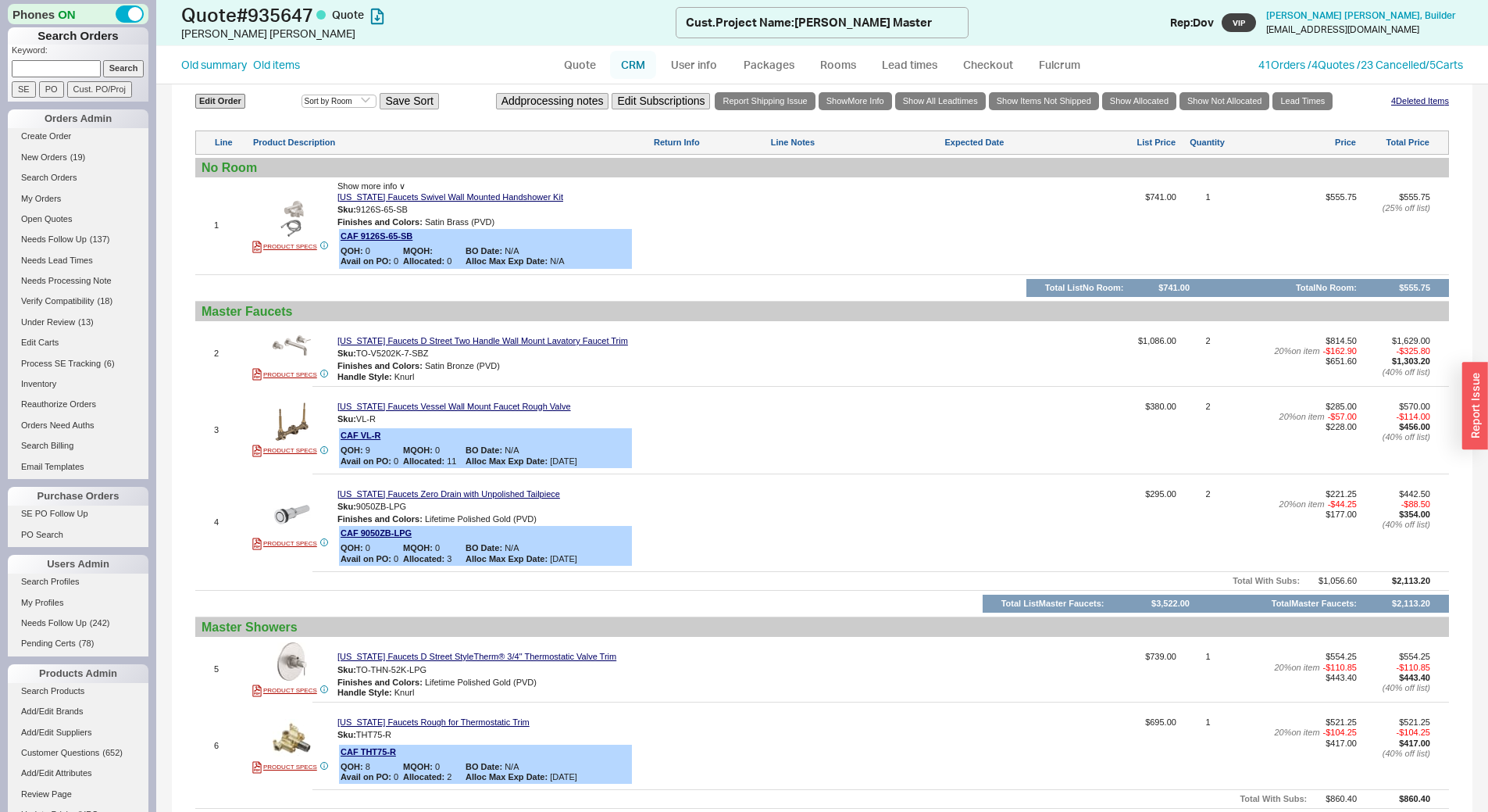
click at [632, 65] on link "CRM" at bounding box center [633, 65] width 46 height 28
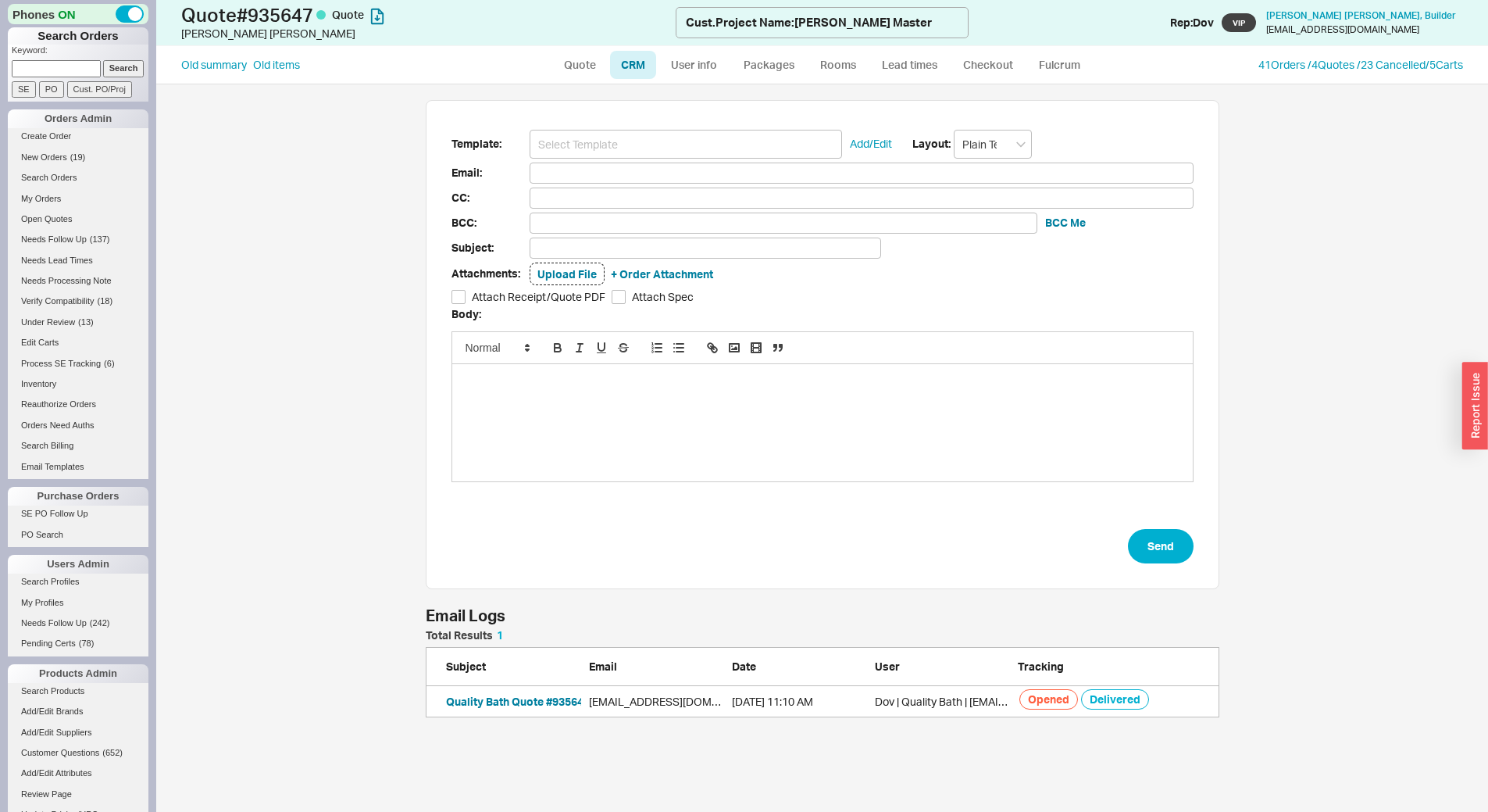
scroll to position [75, 782]
click at [585, 67] on link "Quote" at bounding box center [580, 65] width 54 height 28
select select "LOW"
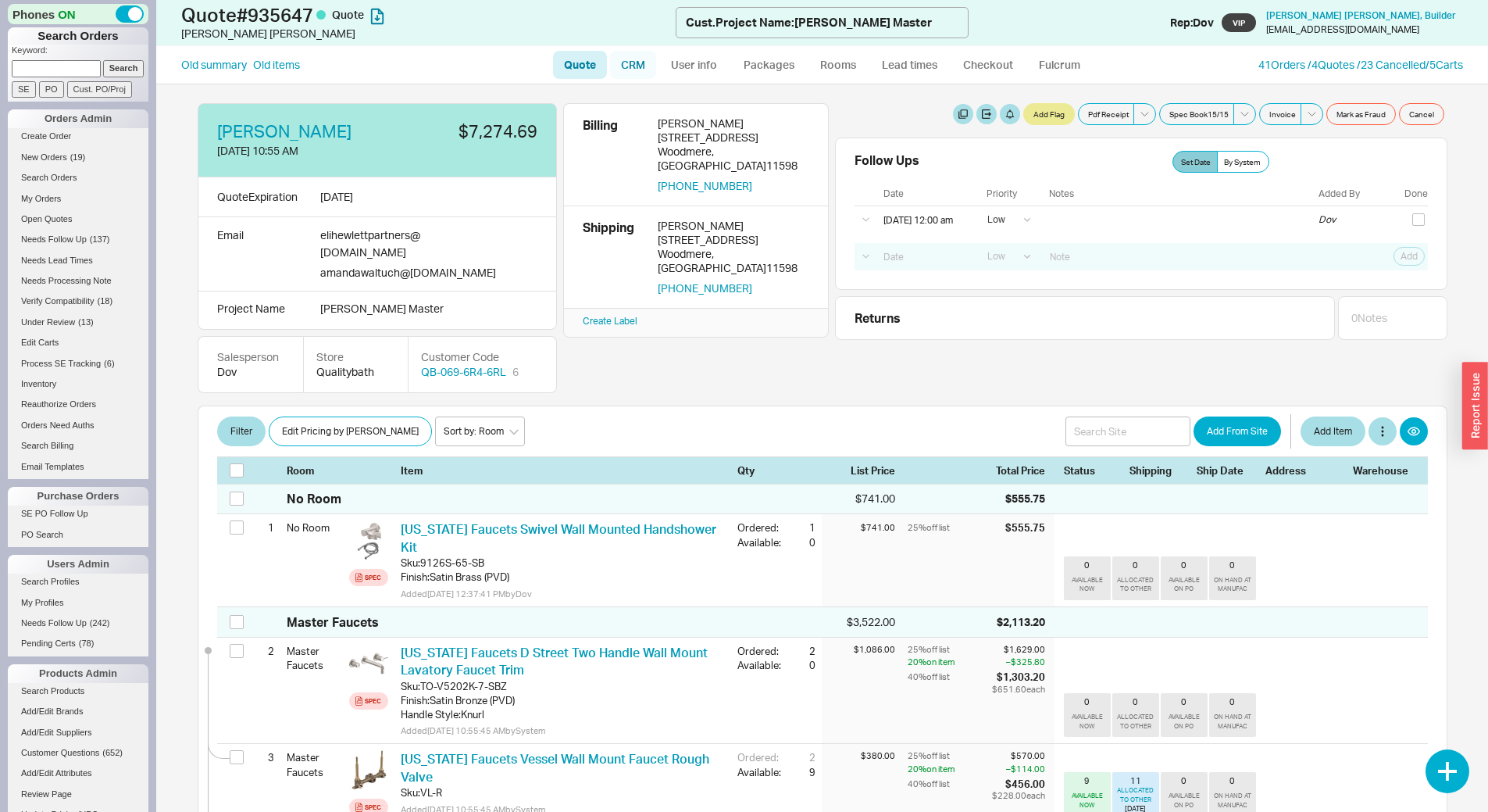
click at [636, 62] on link "CRM" at bounding box center [633, 65] width 46 height 28
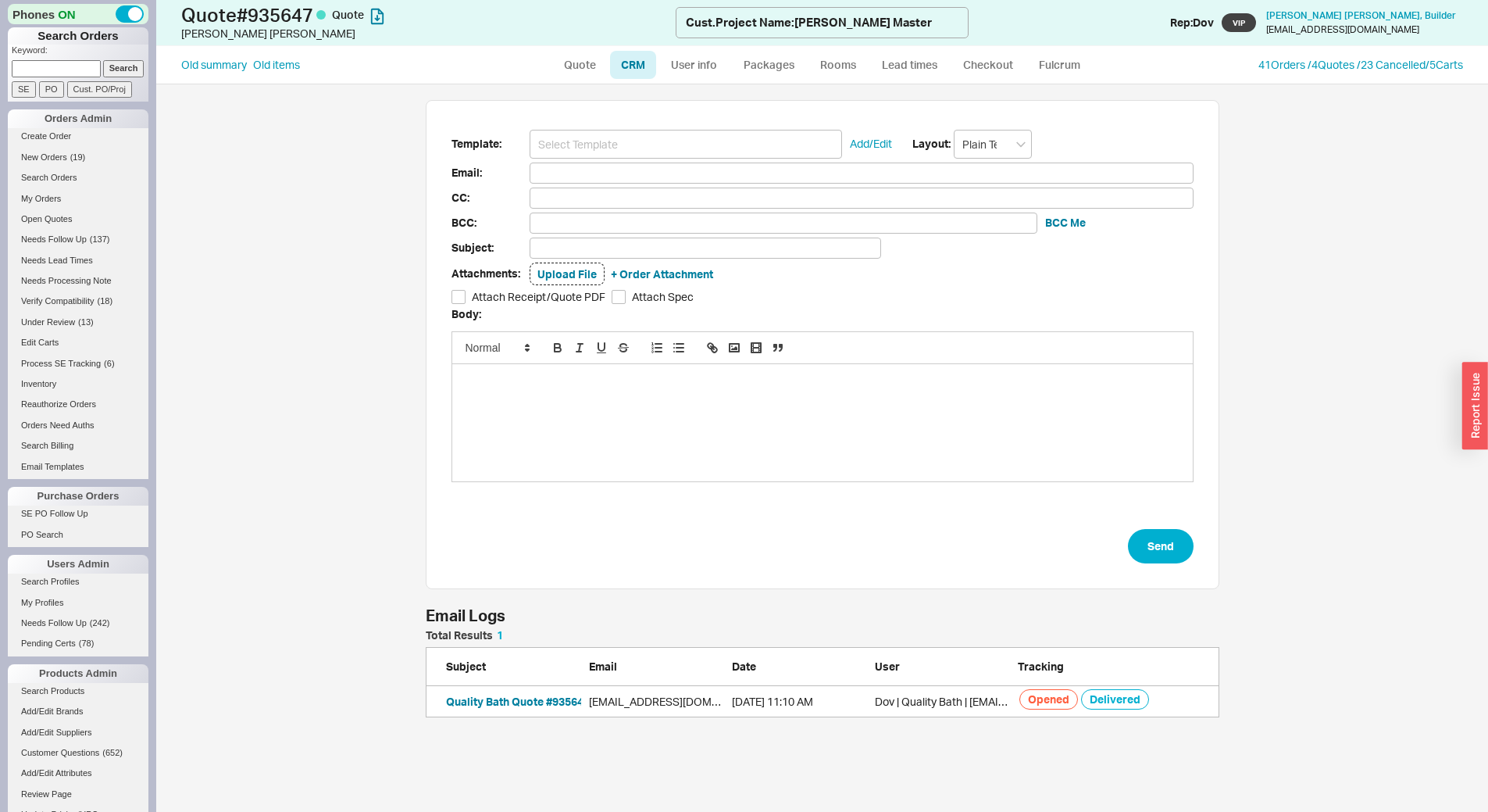
scroll to position [75, 782]
click at [580, 60] on link "Quote" at bounding box center [580, 65] width 54 height 28
select select "LOW"
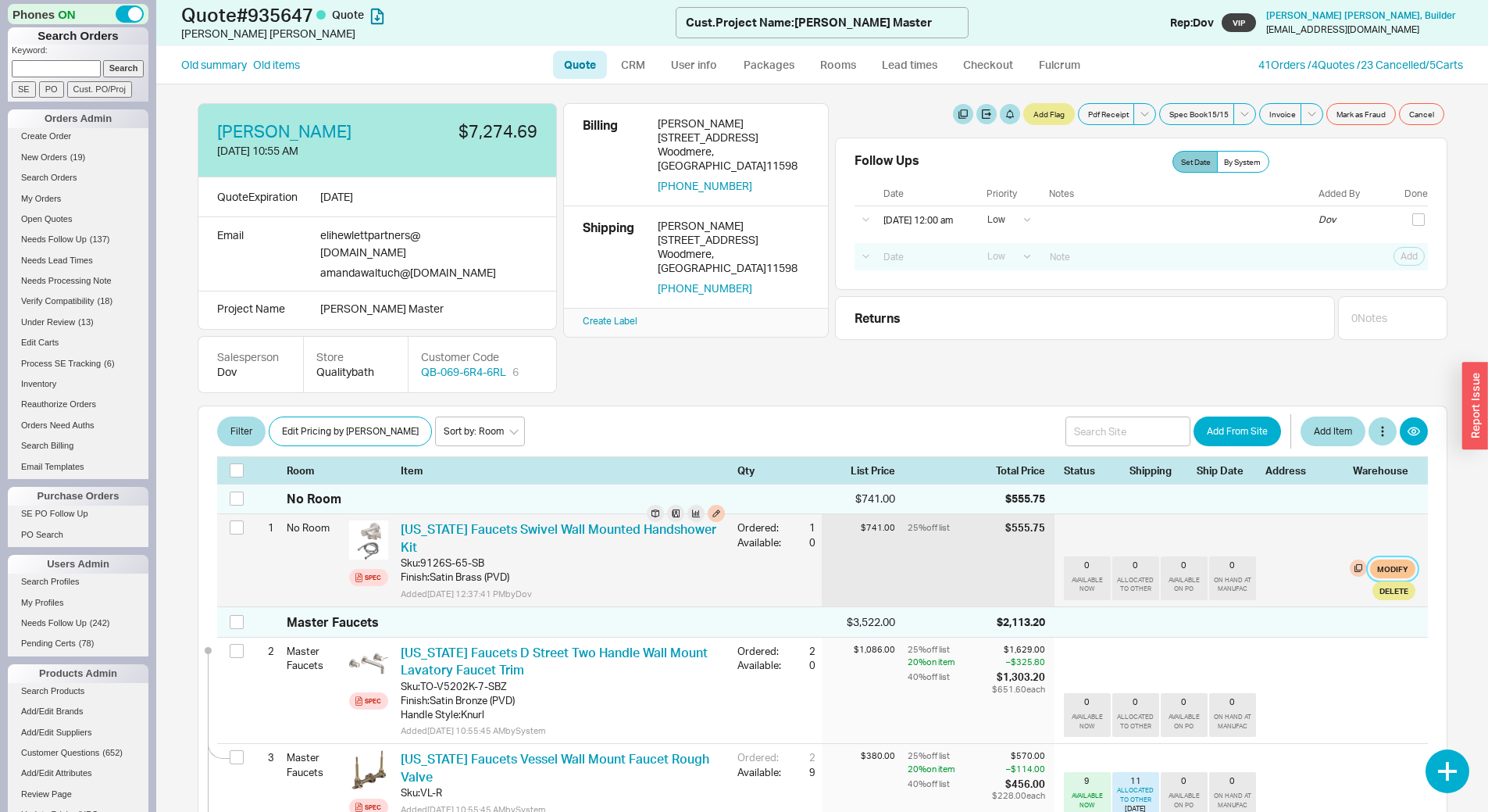
click at [1380, 559] on button "Modify" at bounding box center [1393, 568] width 46 height 19
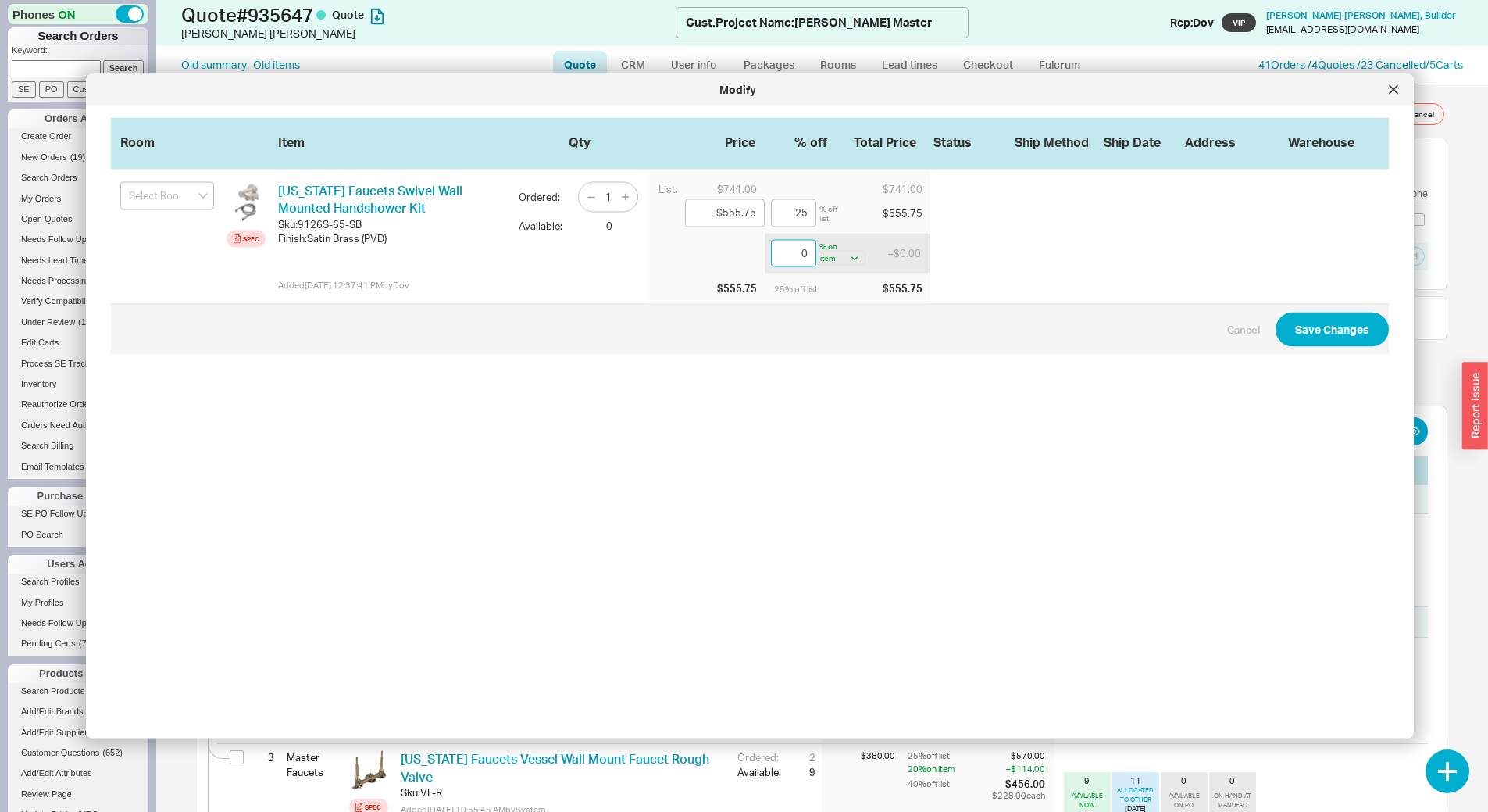
drag, startPoint x: 782, startPoint y: 254, endPoint x: 825, endPoint y: 255, distance: 43.0
click at [825, 255] on div "0 % on item bottom gift card item" at bounding box center [818, 253] width 94 height 28
type input "20"
click at [1276, 313] on button "Save Changes" at bounding box center [1332, 330] width 113 height 35
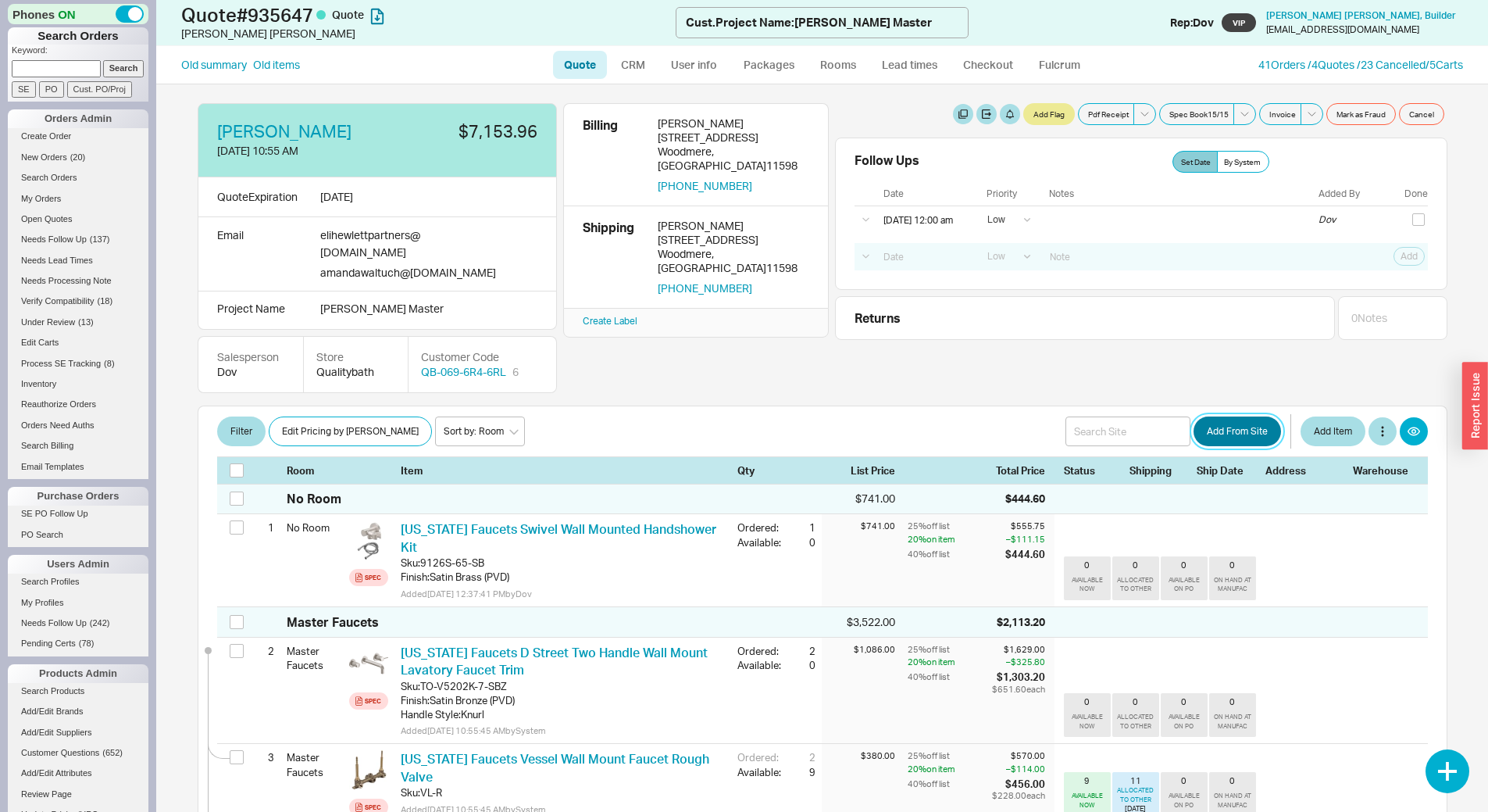
click at [1241, 416] on button "Add From Site" at bounding box center [1237, 431] width 87 height 30
click at [299, 23] on h1 "Quote # 935647 Quote" at bounding box center [429, 15] width 494 height 22
click at [297, 21] on h1 "Quote # 935647 Quote" at bounding box center [429, 15] width 494 height 22
copy h1 "935647"
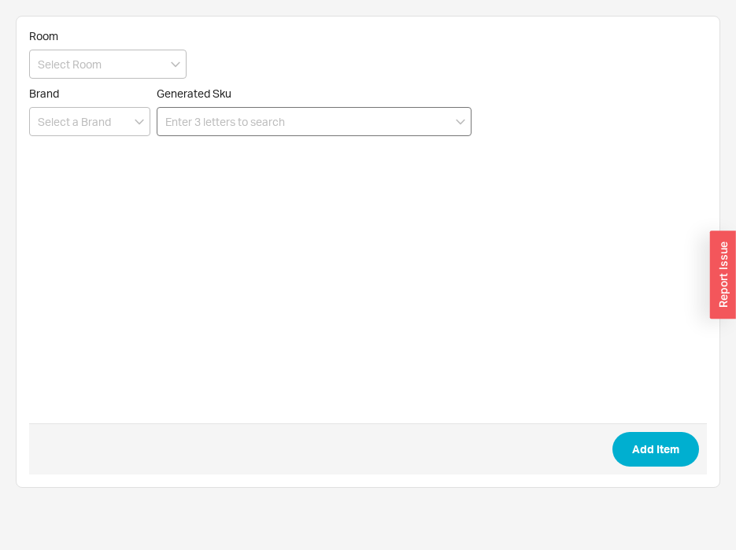
click at [370, 115] on input at bounding box center [314, 121] width 315 height 29
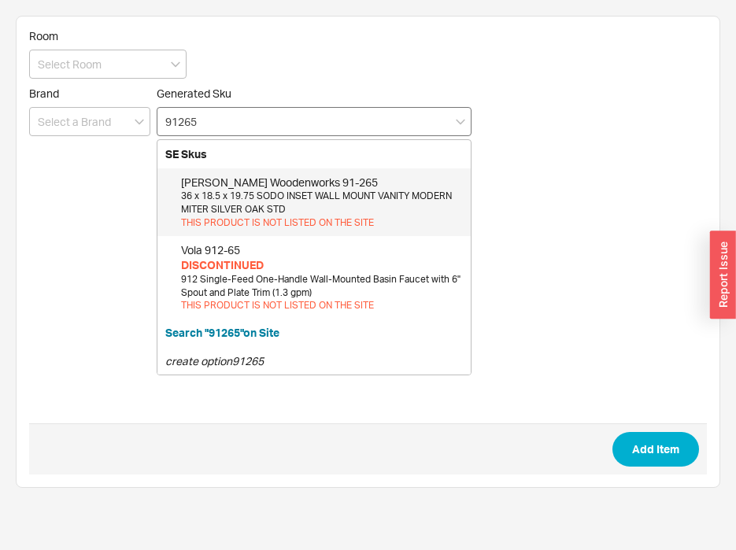
type input "9126"
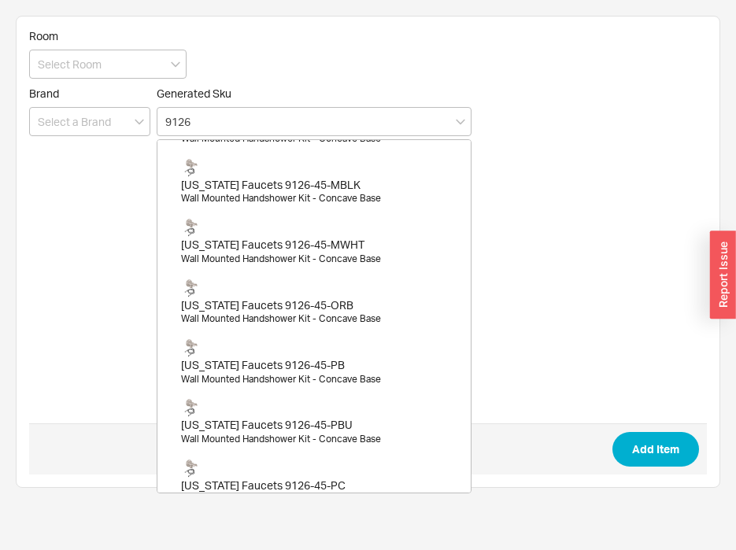
scroll to position [2752, 0]
